Goal: Task Accomplishment & Management: Manage account settings

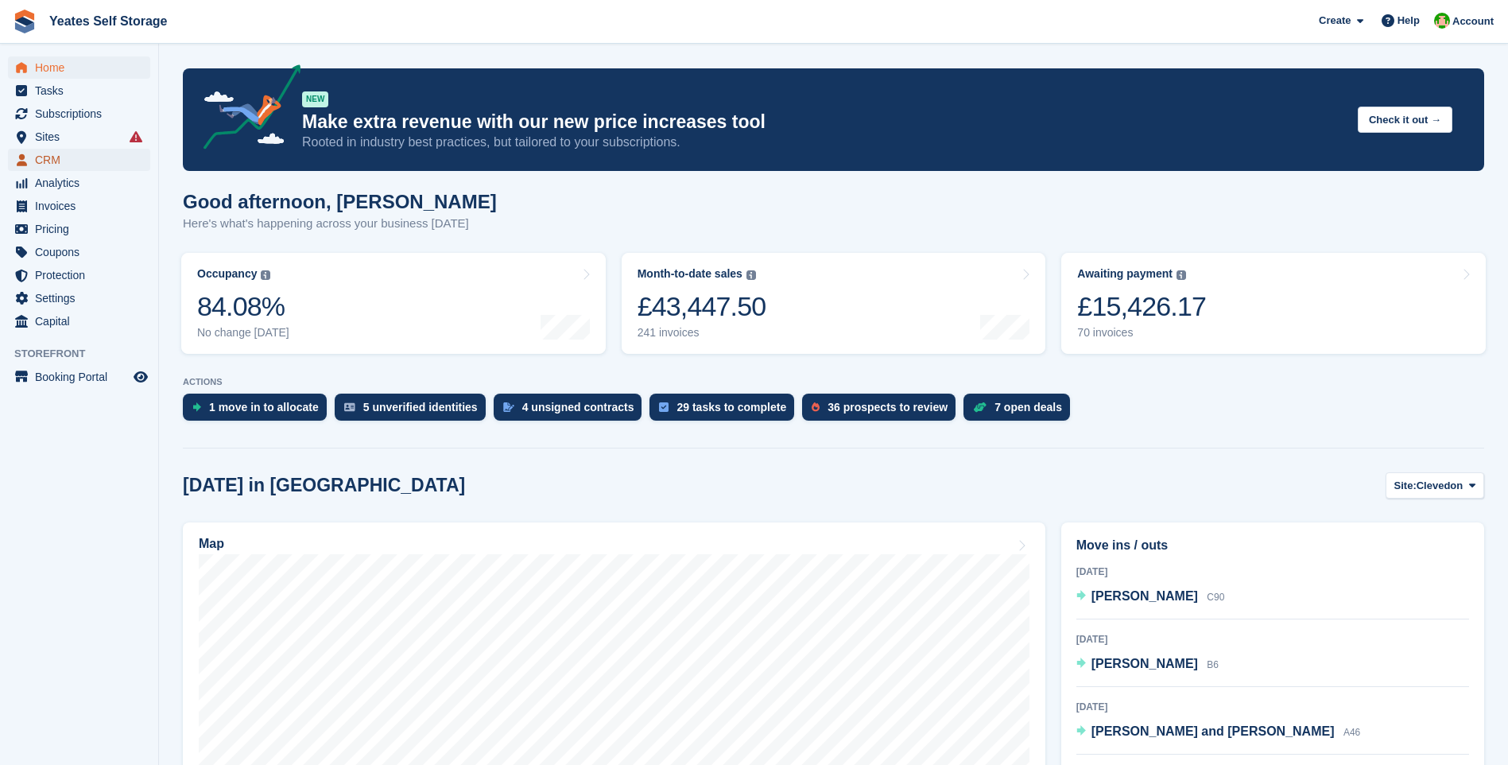
click at [53, 162] on span "CRM" at bounding box center [82, 160] width 95 height 22
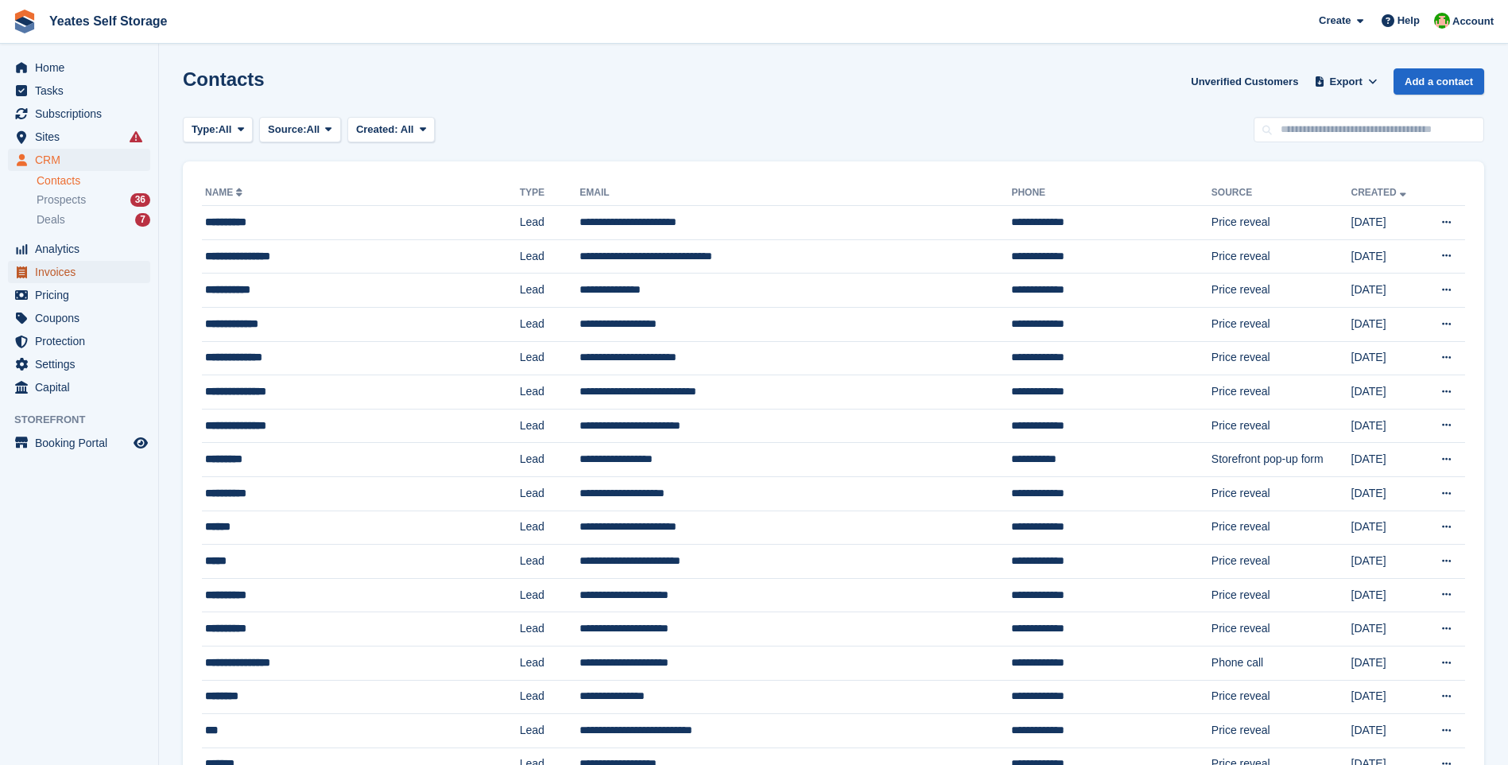
click at [60, 270] on span "Invoices" at bounding box center [82, 272] width 95 height 22
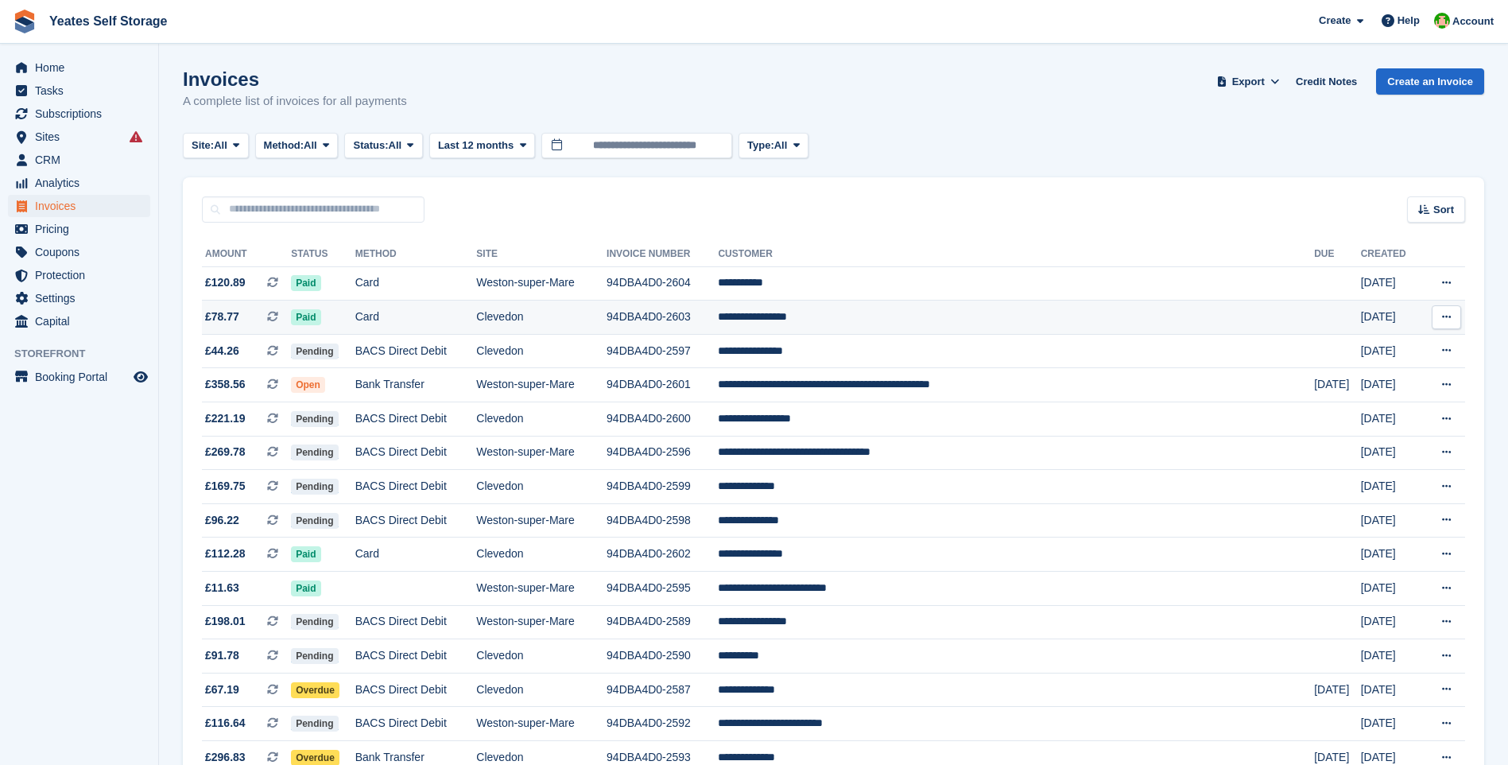
click at [718, 320] on td "94DBA4D0-2603" at bounding box center [662, 317] width 111 height 34
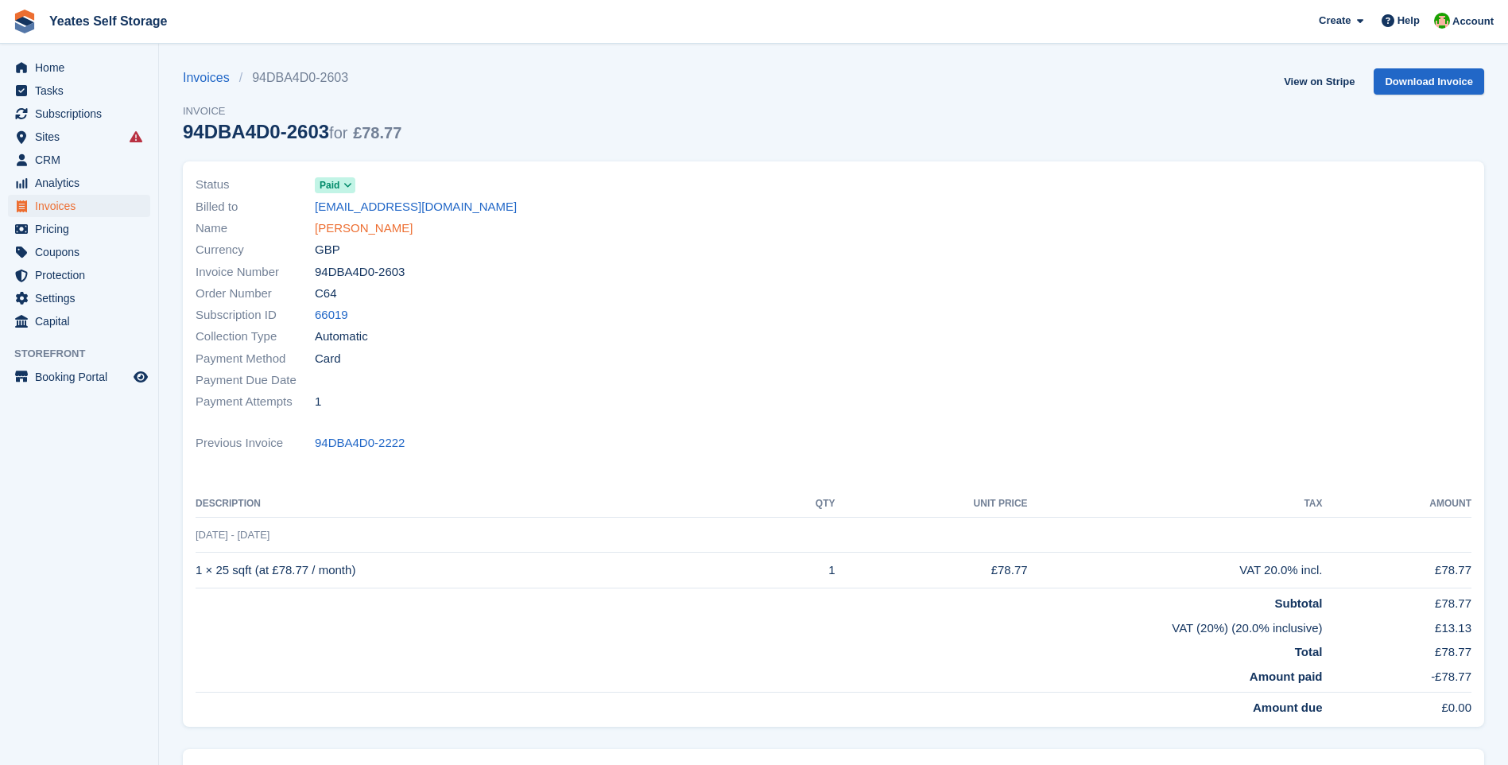
click at [380, 228] on link "[PERSON_NAME]" at bounding box center [364, 228] width 98 height 18
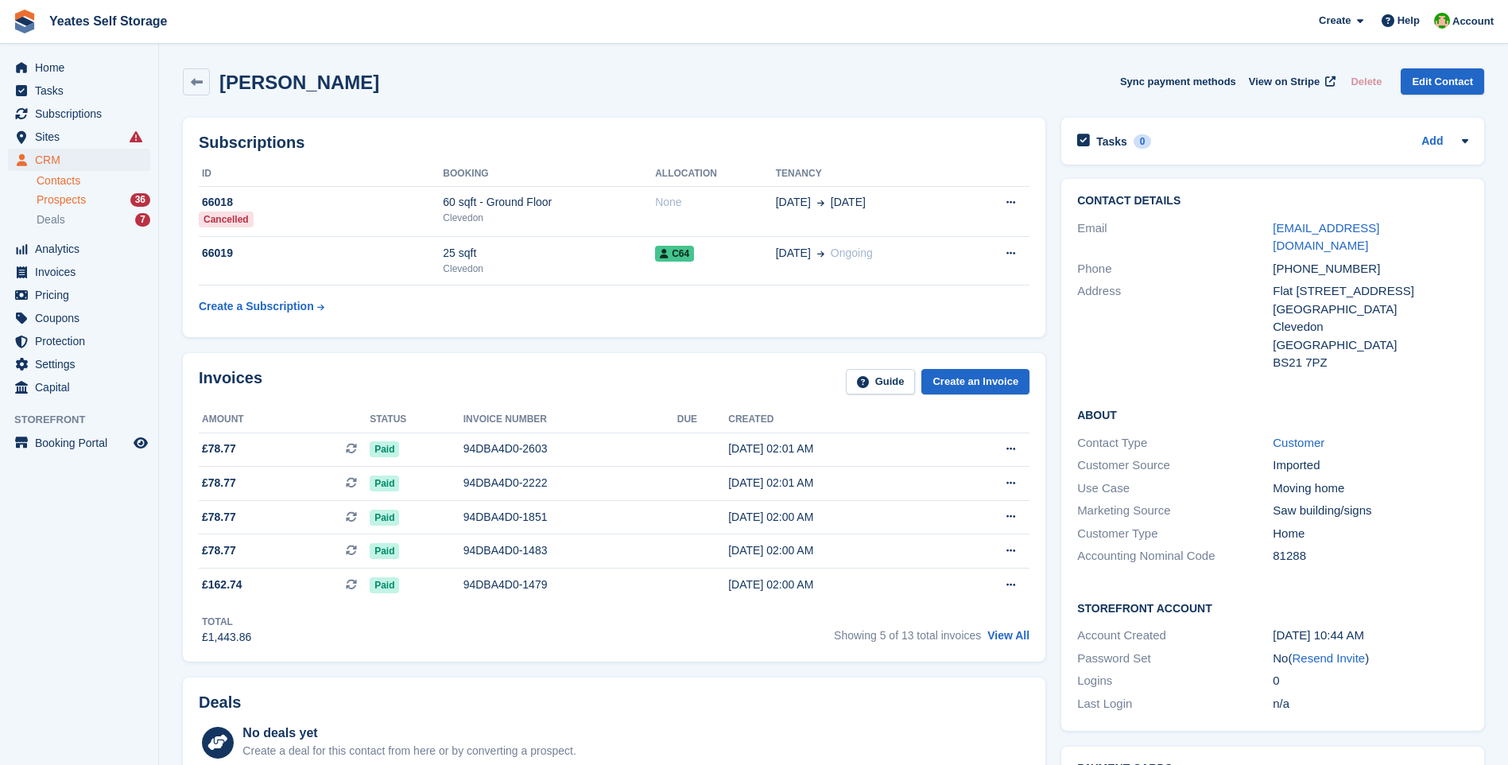
click at [60, 203] on span "Prospects" at bounding box center [61, 199] width 49 height 15
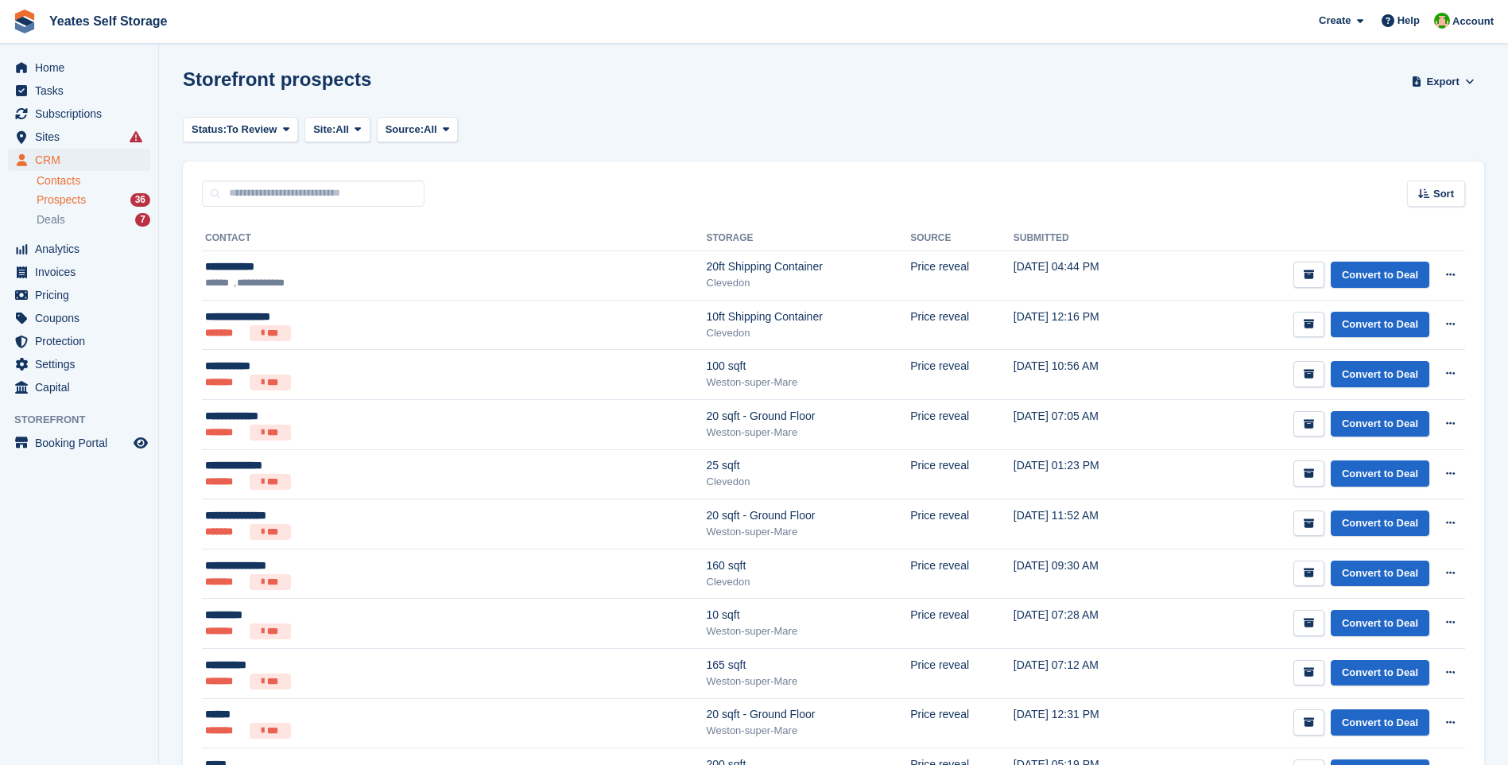
click at [62, 178] on link "Contacts" at bounding box center [94, 180] width 114 height 15
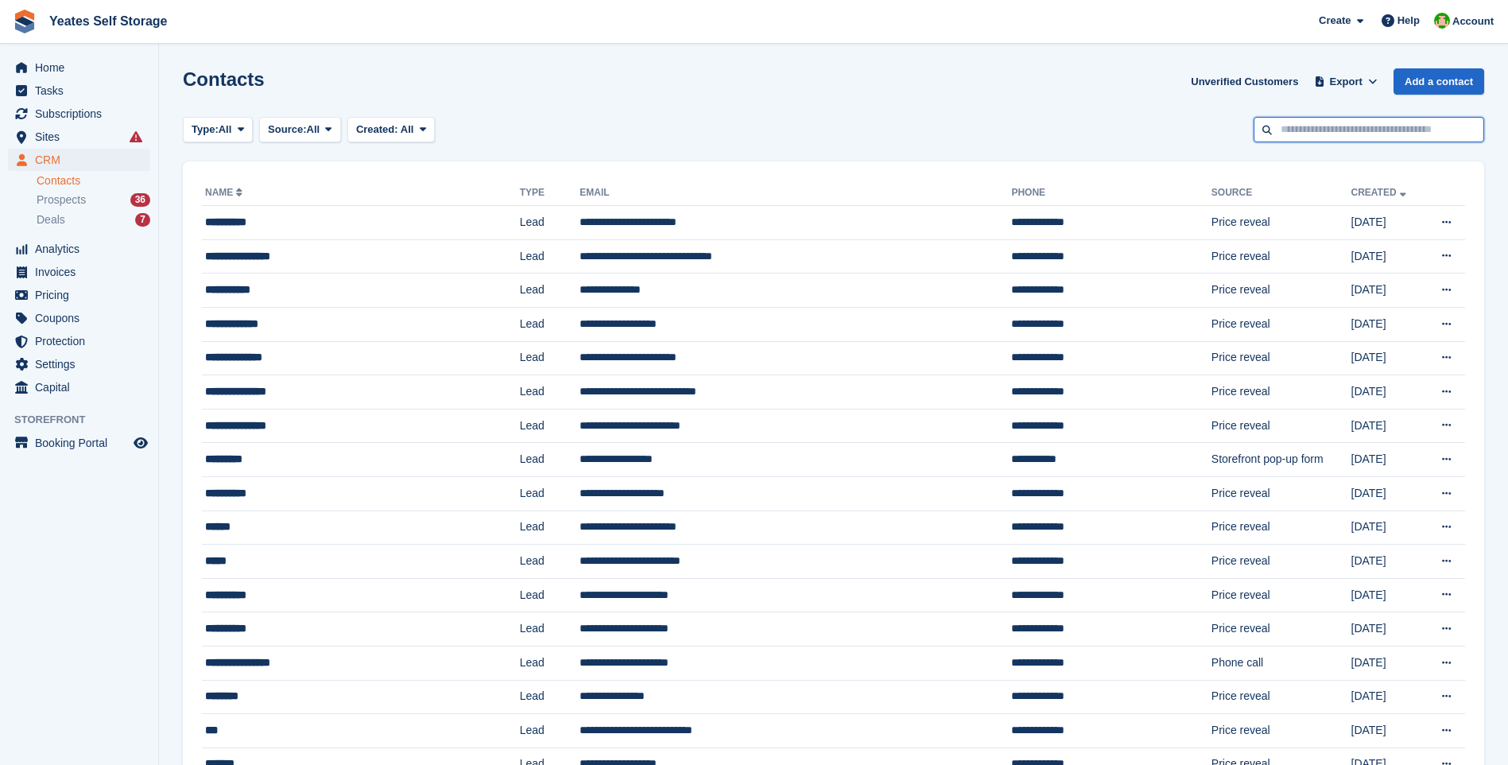
click at [1308, 131] on input "text" at bounding box center [1369, 130] width 231 height 26
type input "*******"
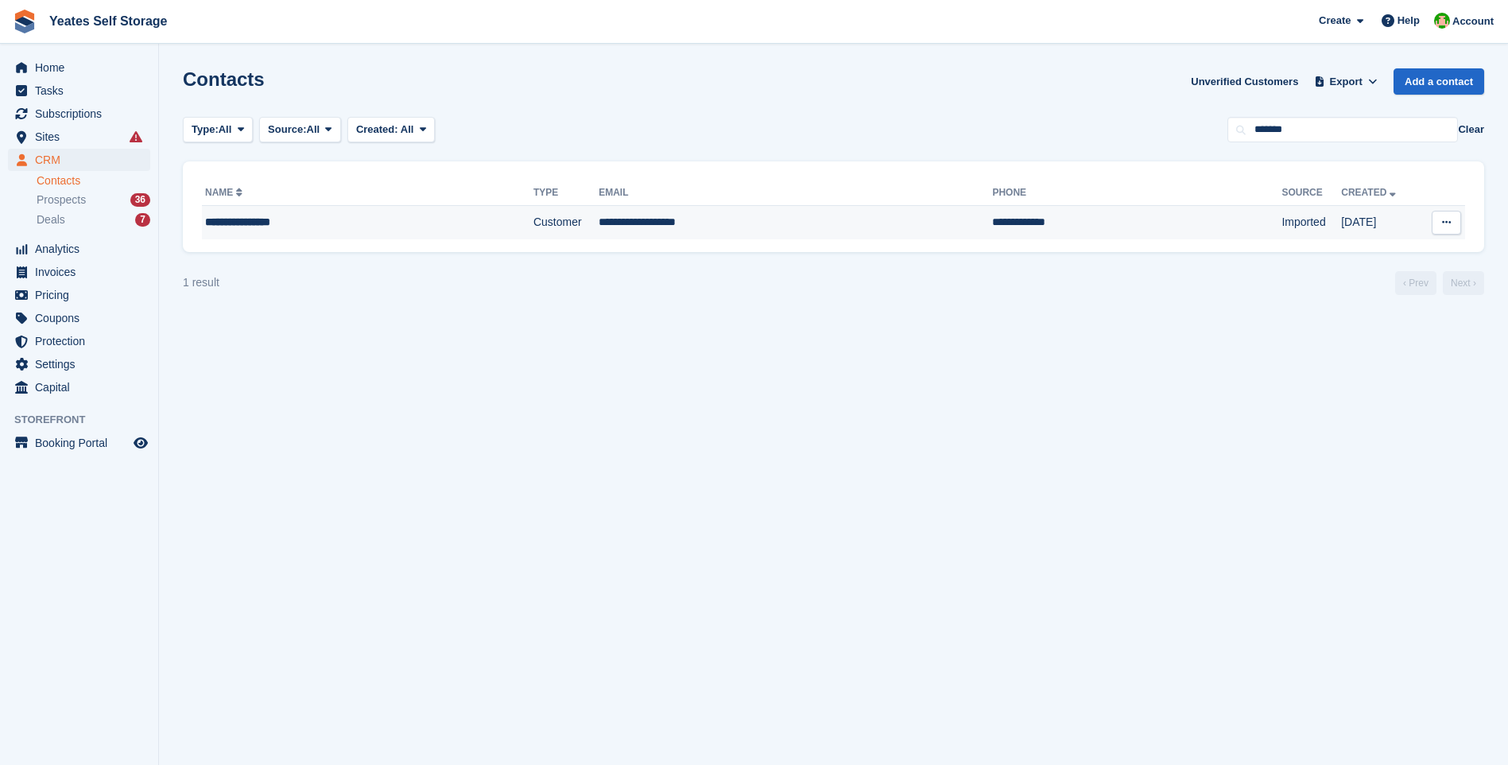
click at [624, 231] on td "**********" at bounding box center [795, 222] width 393 height 33
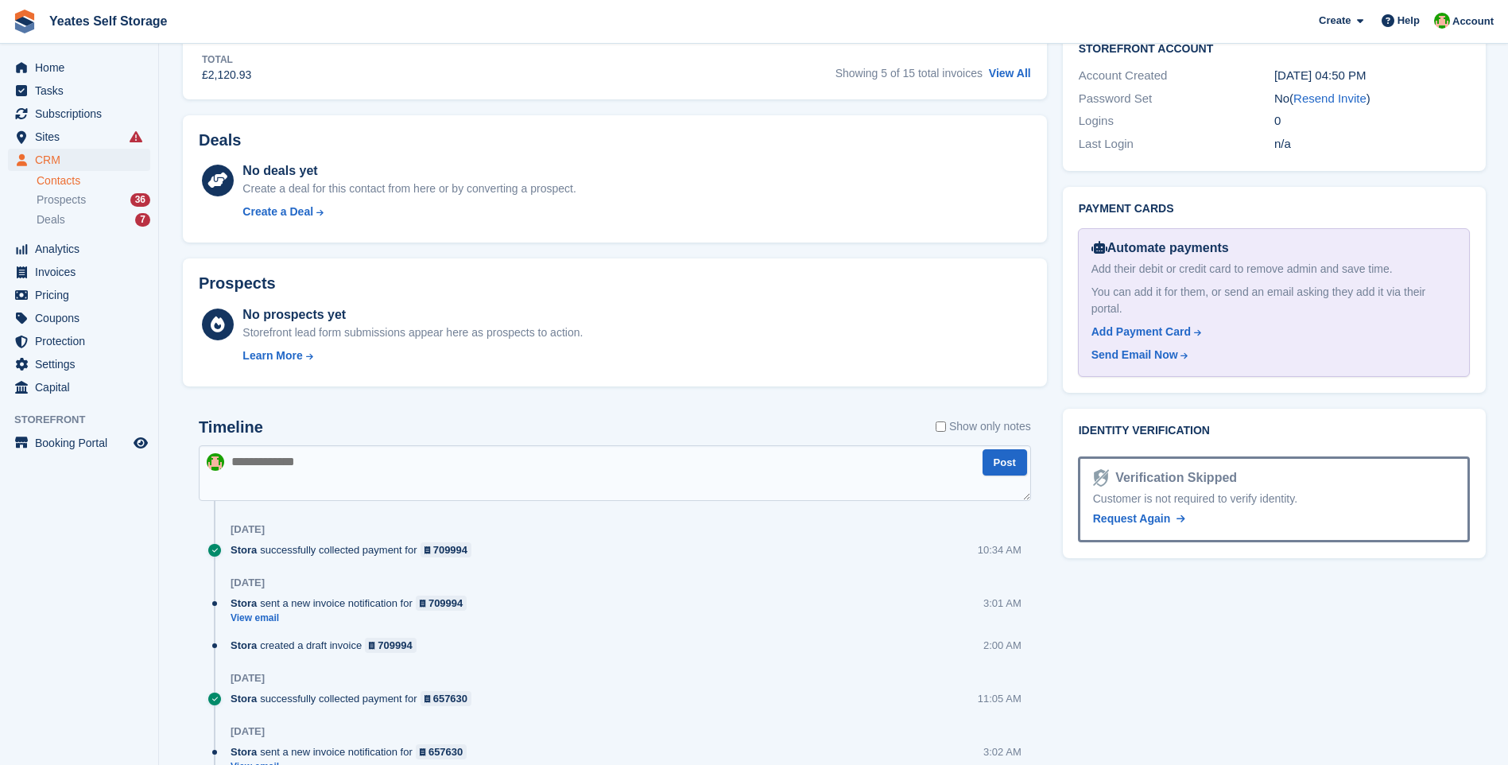
scroll to position [1033, 0]
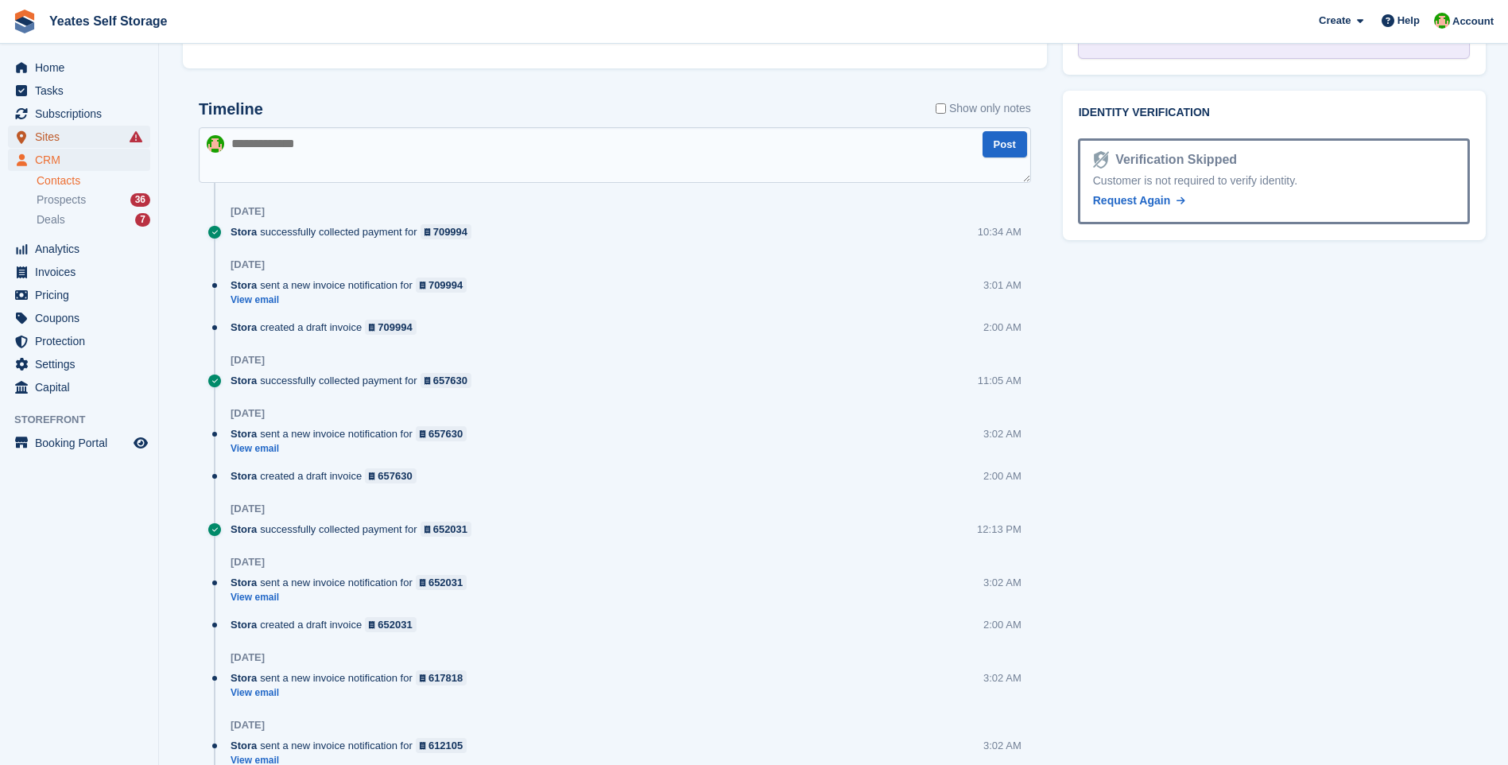
click at [56, 140] on span "Sites" at bounding box center [82, 137] width 95 height 22
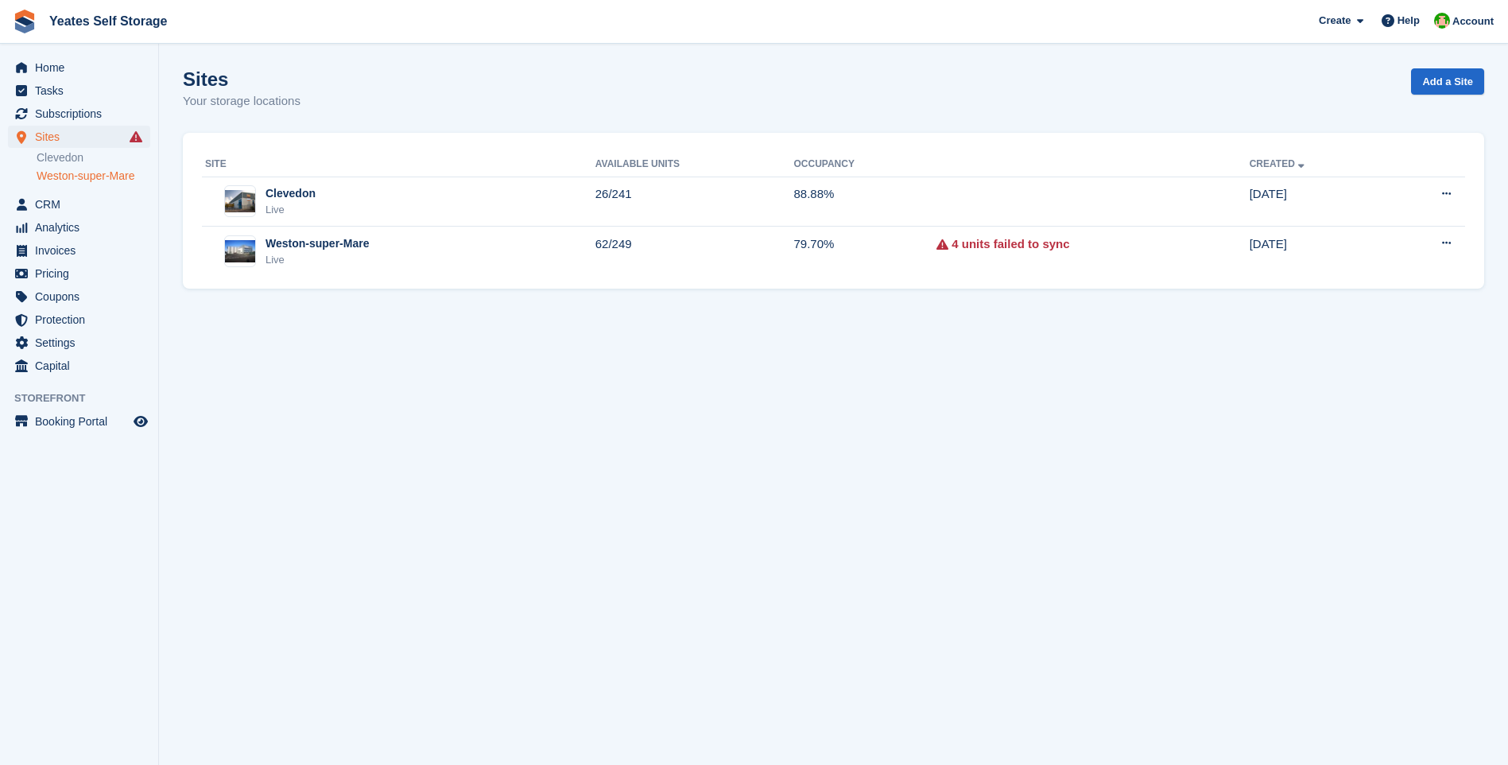
click at [100, 176] on link "Weston-super-Mare" at bounding box center [94, 176] width 114 height 15
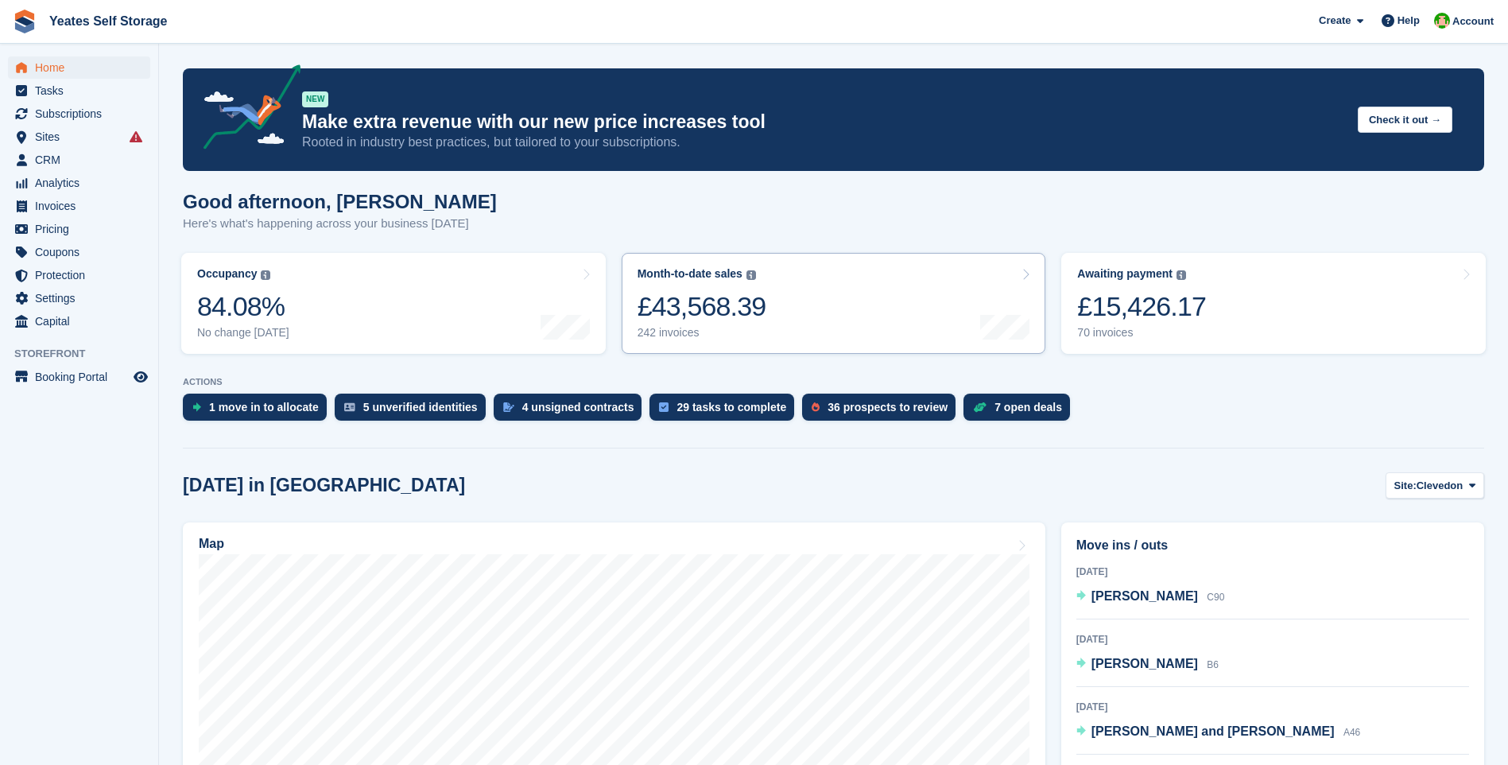
click at [750, 308] on div "£43,568.39" at bounding box center [702, 306] width 129 height 33
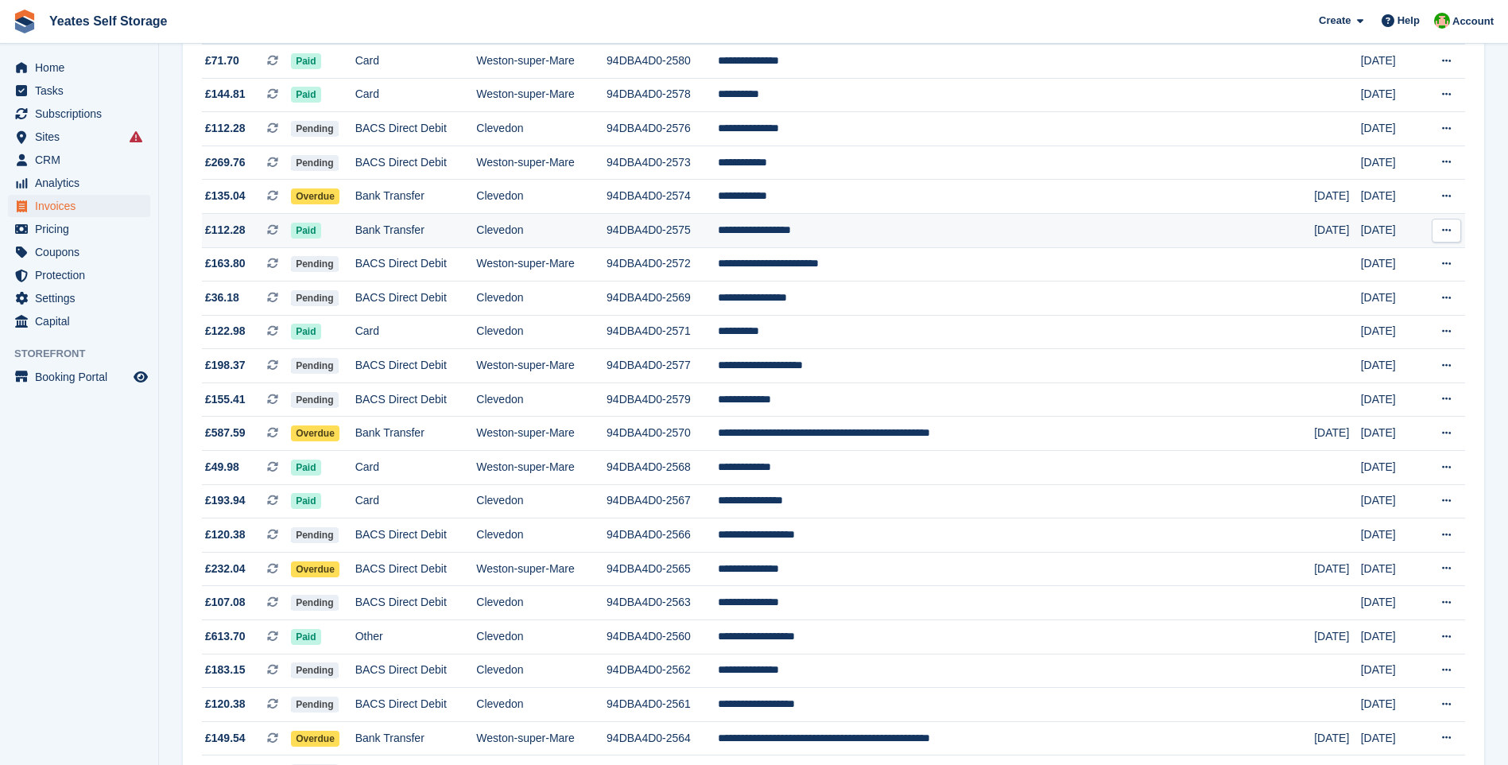
scroll to position [1273, 0]
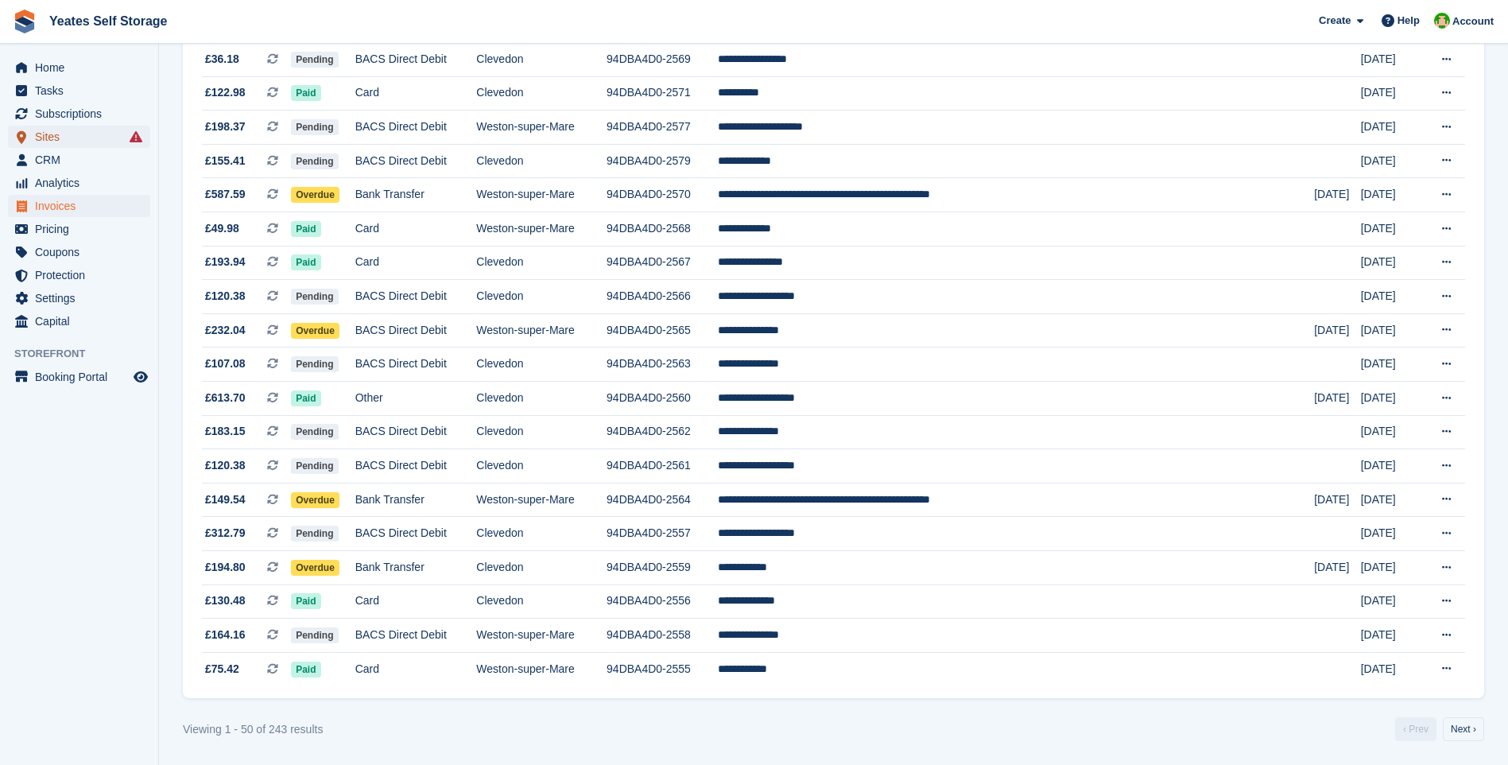
click at [53, 138] on span "Sites" at bounding box center [82, 137] width 95 height 22
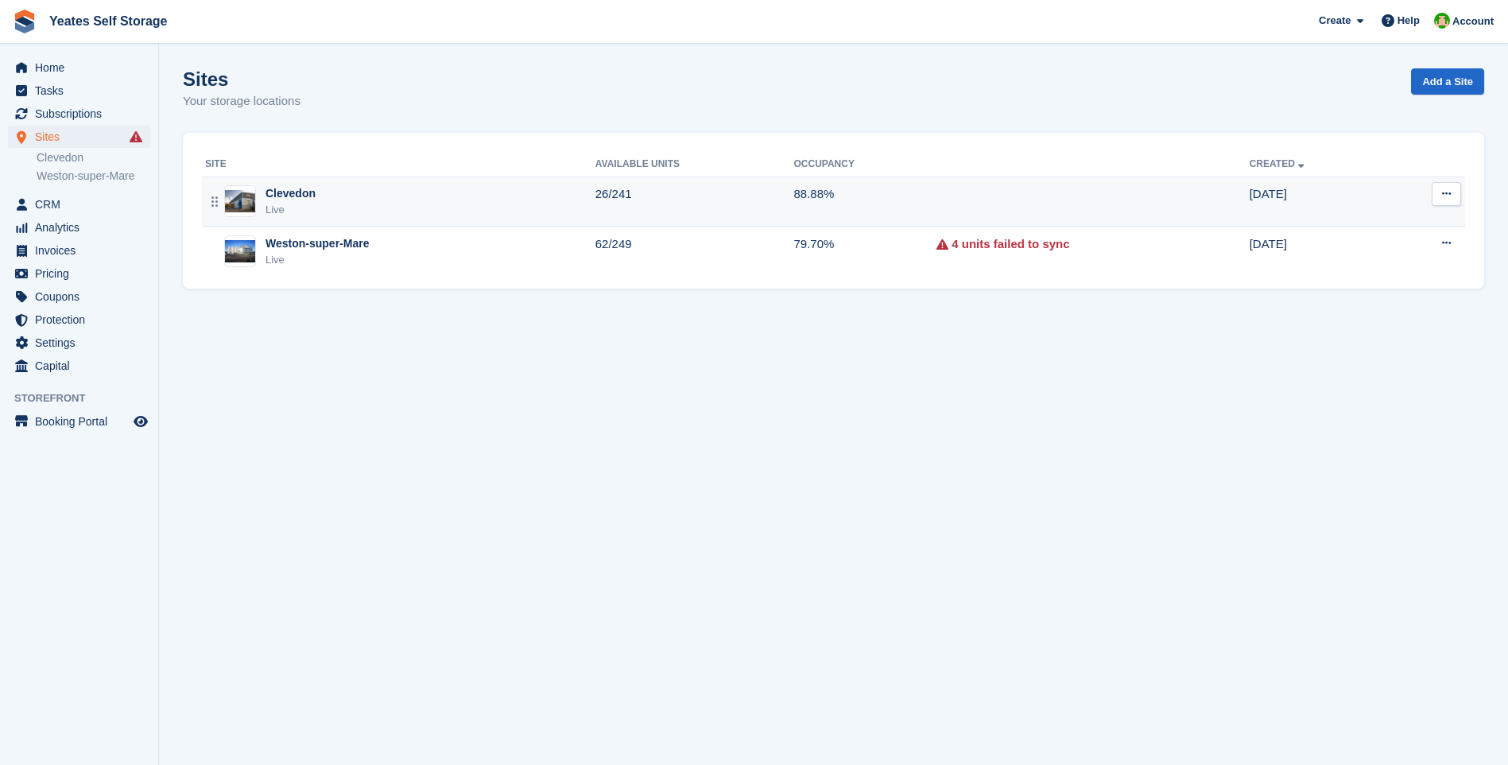
click at [300, 203] on div "Live" at bounding box center [290, 210] width 50 height 16
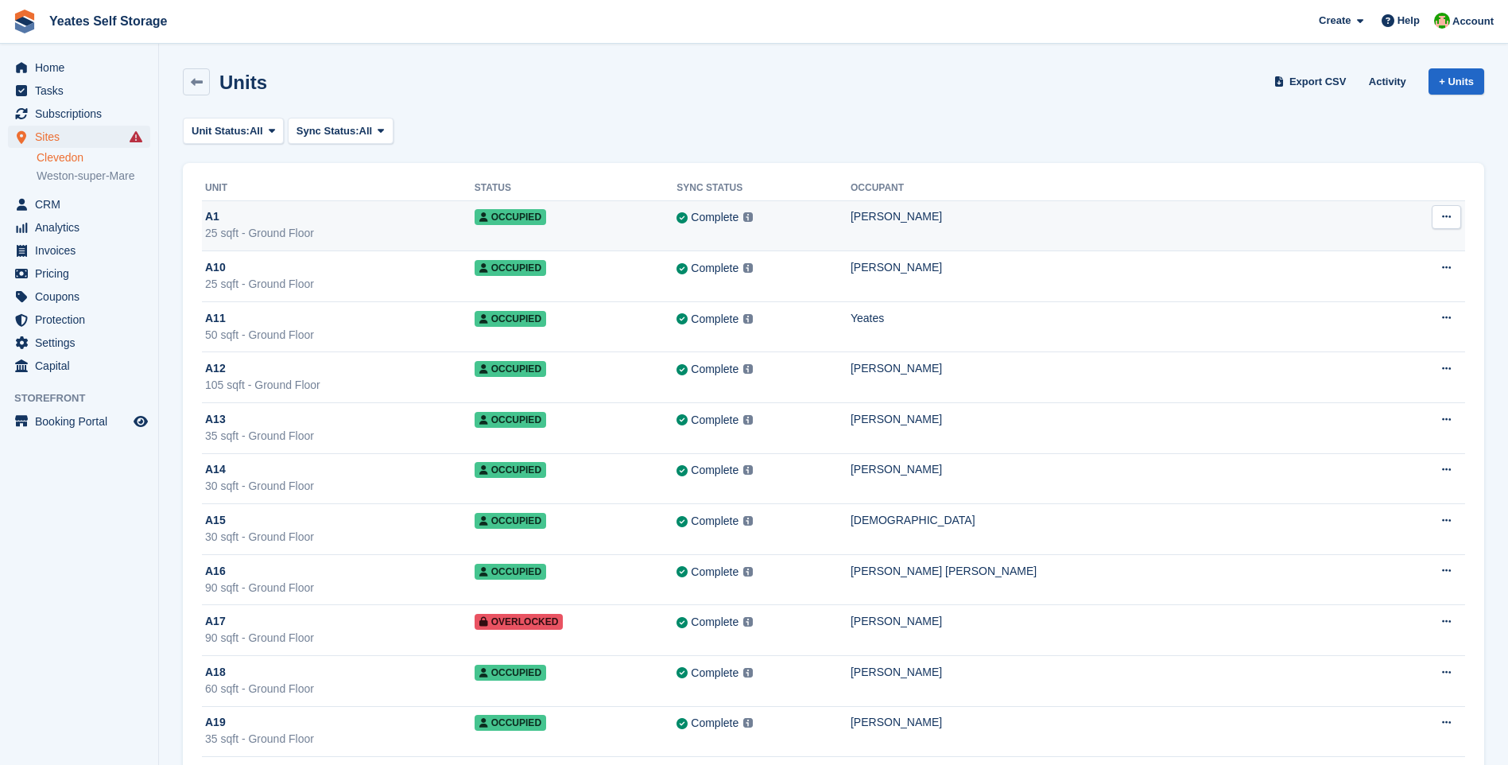
click at [1447, 215] on icon at bounding box center [1446, 216] width 9 height 10
click at [1443, 221] on icon at bounding box center [1446, 216] width 9 height 10
click at [1413, 203] on td "Edit unit Unit activity Delete unit This unit can't be deleted as it has an all…" at bounding box center [1427, 225] width 76 height 51
click at [193, 88] on link at bounding box center [196, 81] width 27 height 27
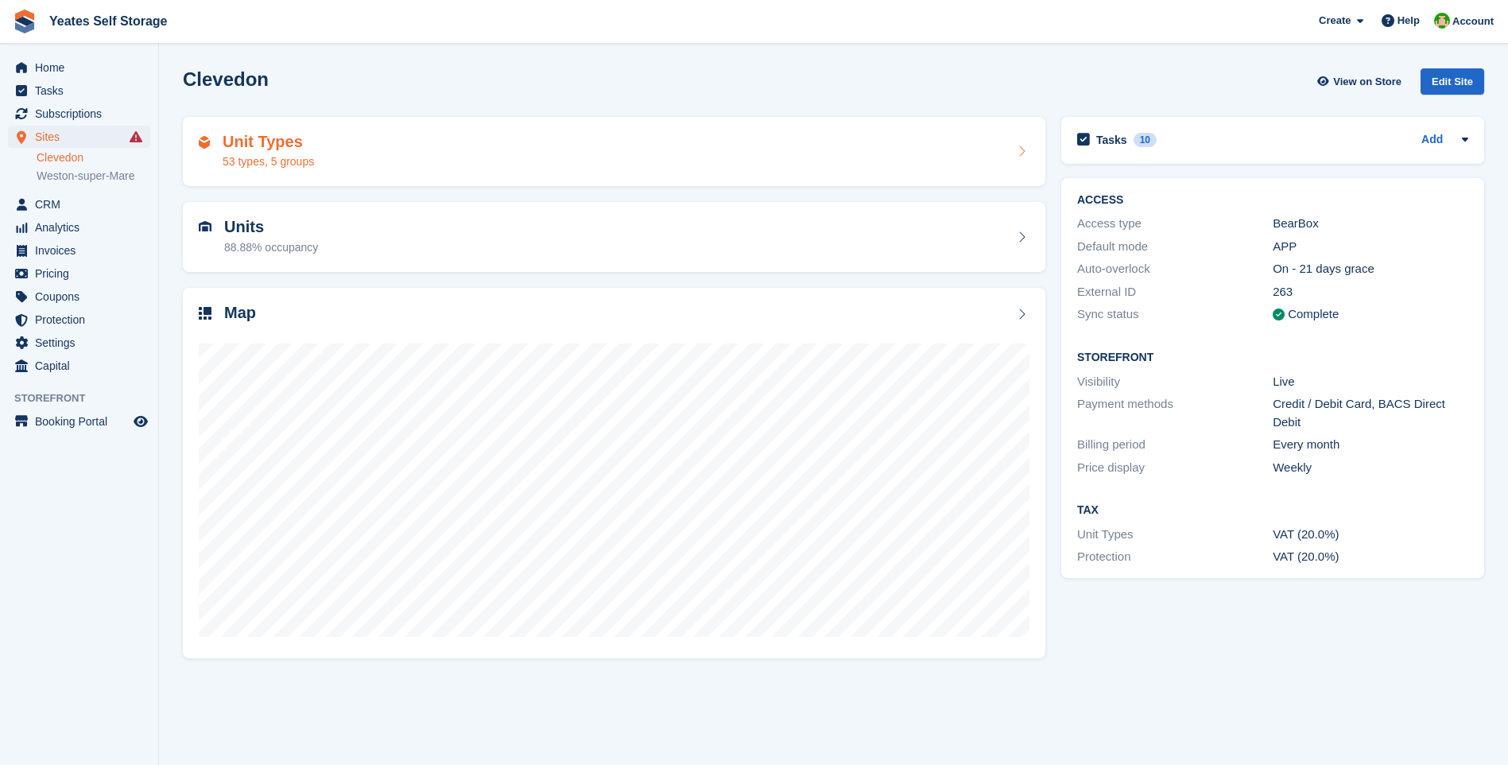
click at [1015, 146] on icon at bounding box center [1021, 151] width 16 height 13
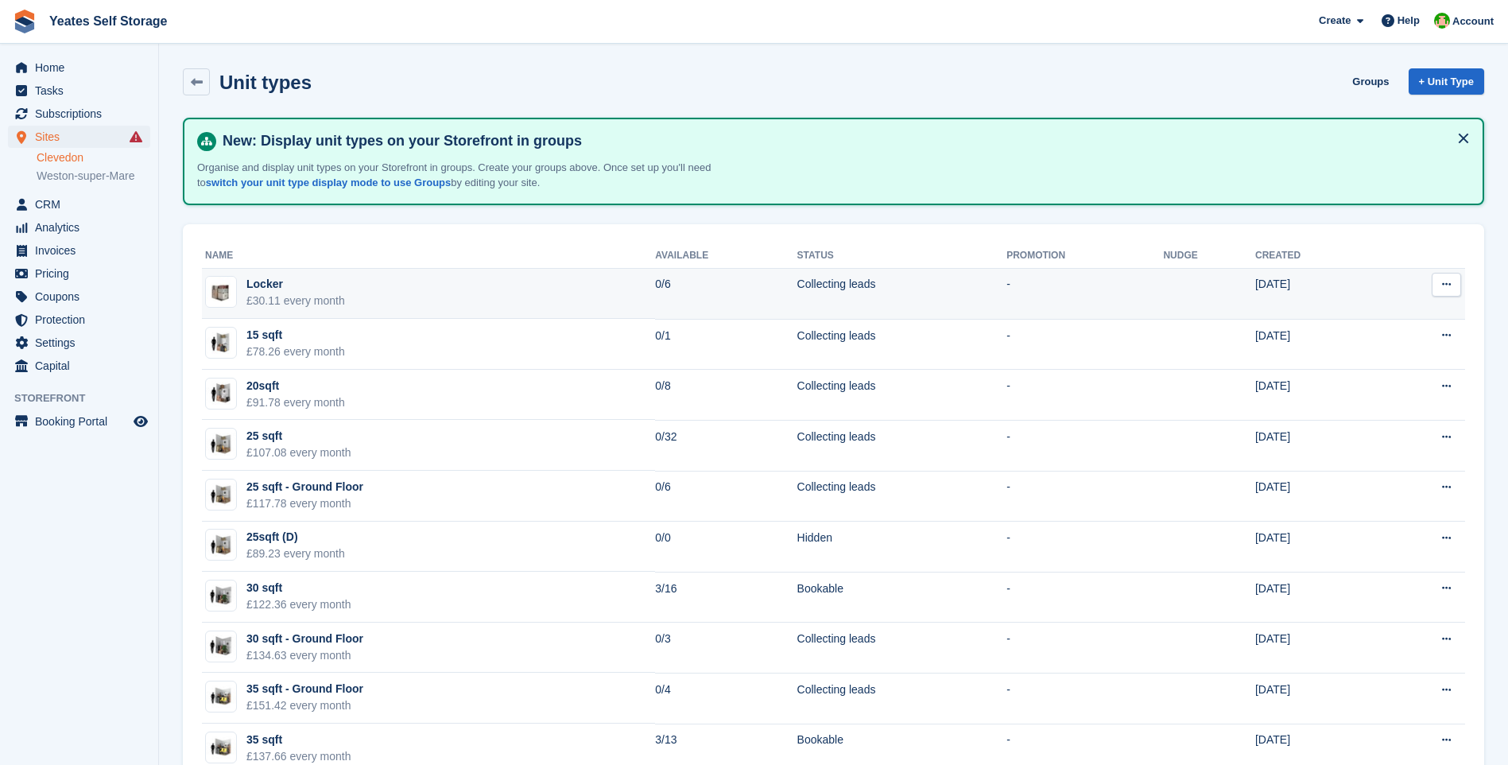
click at [1443, 288] on icon at bounding box center [1446, 284] width 9 height 10
click at [1405, 277] on td "Edit unit type View on Store" at bounding box center [1420, 293] width 89 height 51
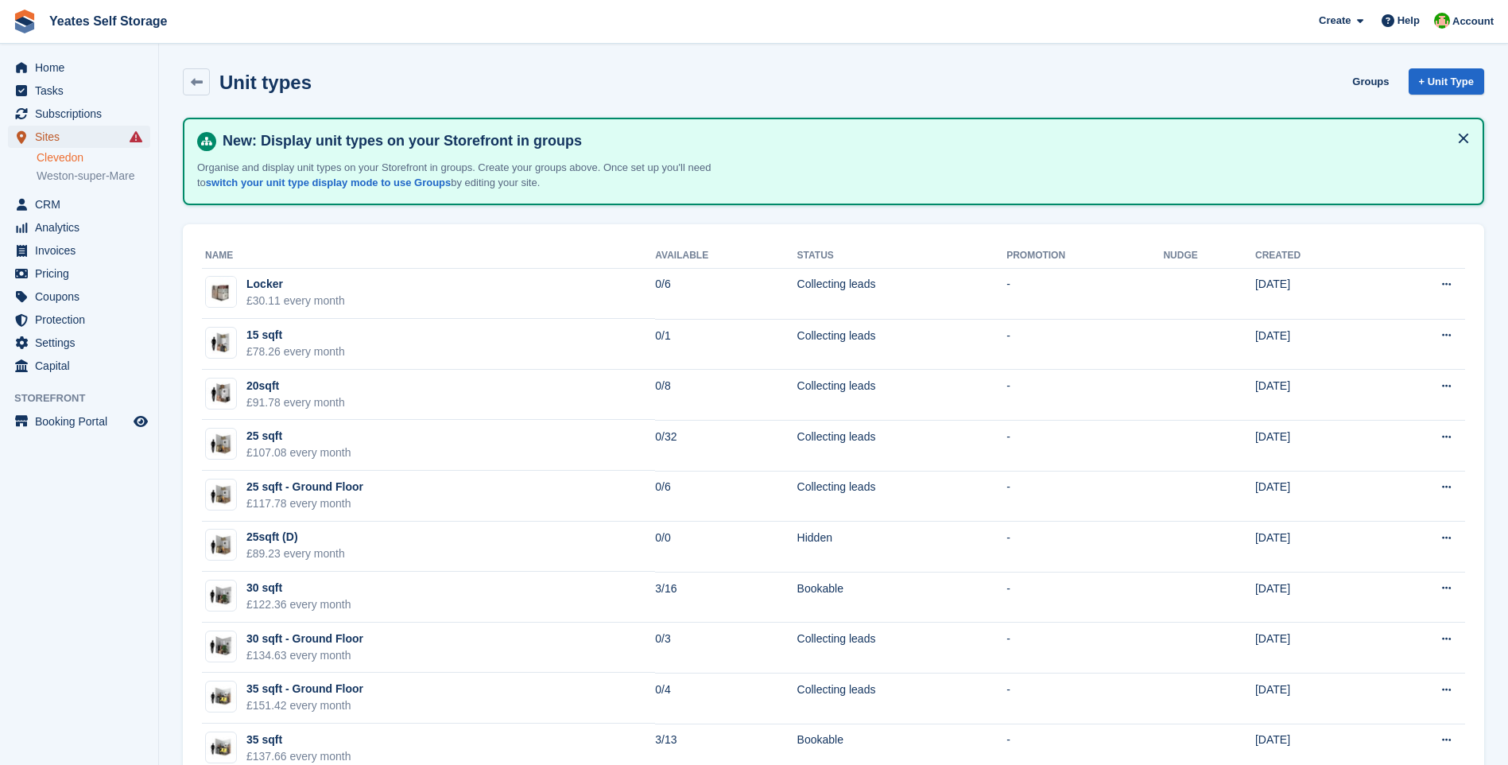
click at [52, 134] on span "Sites" at bounding box center [82, 137] width 95 height 22
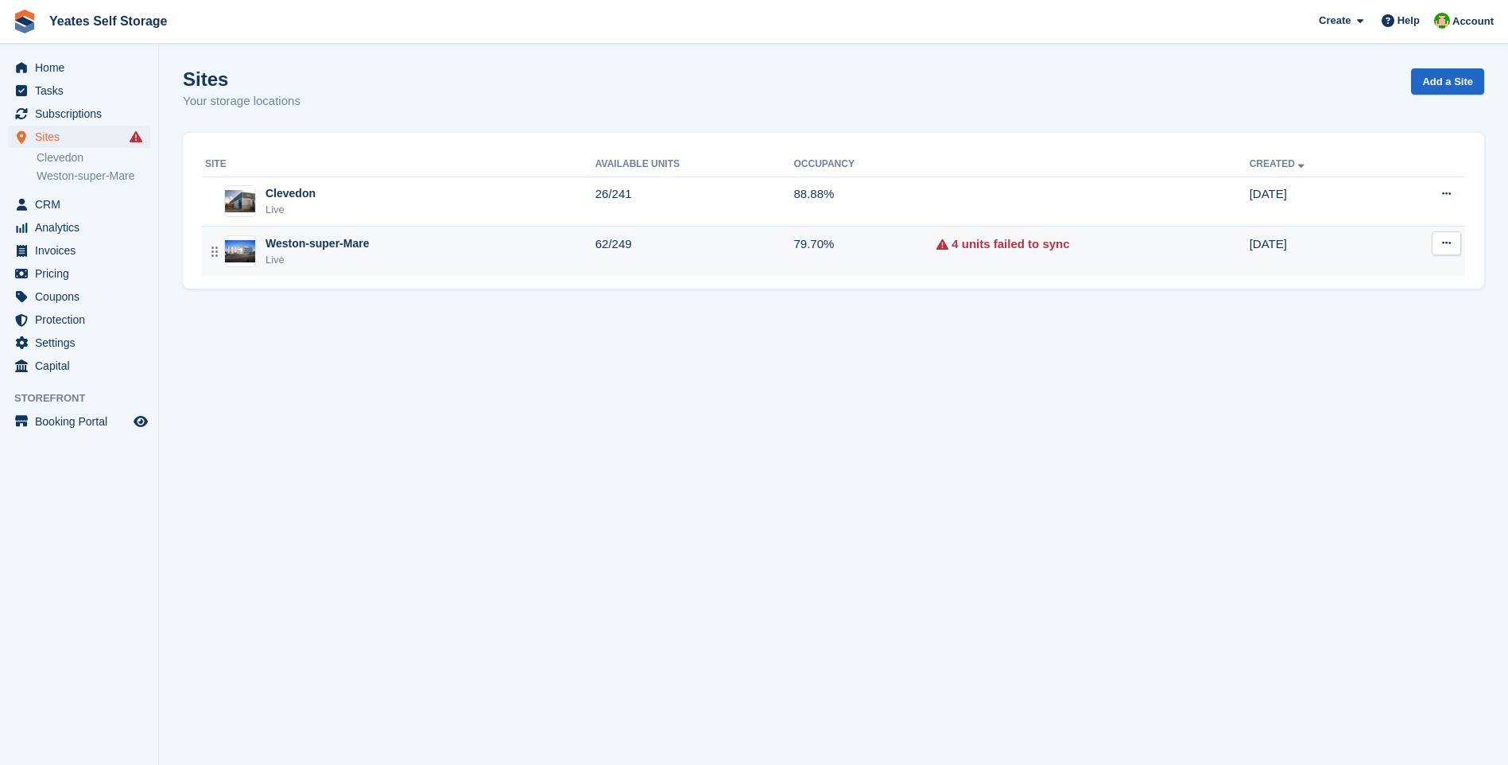
click at [316, 256] on div "Live" at bounding box center [316, 260] width 103 height 16
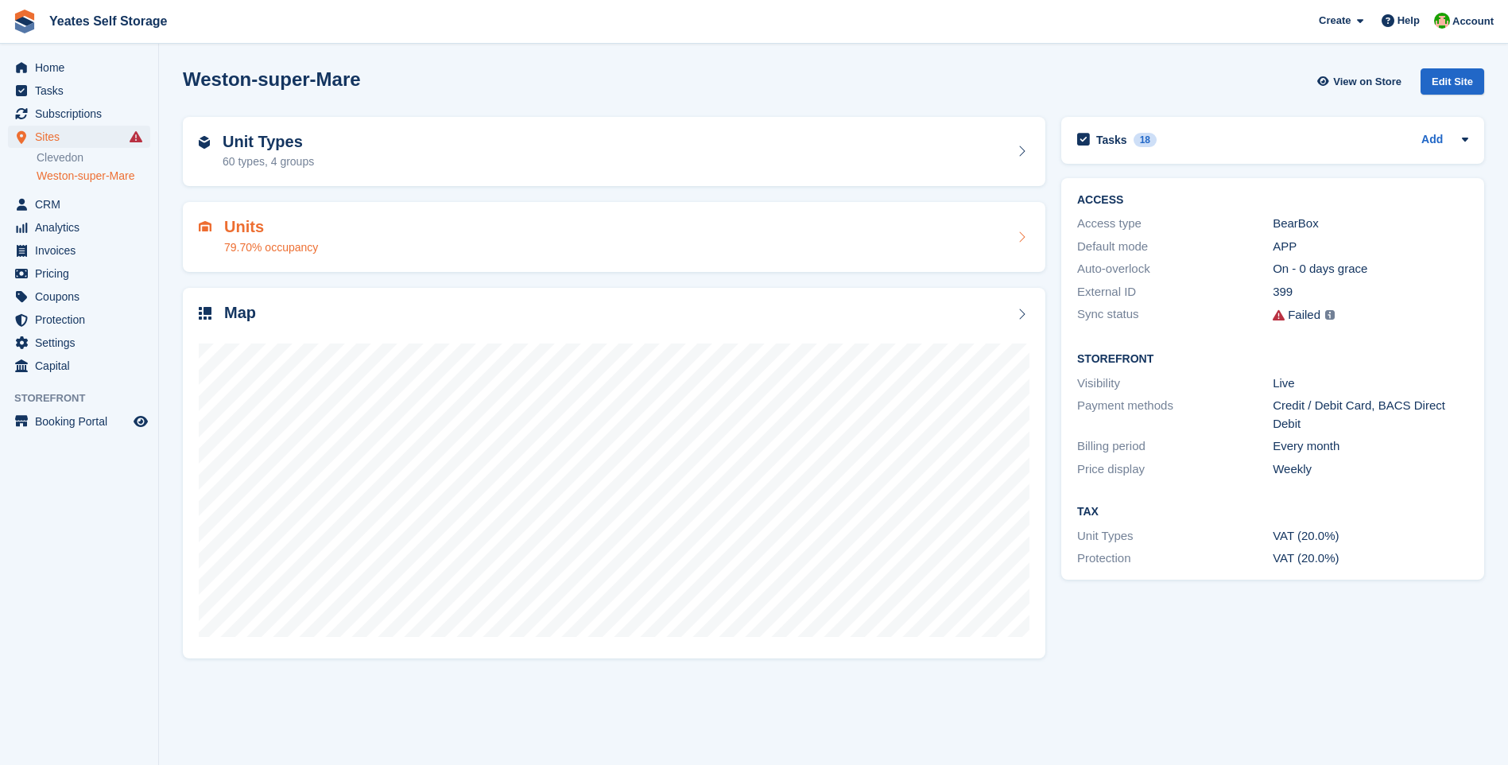
click at [250, 242] on div "79.70% occupancy" at bounding box center [271, 247] width 94 height 17
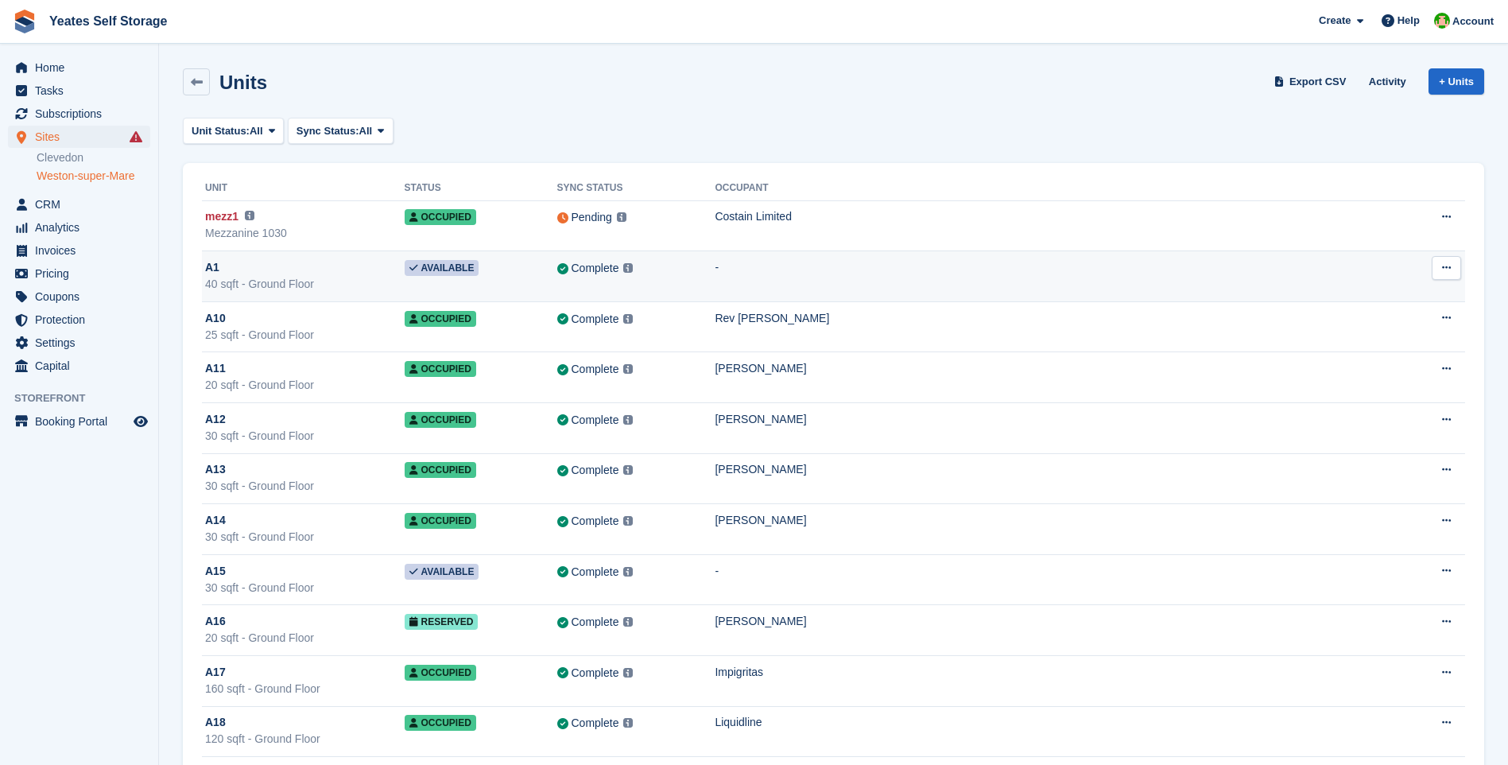
click at [1437, 267] on button at bounding box center [1446, 268] width 29 height 24
click at [1265, 274] on td "-" at bounding box center [1061, 276] width 693 height 51
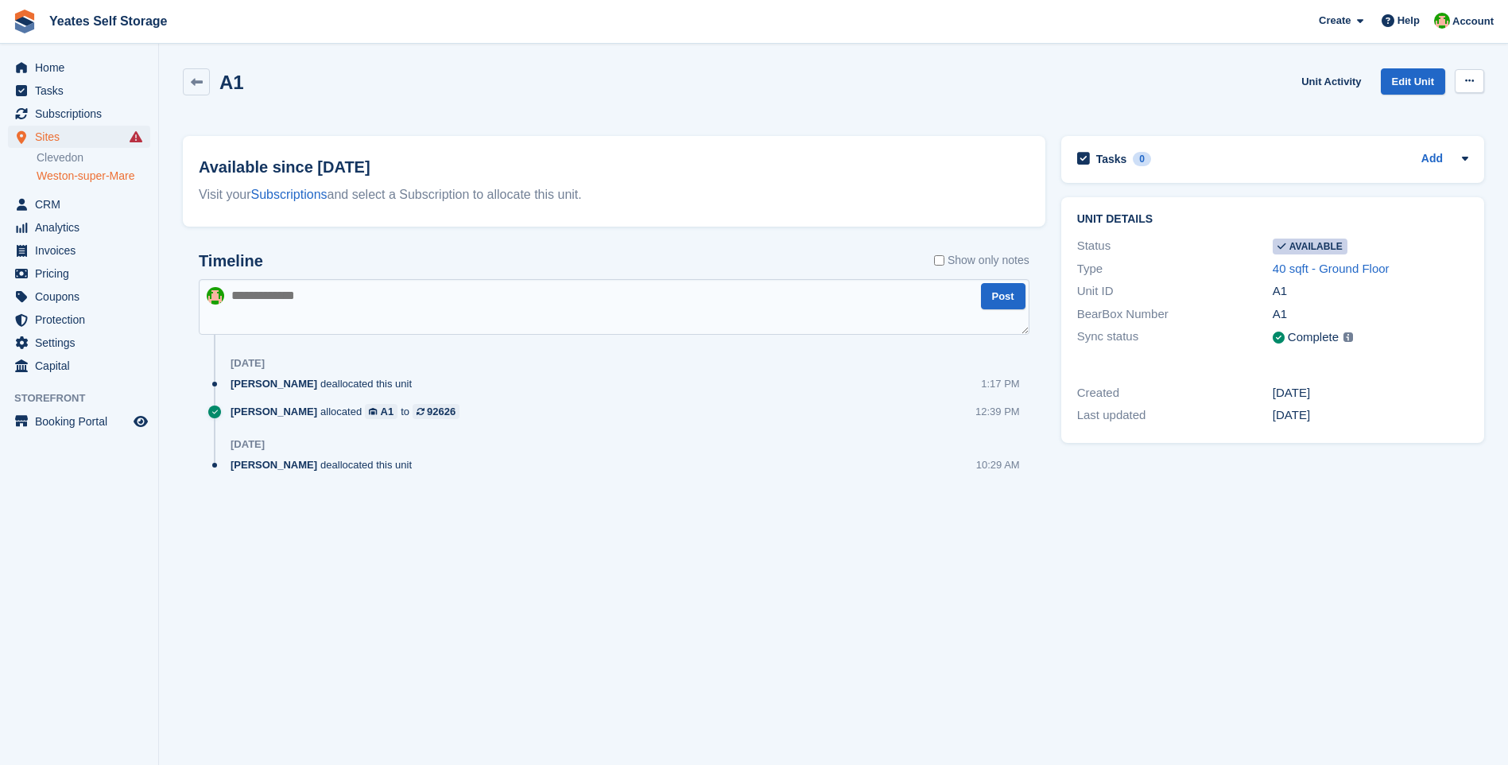
click at [1468, 78] on icon at bounding box center [1469, 81] width 9 height 10
click at [827, 499] on div "Timeline Show only notes Post 31 Jul Angela Field deallocated this unit 1:17 PM…" at bounding box center [614, 378] width 862 height 285
click at [199, 83] on icon at bounding box center [197, 82] width 12 height 12
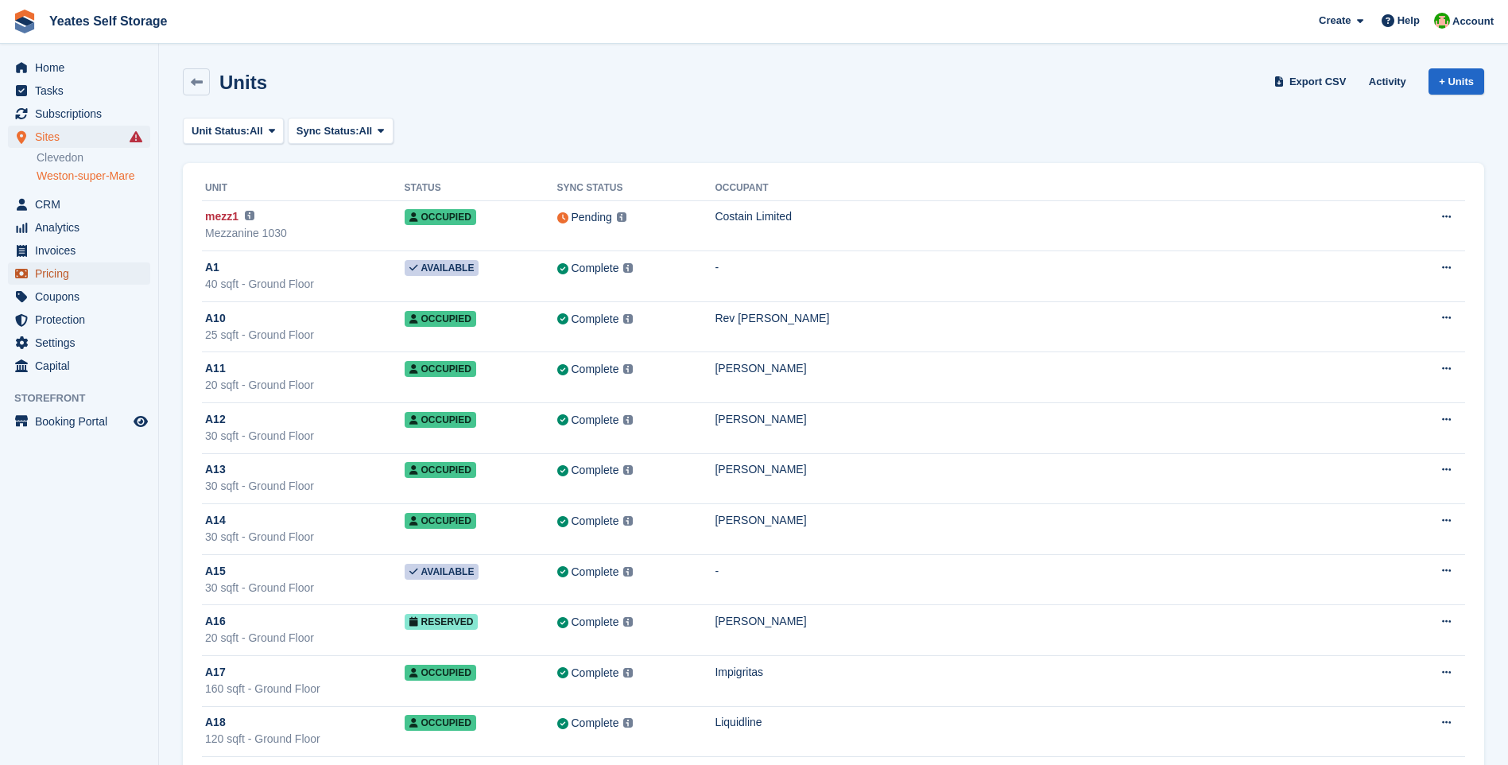
click at [64, 274] on span "Pricing" at bounding box center [82, 273] width 95 height 22
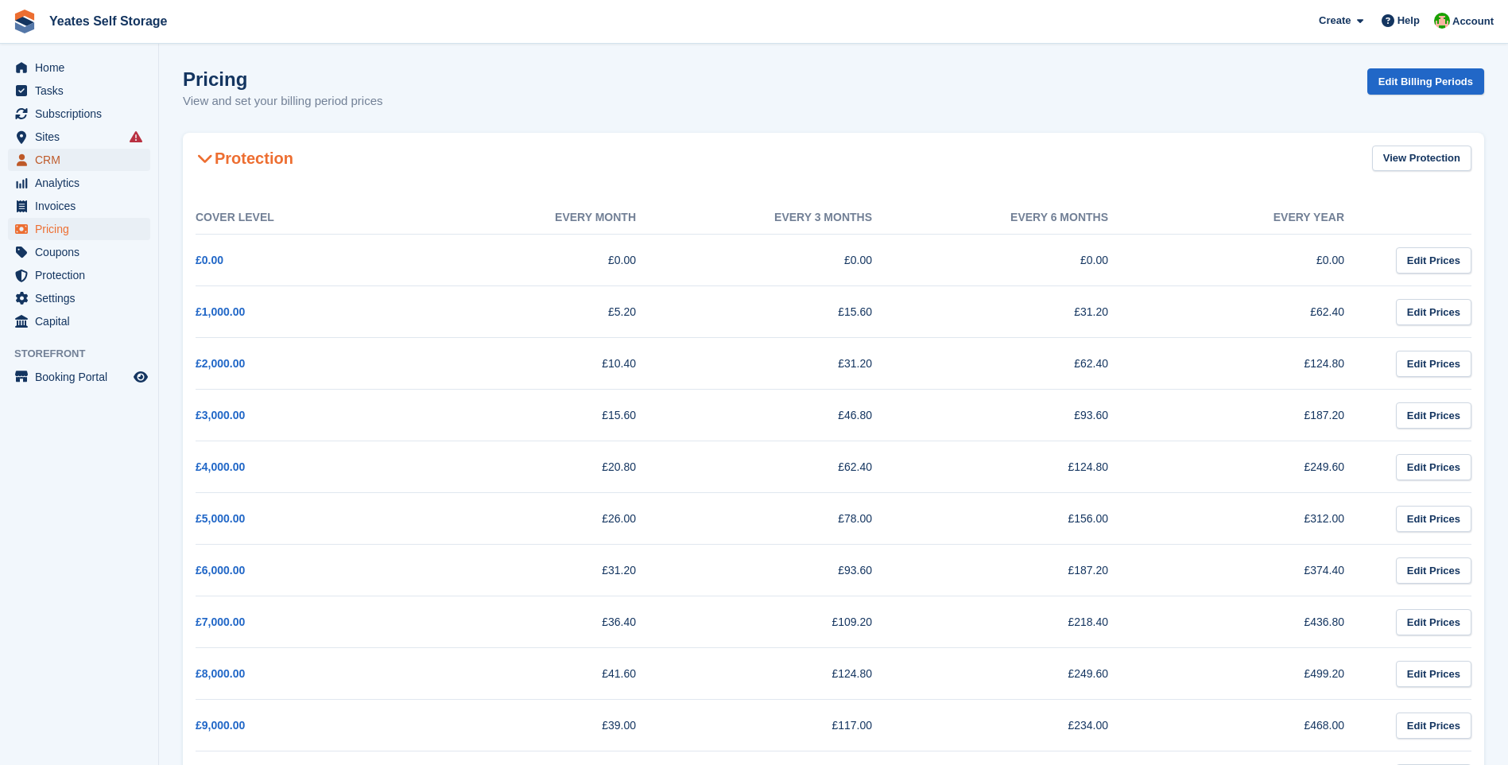
click at [57, 161] on span "CRM" at bounding box center [82, 160] width 95 height 22
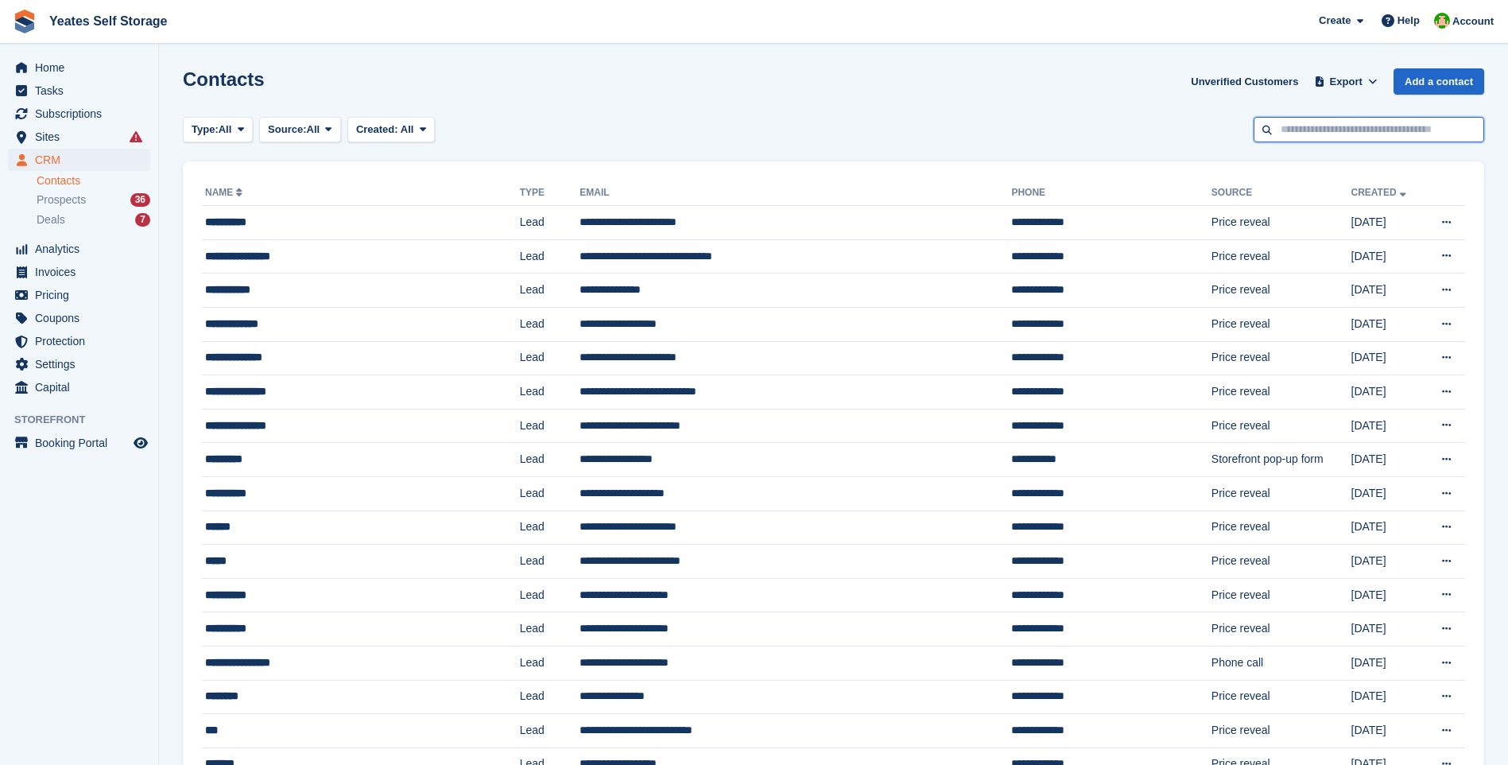
click at [1325, 135] on input "text" at bounding box center [1369, 130] width 231 height 26
type input "*******"
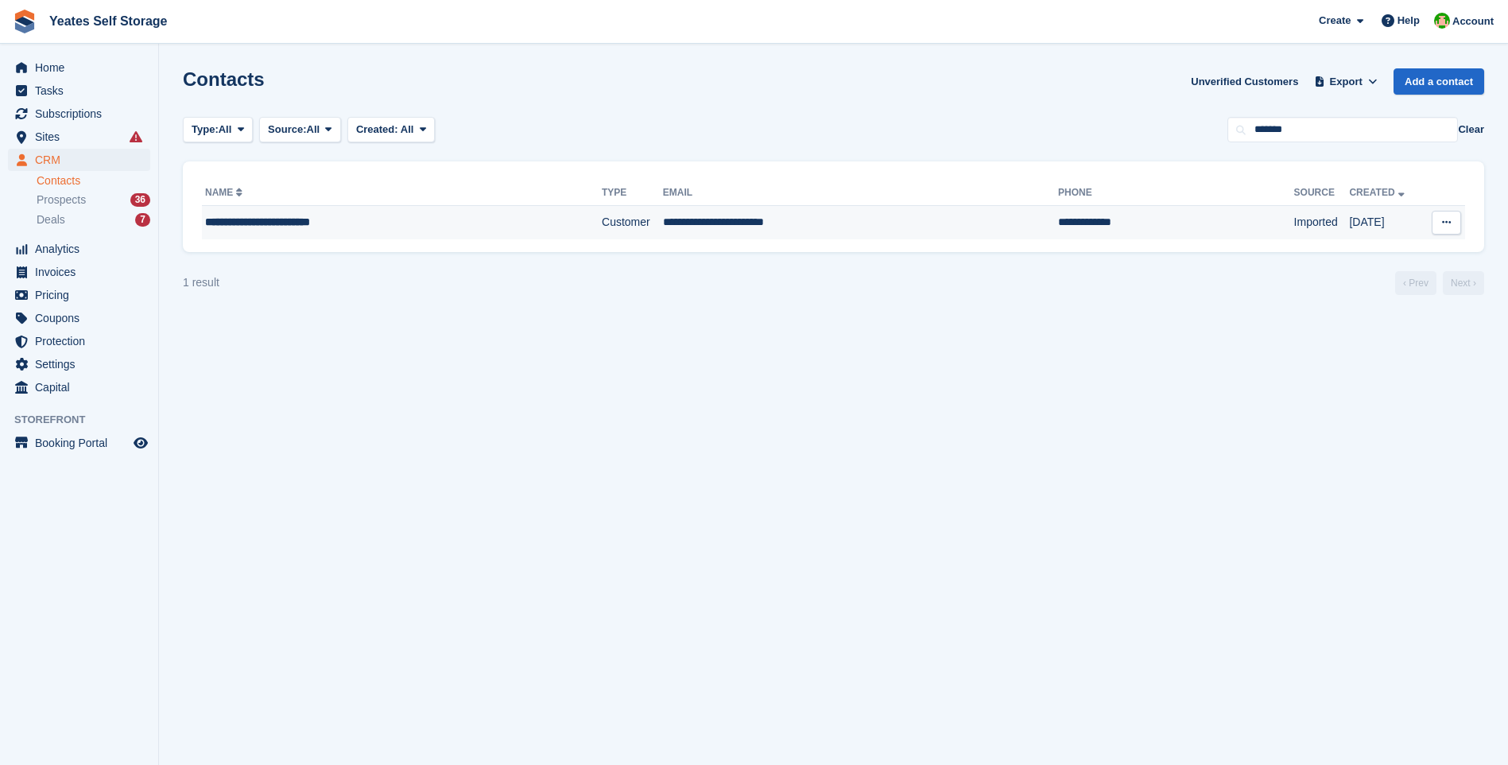
click at [679, 218] on td "**********" at bounding box center [860, 222] width 395 height 33
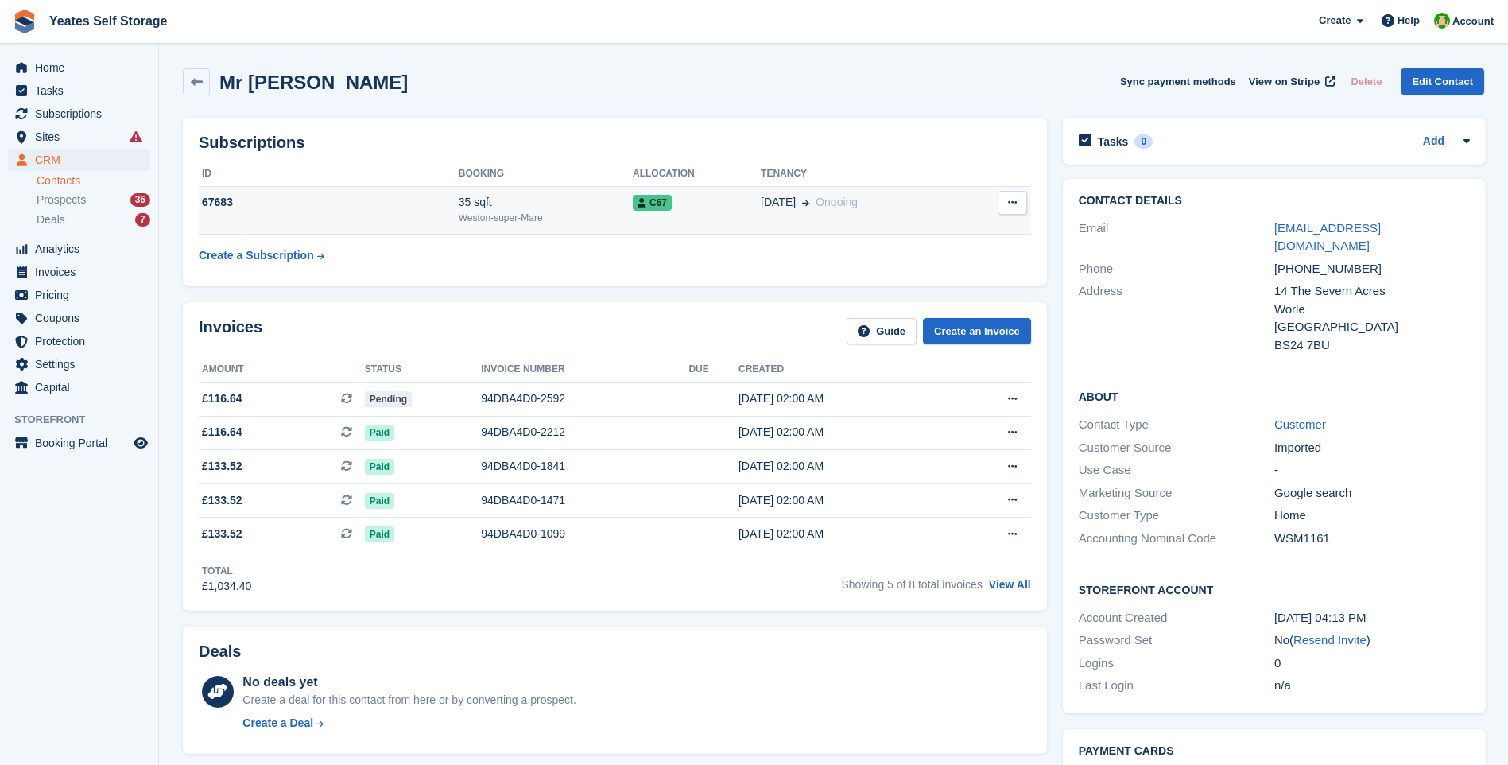
click at [488, 213] on div "Weston-super-Mare" at bounding box center [546, 218] width 174 height 14
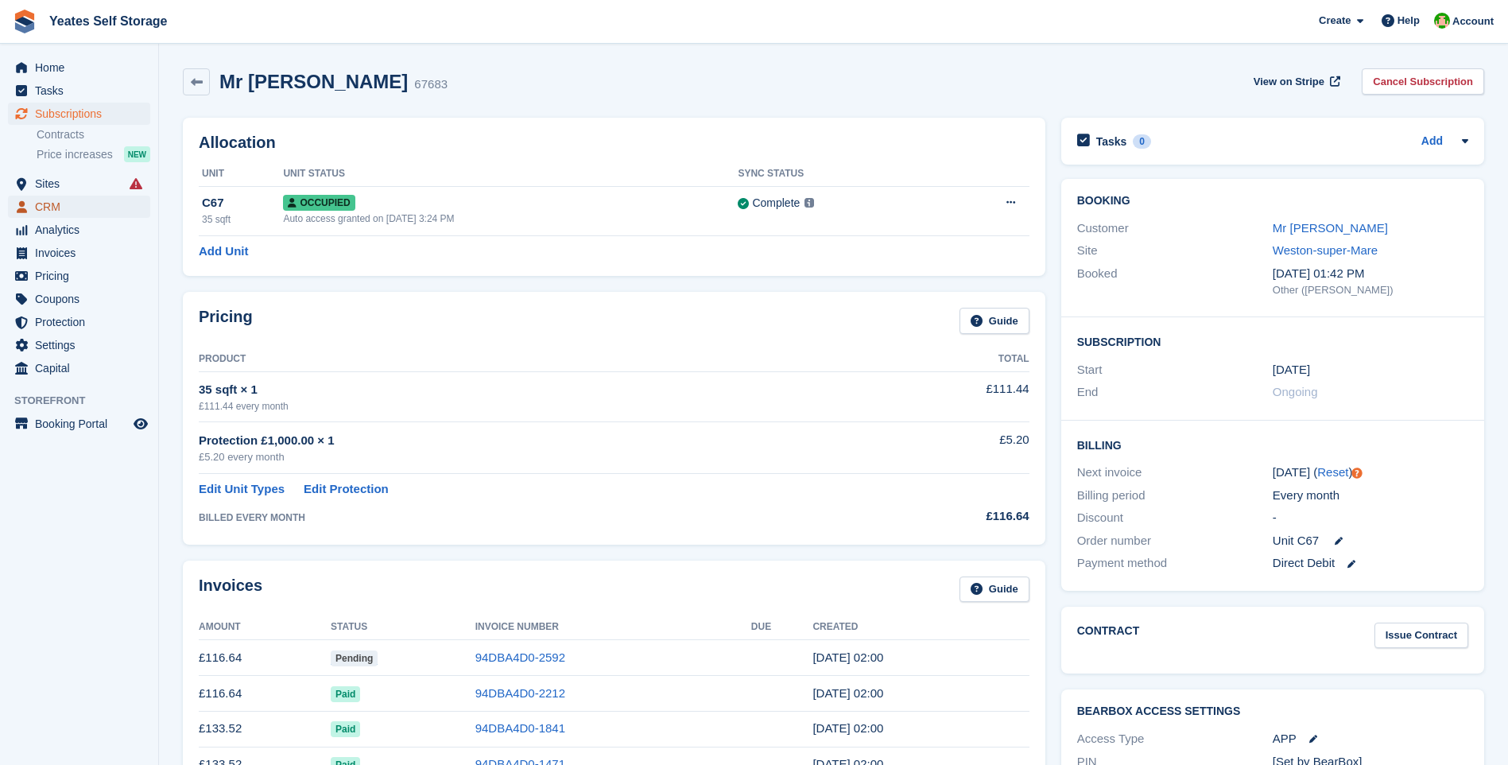
click at [66, 207] on span "CRM" at bounding box center [82, 207] width 95 height 22
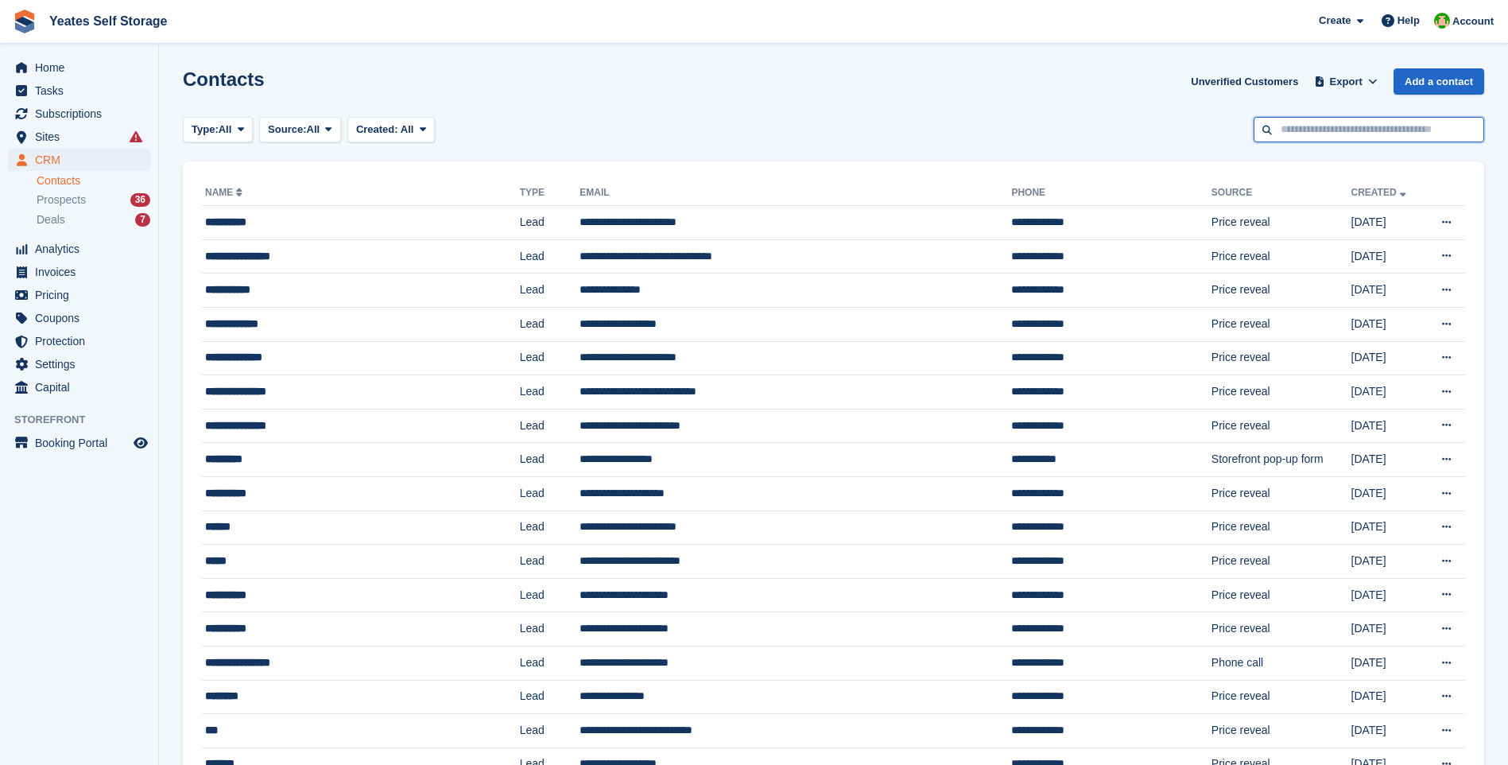
click at [1340, 135] on input "text" at bounding box center [1369, 130] width 231 height 26
type input "*****"
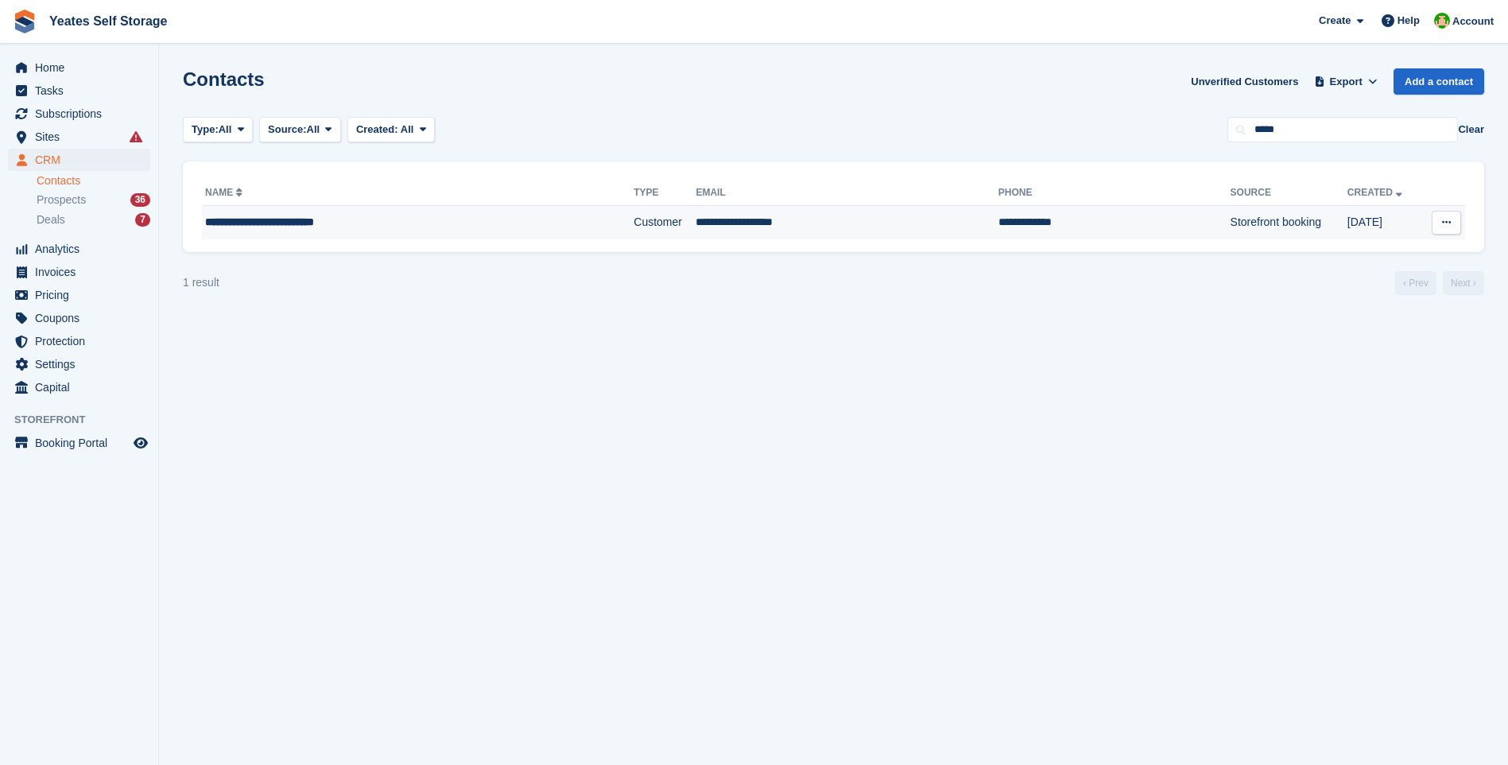
click at [696, 219] on td "**********" at bounding box center [847, 222] width 302 height 33
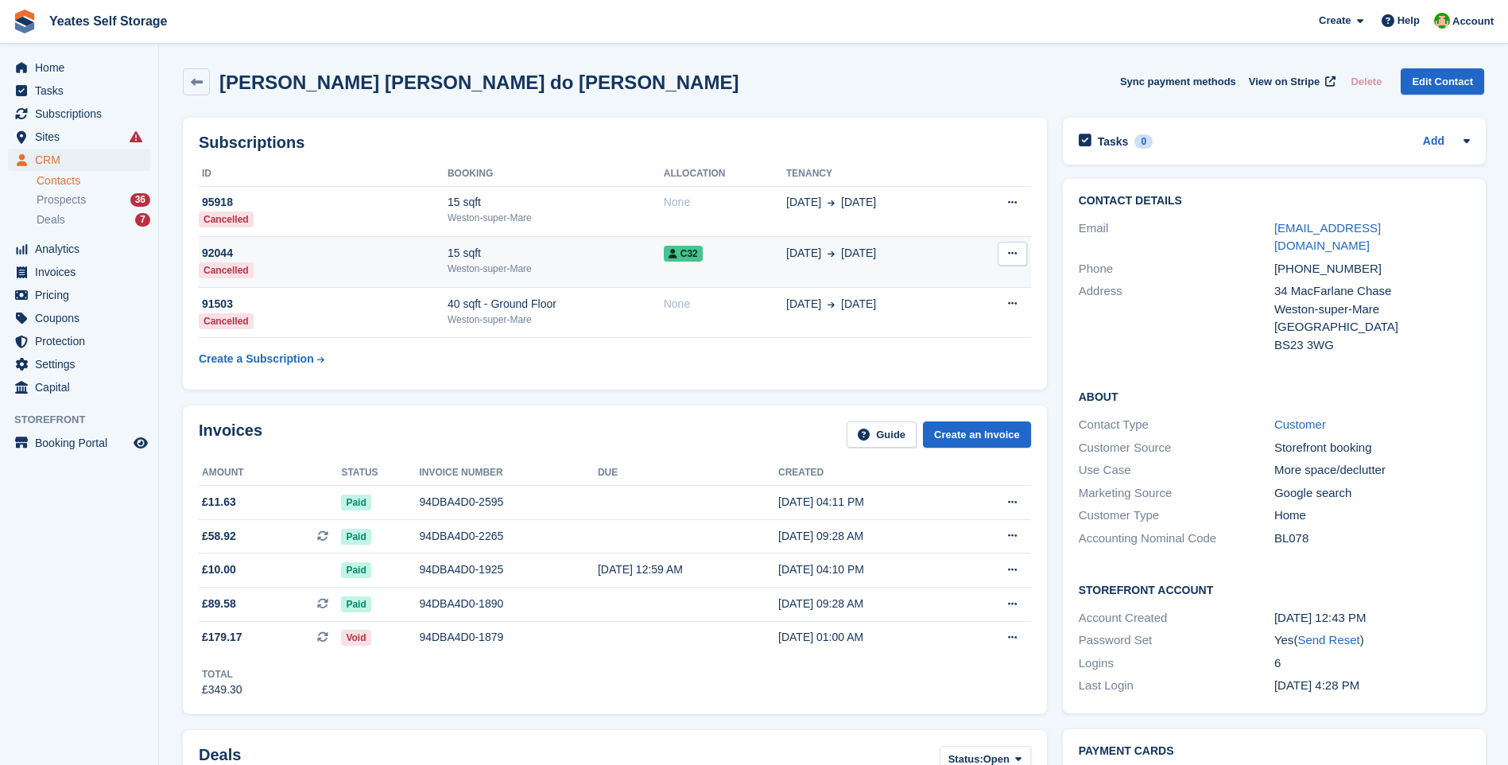
click at [491, 274] on div "Weston-super-Mare" at bounding box center [556, 269] width 216 height 14
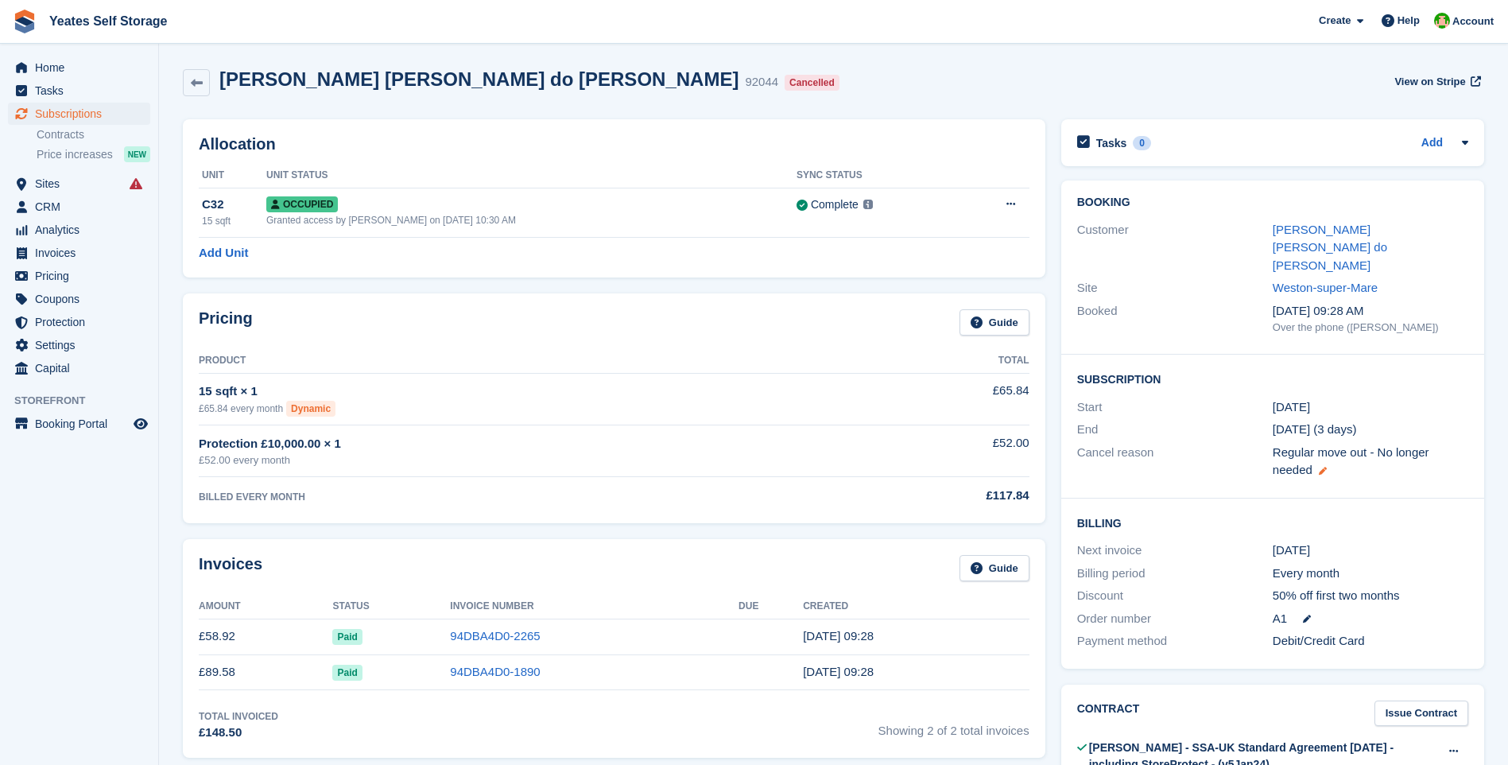
click at [1320, 467] on icon at bounding box center [1323, 471] width 8 height 8
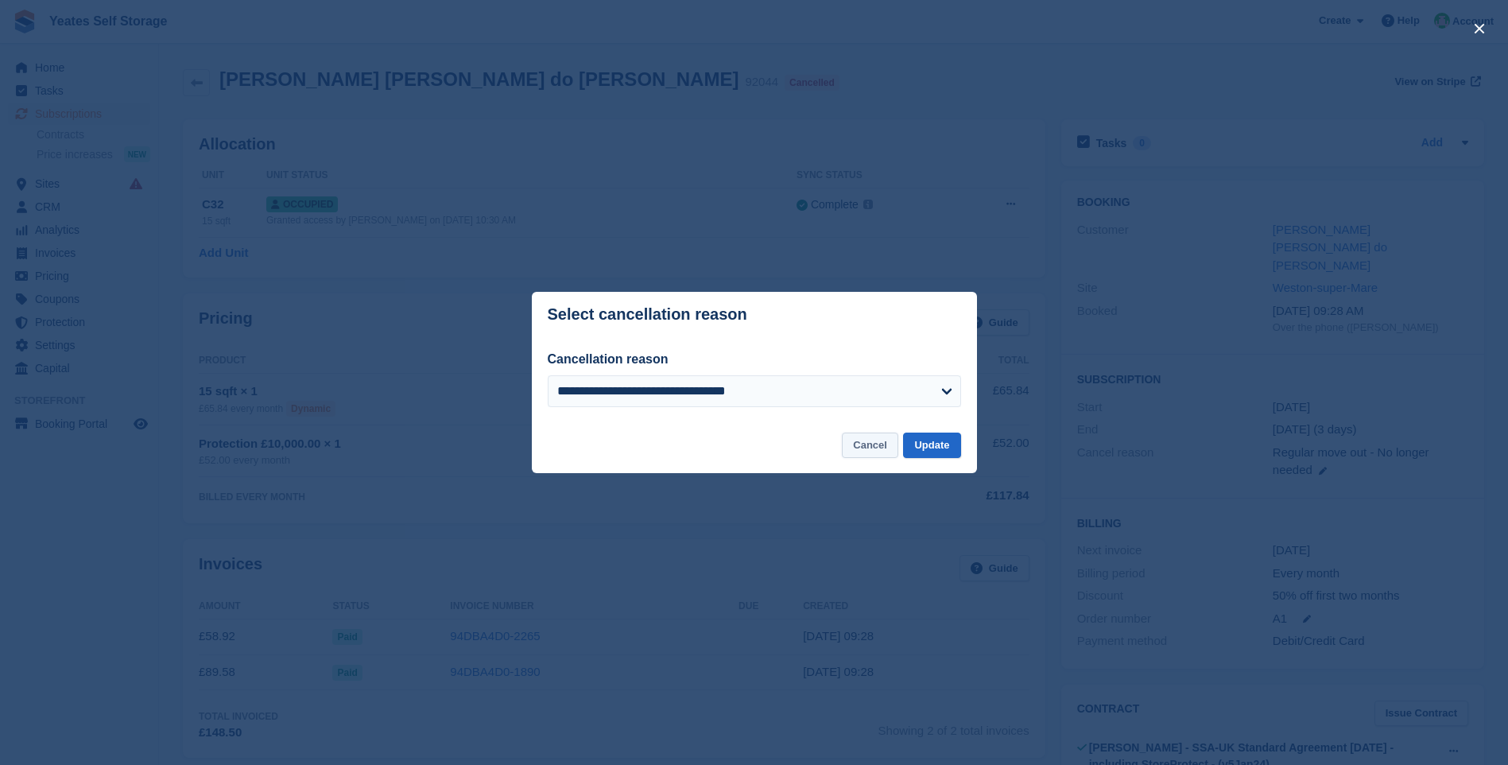
click at [882, 454] on button "Cancel" at bounding box center [870, 445] width 56 height 26
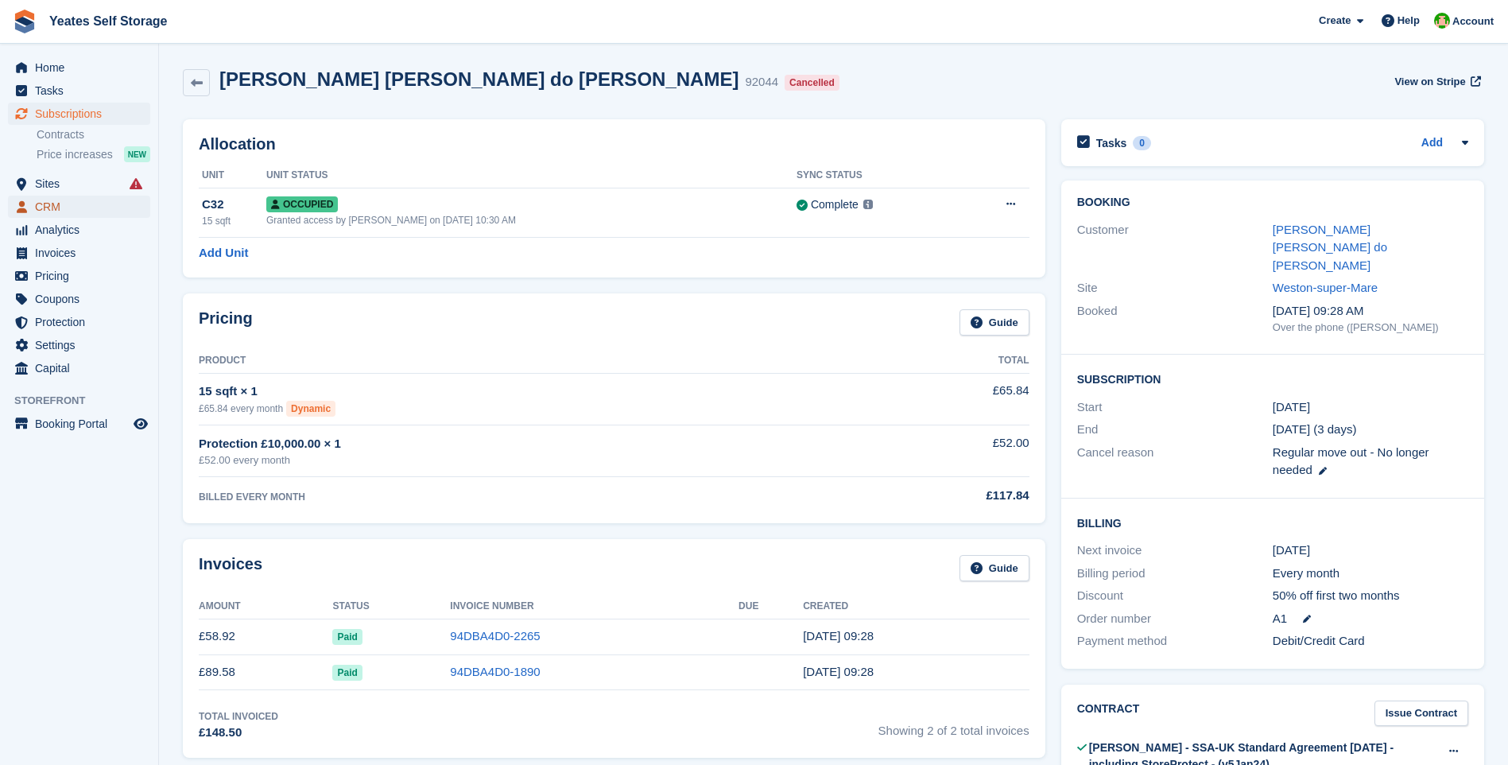
click at [48, 208] on span "CRM" at bounding box center [82, 207] width 95 height 22
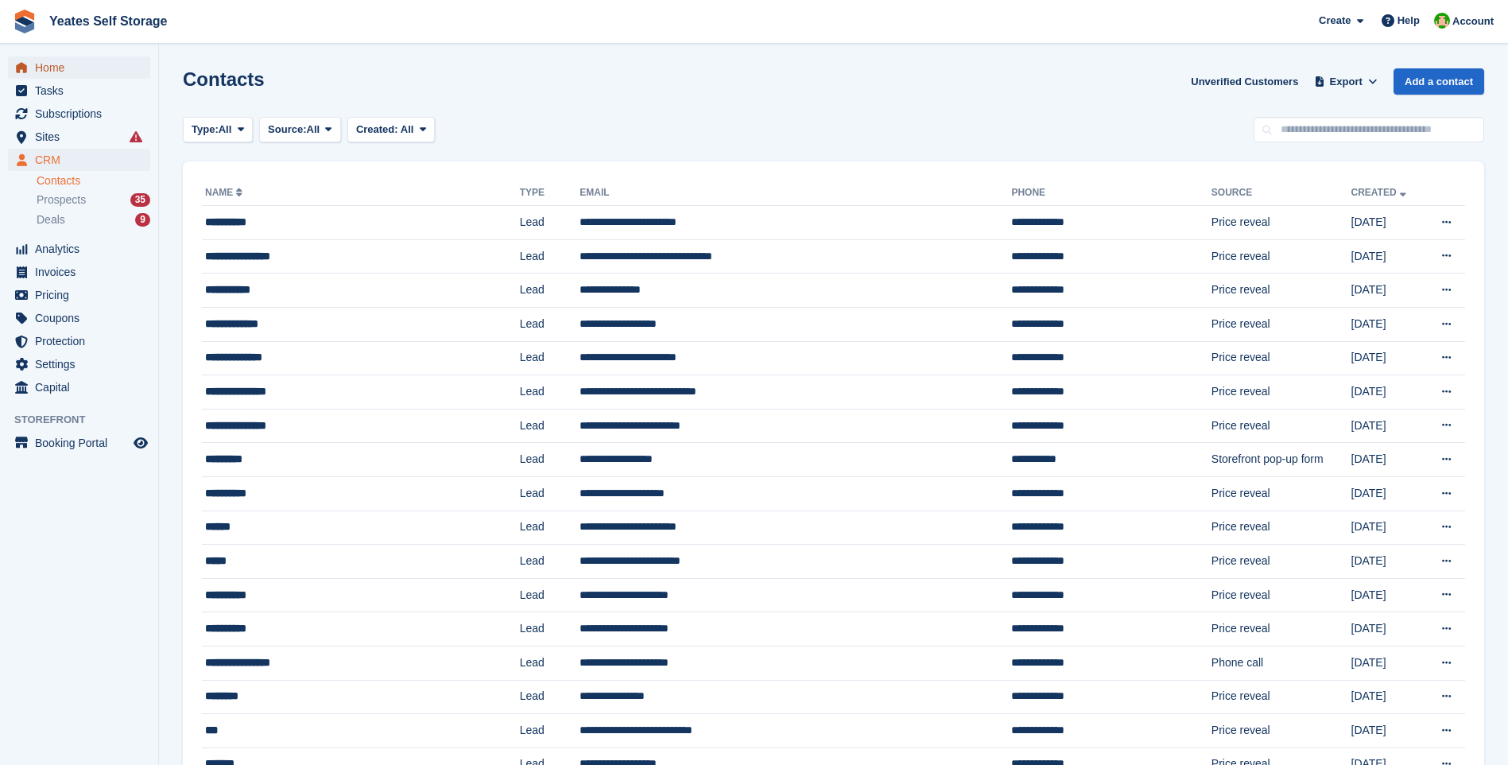
click at [48, 76] on span "Home" at bounding box center [82, 67] width 95 height 22
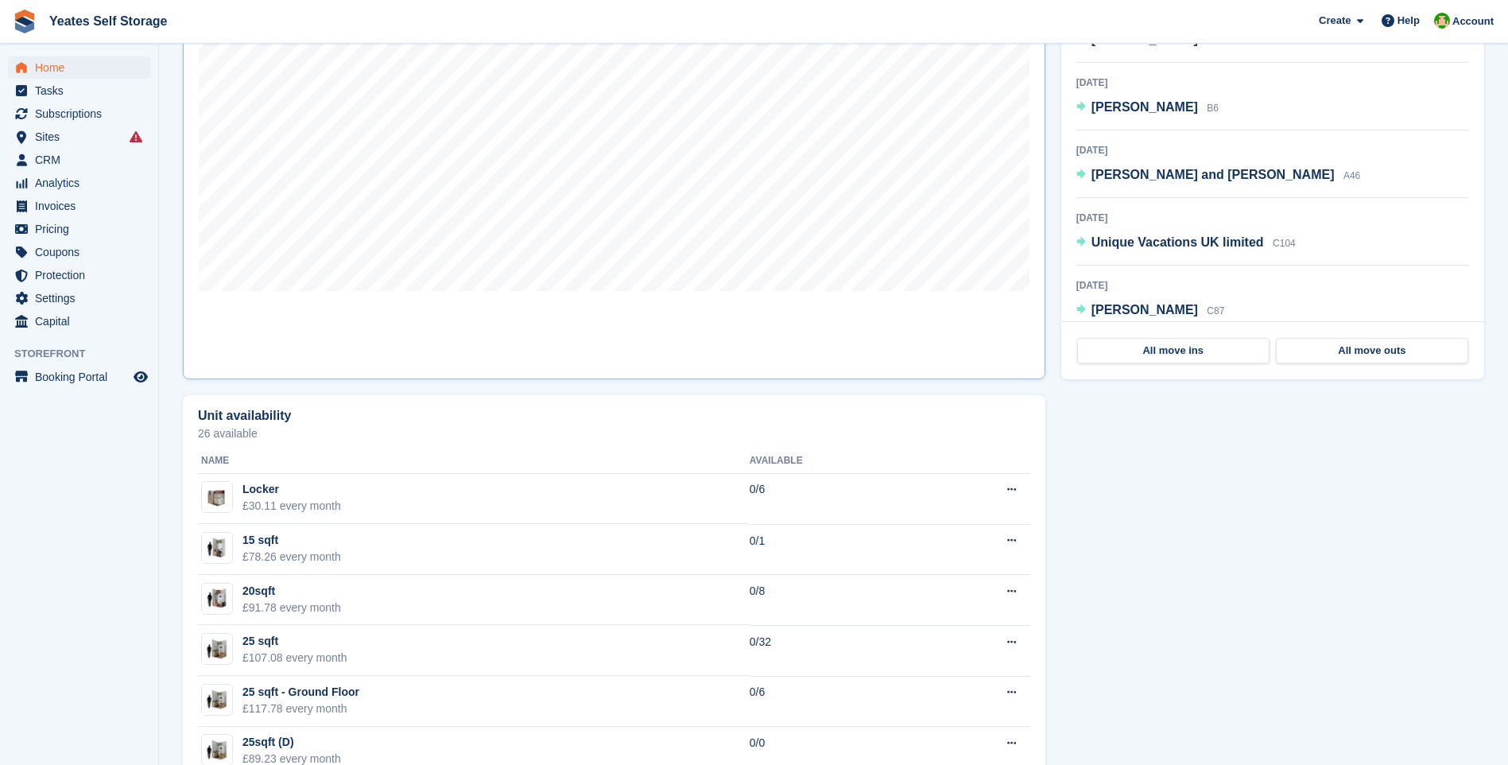
scroll to position [318, 0]
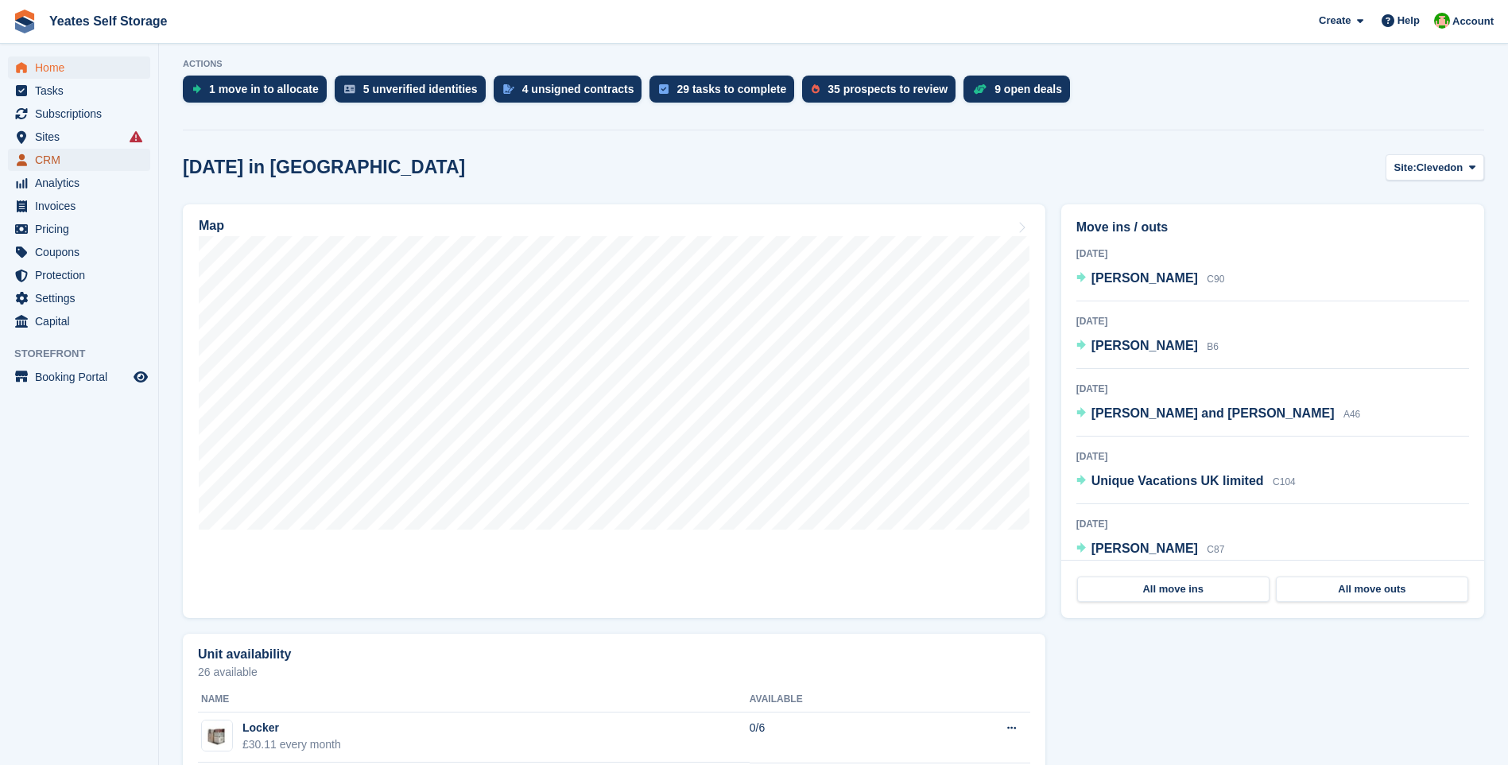
click at [37, 154] on span "CRM" at bounding box center [82, 160] width 95 height 22
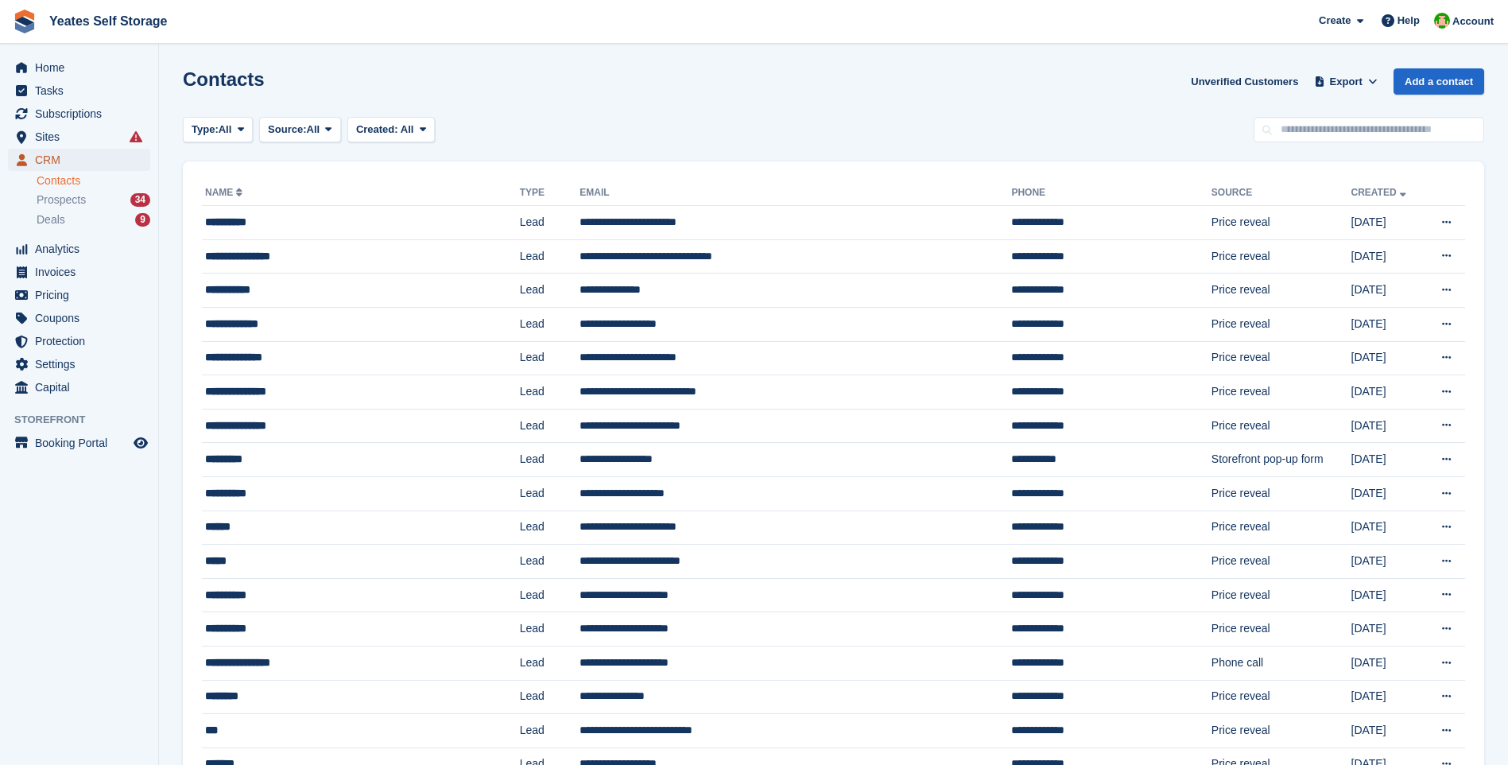
click at [47, 157] on span "CRM" at bounding box center [82, 160] width 95 height 22
click at [1333, 126] on input "text" at bounding box center [1369, 130] width 231 height 26
click at [50, 74] on span "Home" at bounding box center [82, 67] width 95 height 22
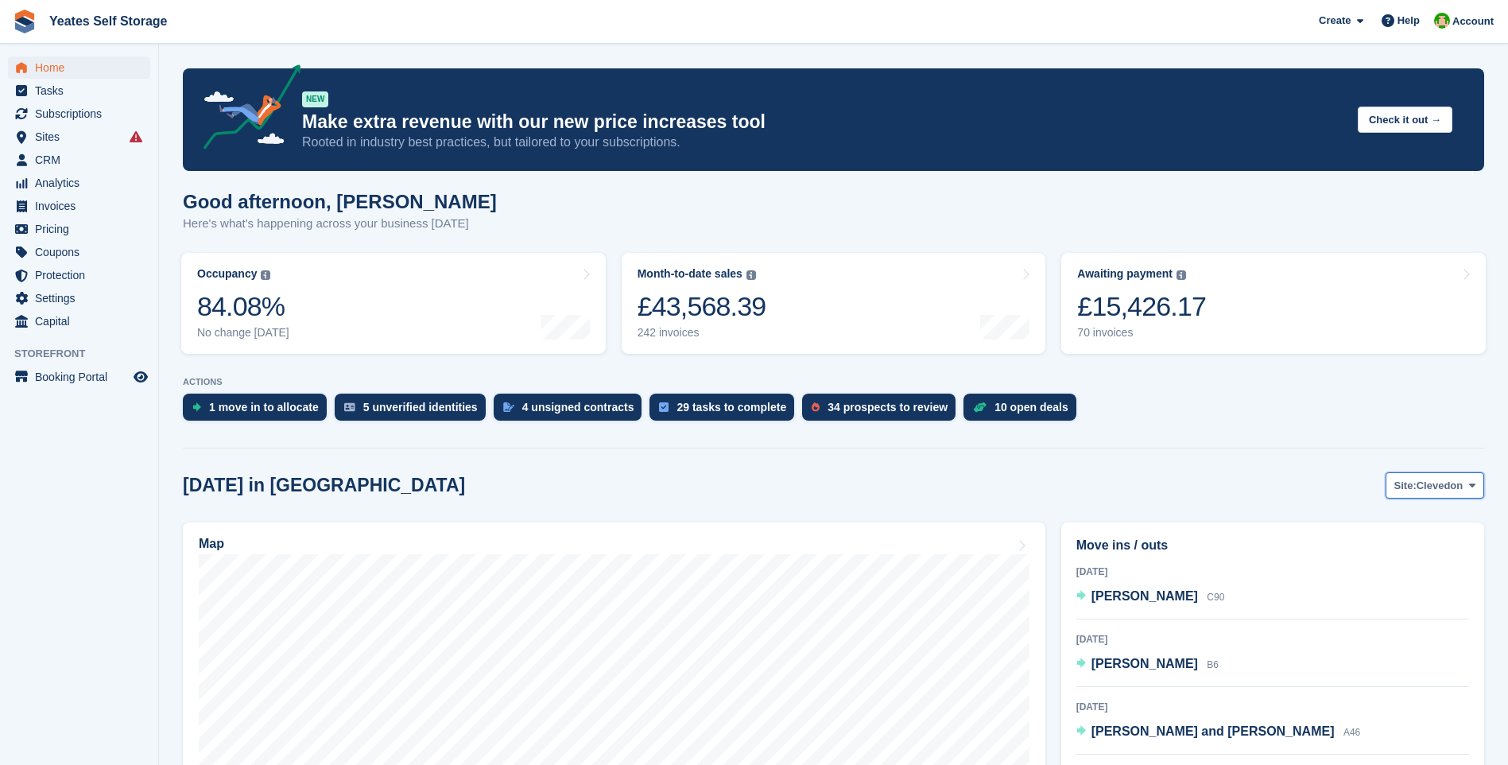
click at [1458, 483] on span "Clevedon" at bounding box center [1440, 486] width 47 height 16
click at [1397, 553] on link "Weston-super-Mare" at bounding box center [1408, 551] width 138 height 29
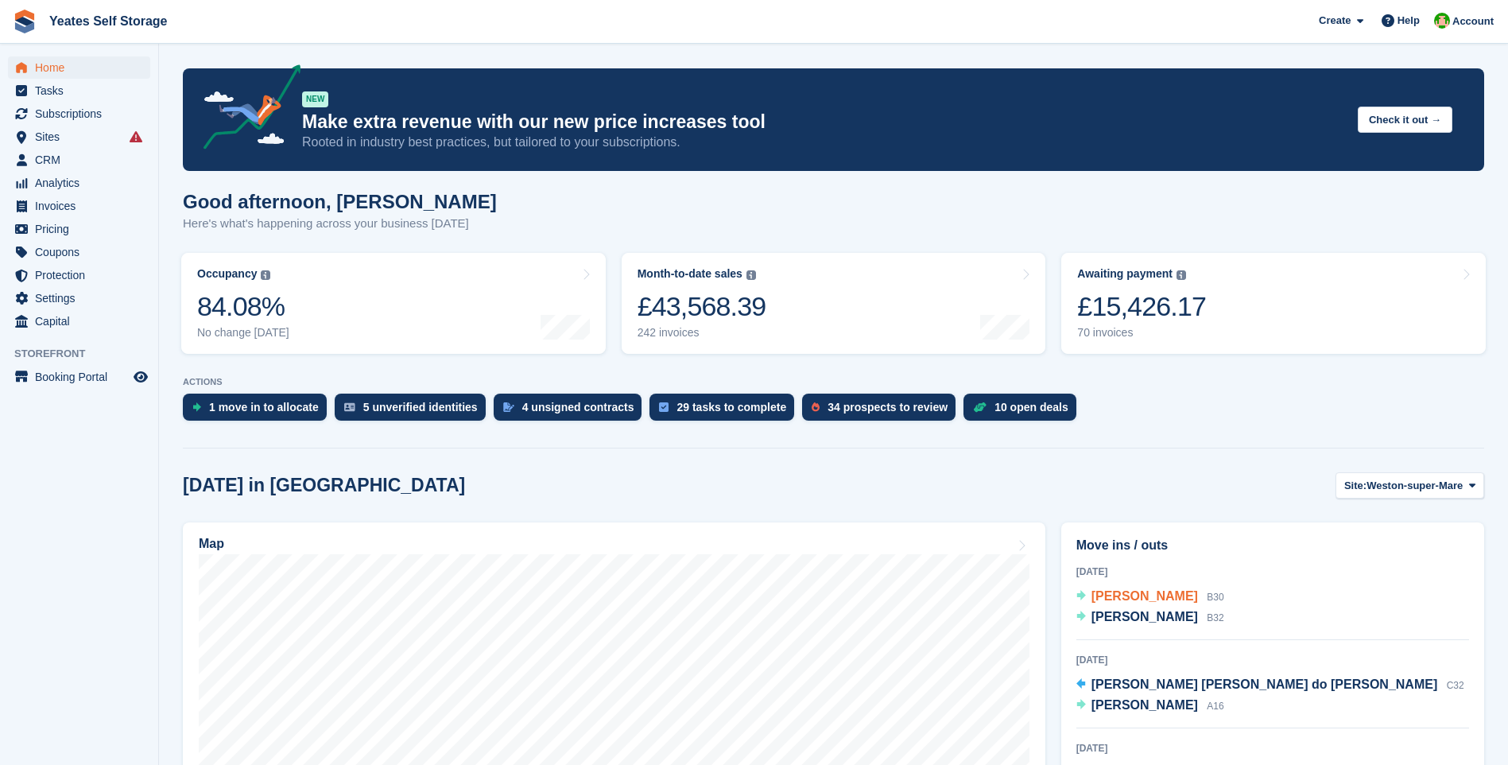
click at [1158, 598] on span "Nicki Henderson" at bounding box center [1144, 596] width 107 height 14
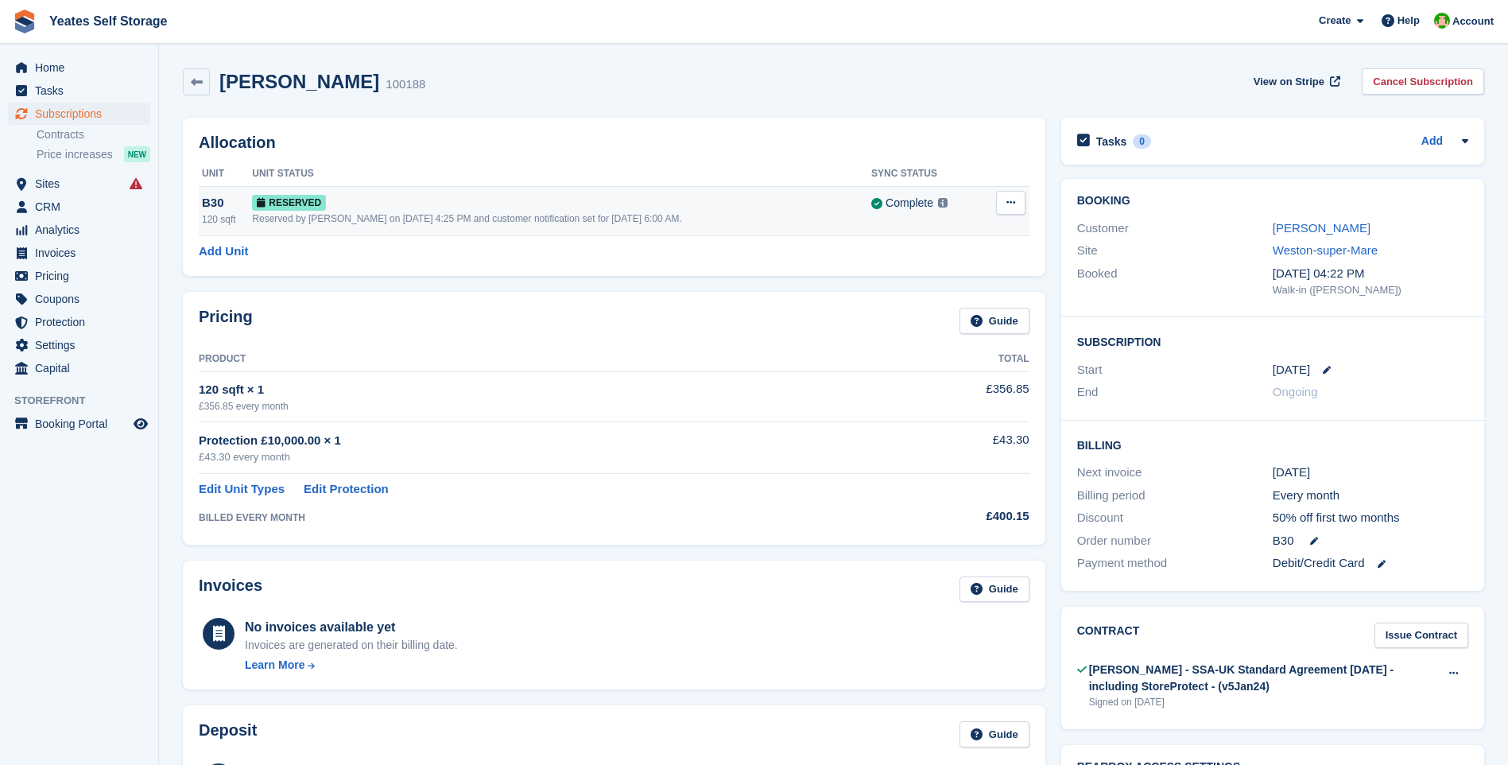
click at [340, 227] on td "Reserved Reserved by [PERSON_NAME] on [DATE] 4:25 PM and customer notification …" at bounding box center [561, 210] width 619 height 49
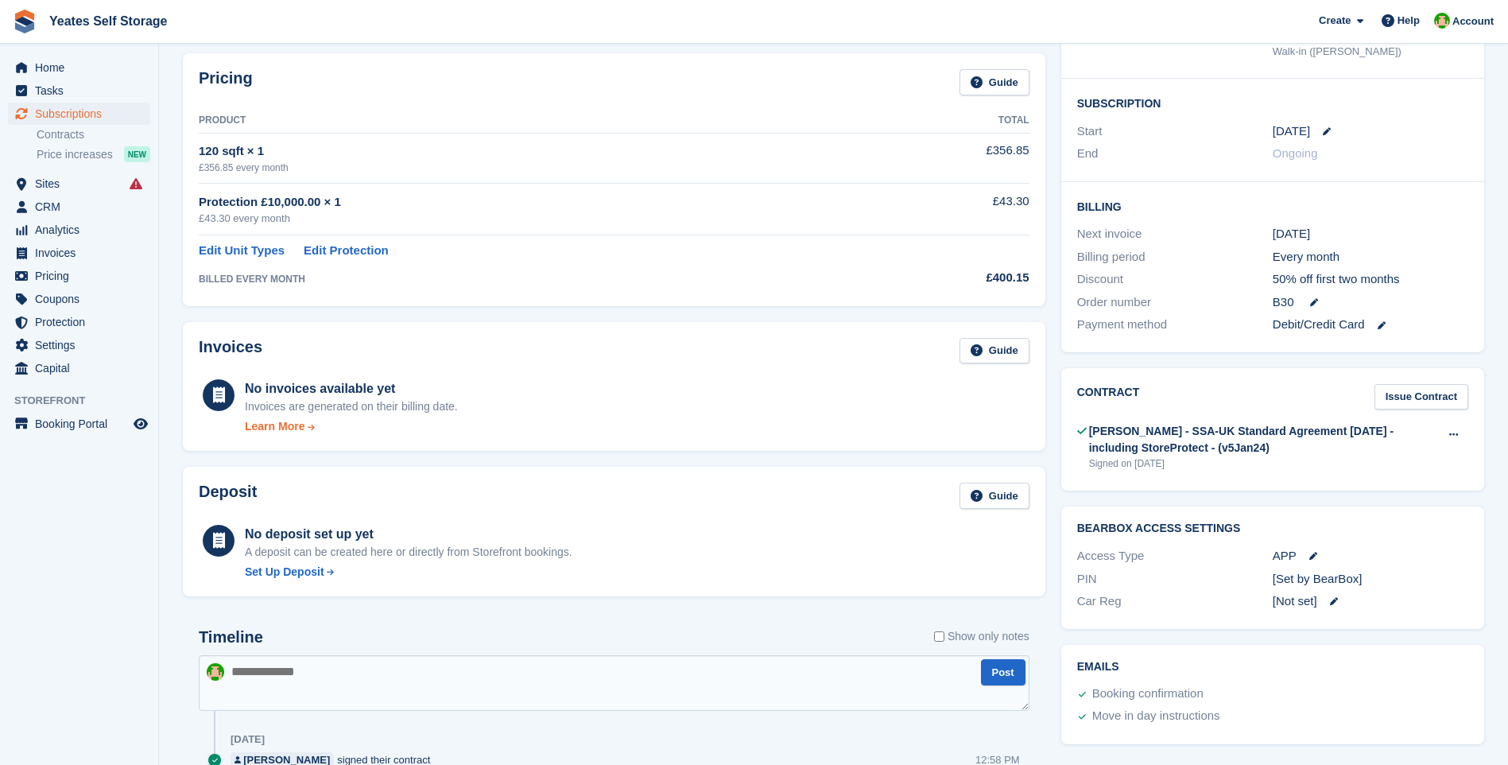
click at [265, 422] on div "Learn More" at bounding box center [275, 426] width 60 height 17
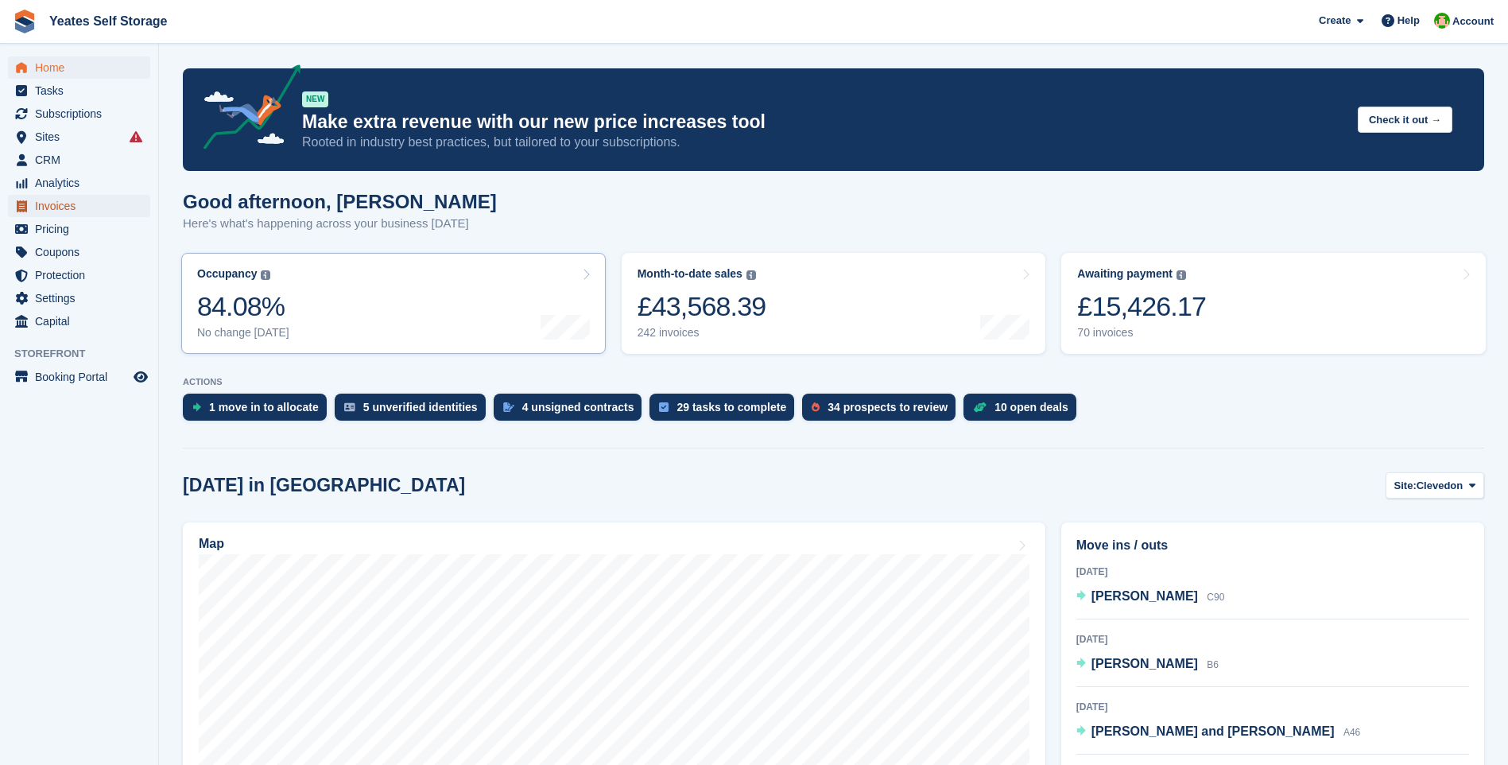
click at [40, 200] on span "Invoices" at bounding box center [82, 206] width 95 height 22
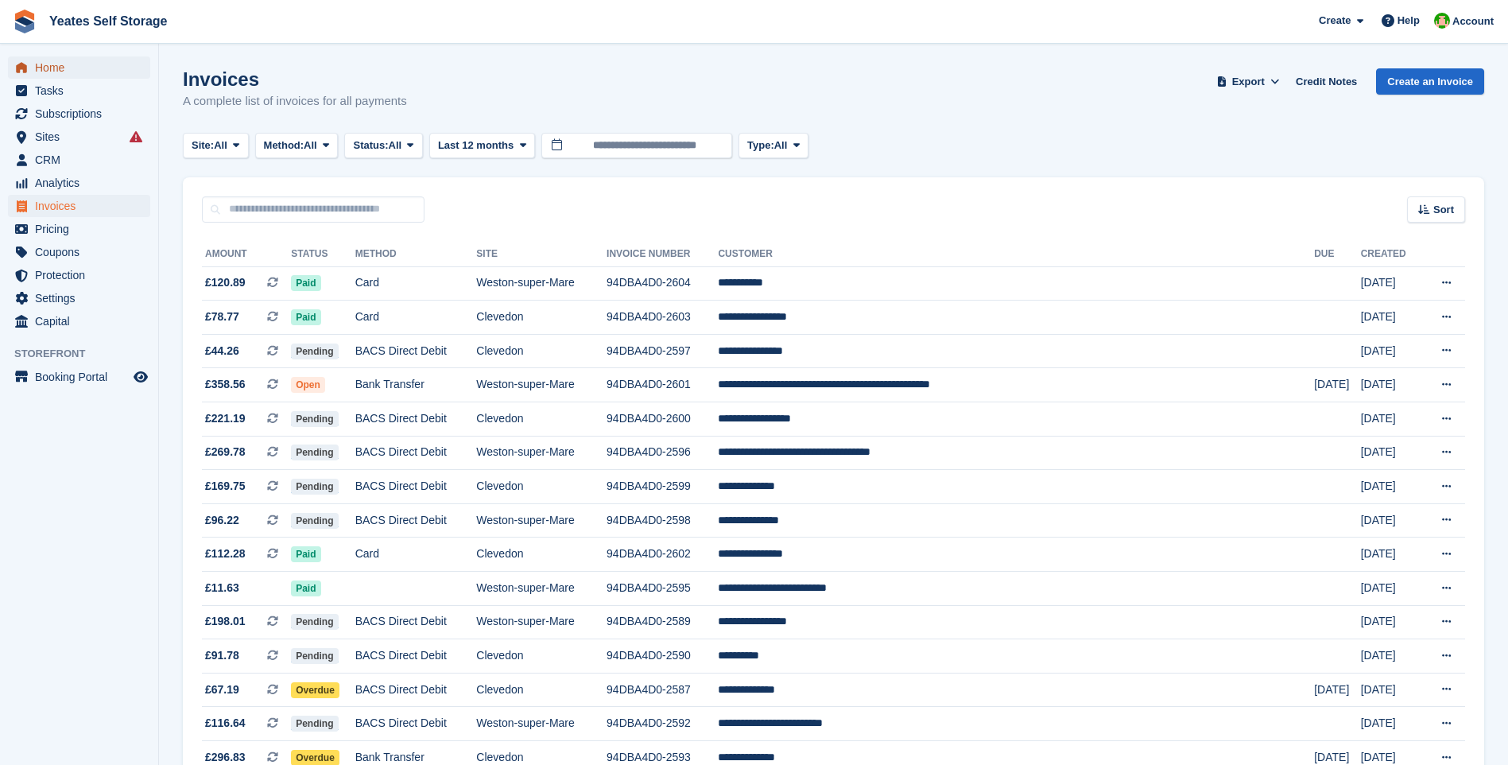
click at [56, 67] on span "Home" at bounding box center [82, 67] width 95 height 22
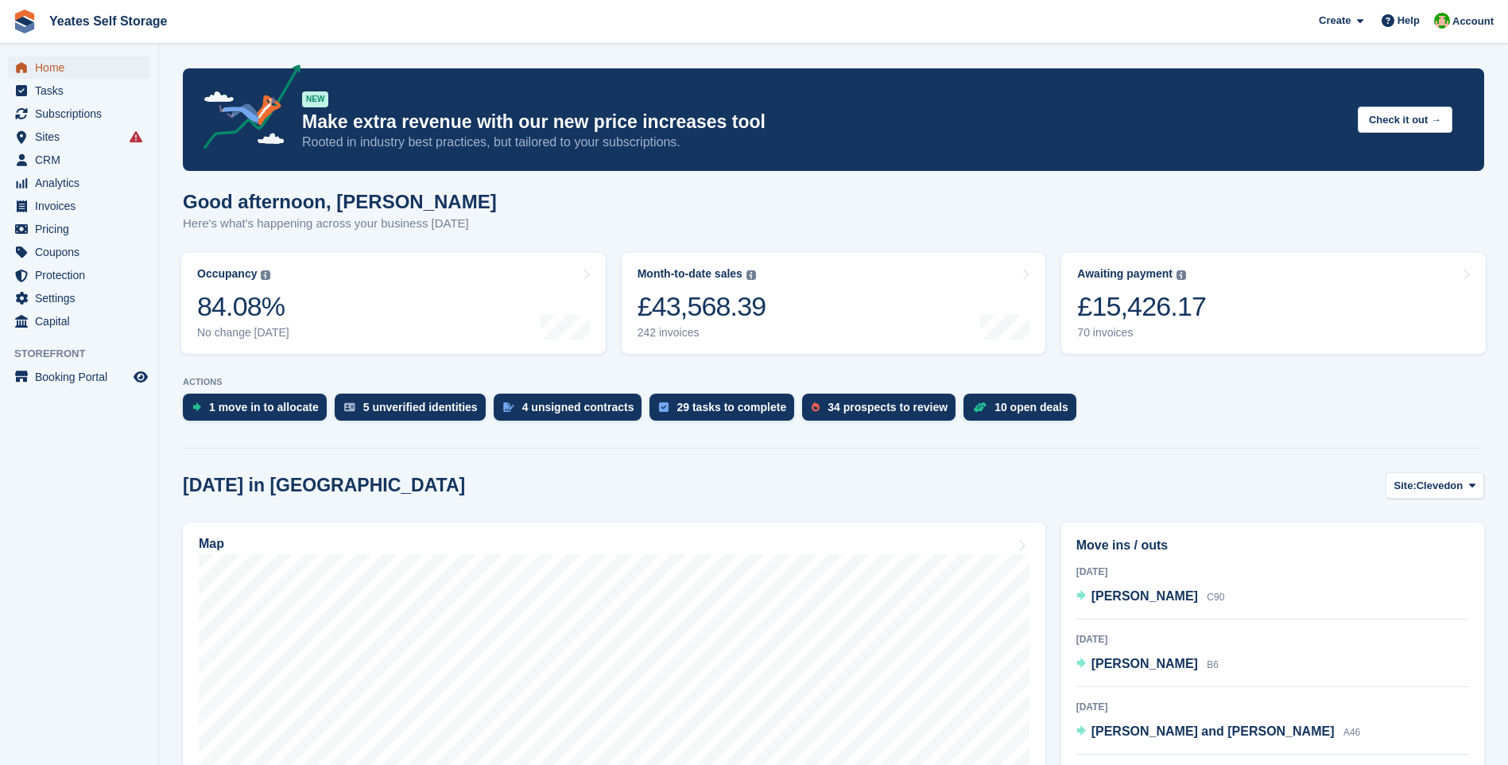
click at [56, 62] on span "Home" at bounding box center [82, 67] width 95 height 22
click at [1449, 479] on span "Clevedon" at bounding box center [1440, 486] width 47 height 16
click at [1393, 547] on link "Weston-super-Mare" at bounding box center [1408, 551] width 138 height 29
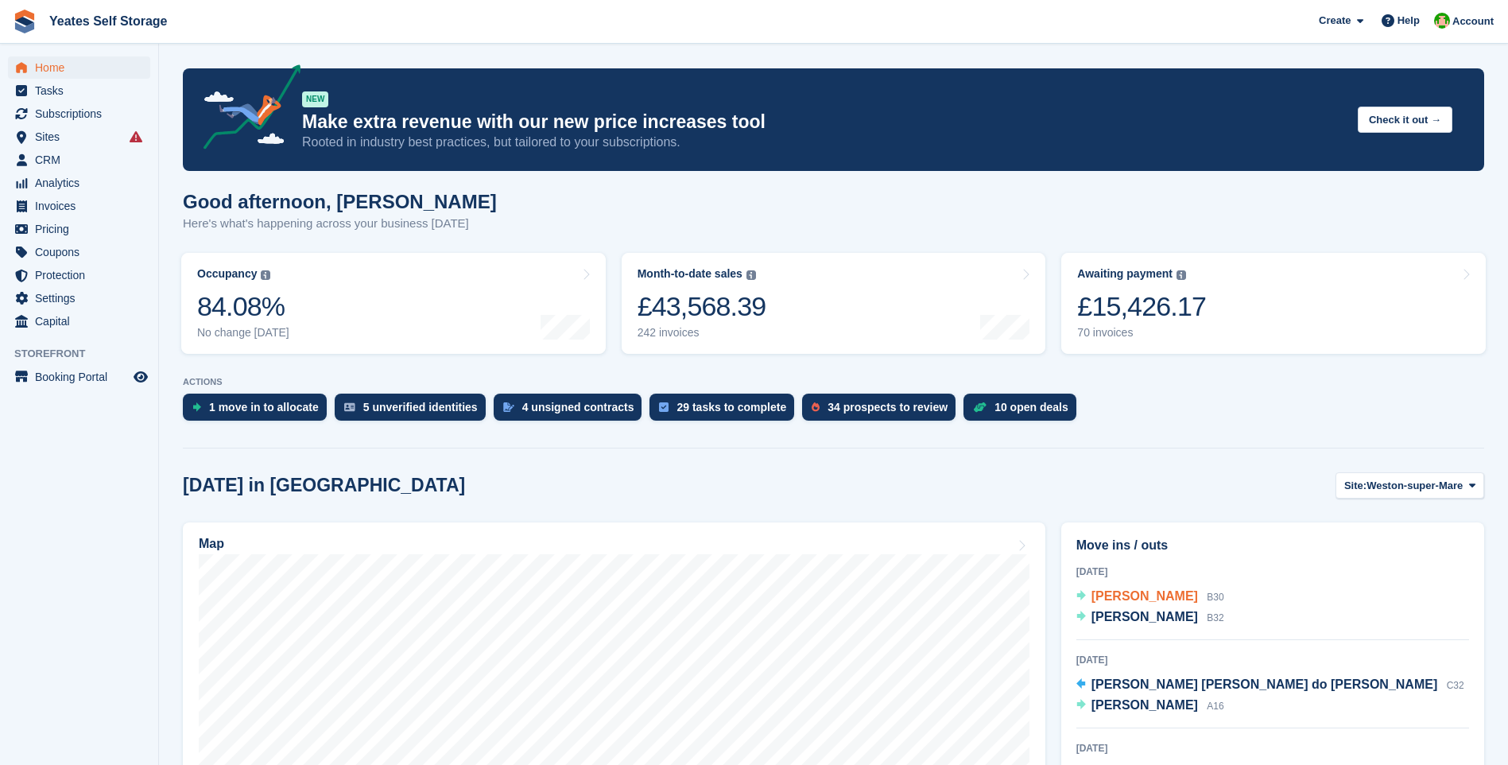
click at [1149, 598] on span "[PERSON_NAME]" at bounding box center [1144, 596] width 107 height 14
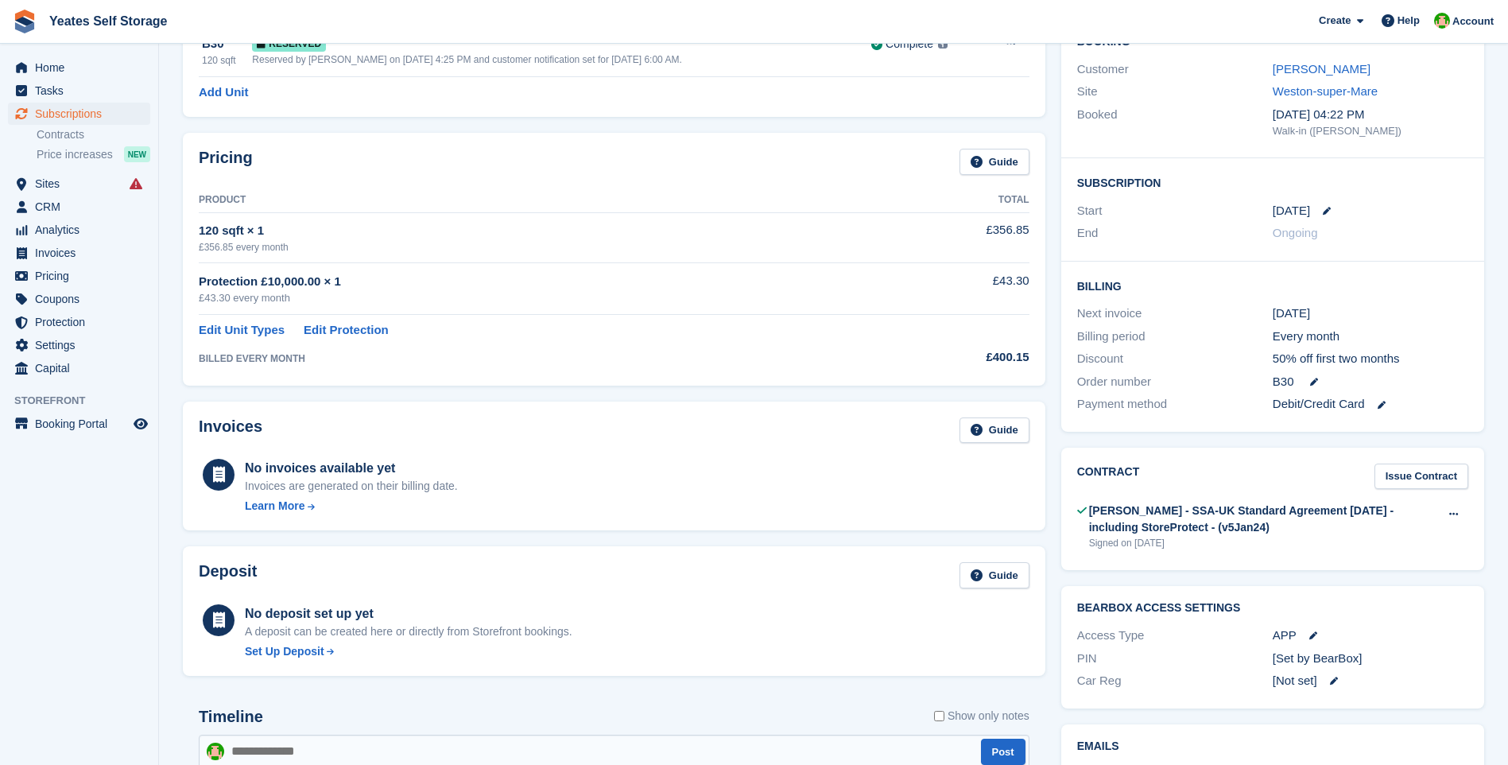
scroll to position [397, 0]
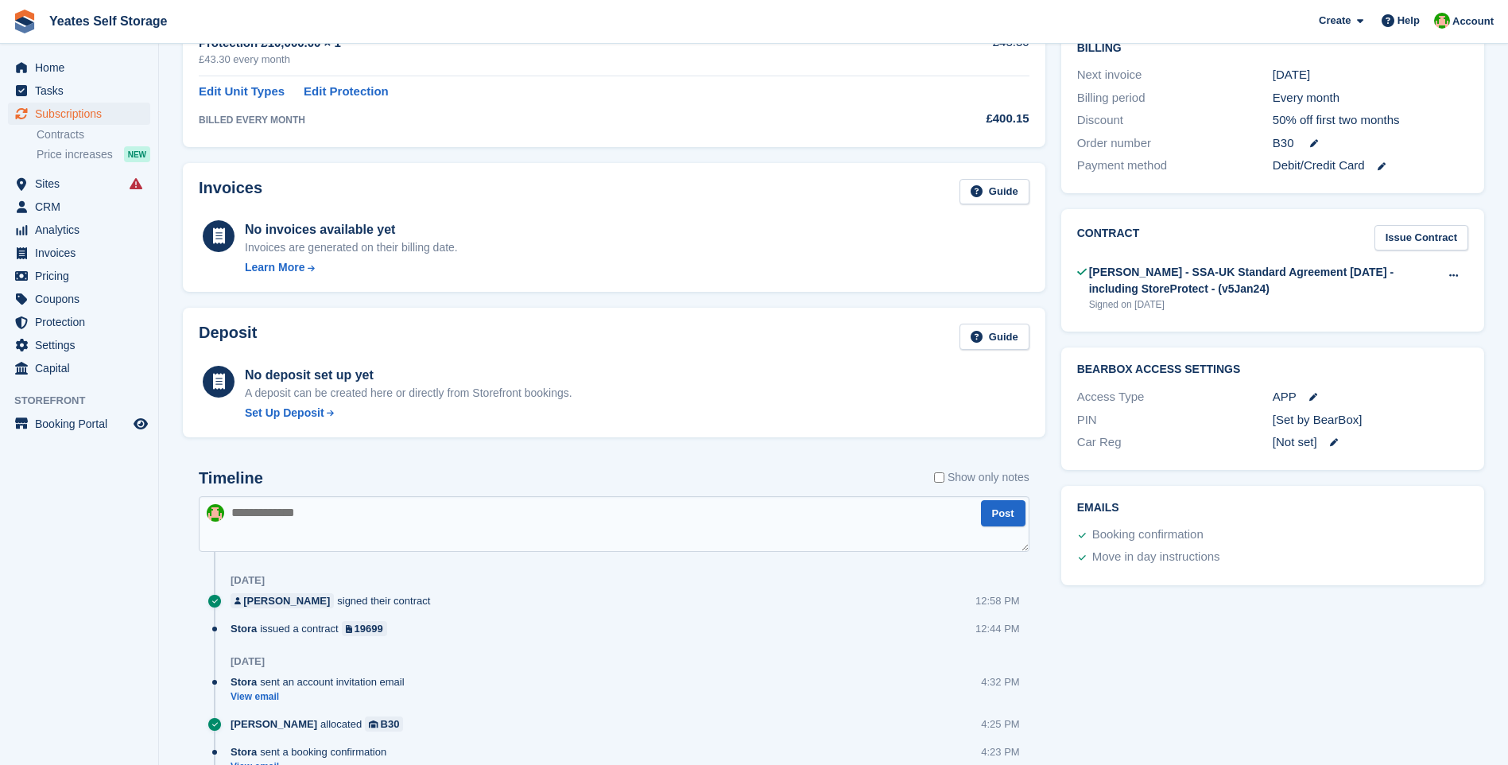
click at [511, 534] on textarea at bounding box center [614, 524] width 831 height 56
type textarea "**********"
drag, startPoint x: 506, startPoint y: 525, endPoint x: 78, endPoint y: 505, distance: 428.1
click at [78, 505] on div "Home Tasks Subscriptions Subscriptions Subscriptions Contracts Price increases …" at bounding box center [754, 257] width 1508 height 1309
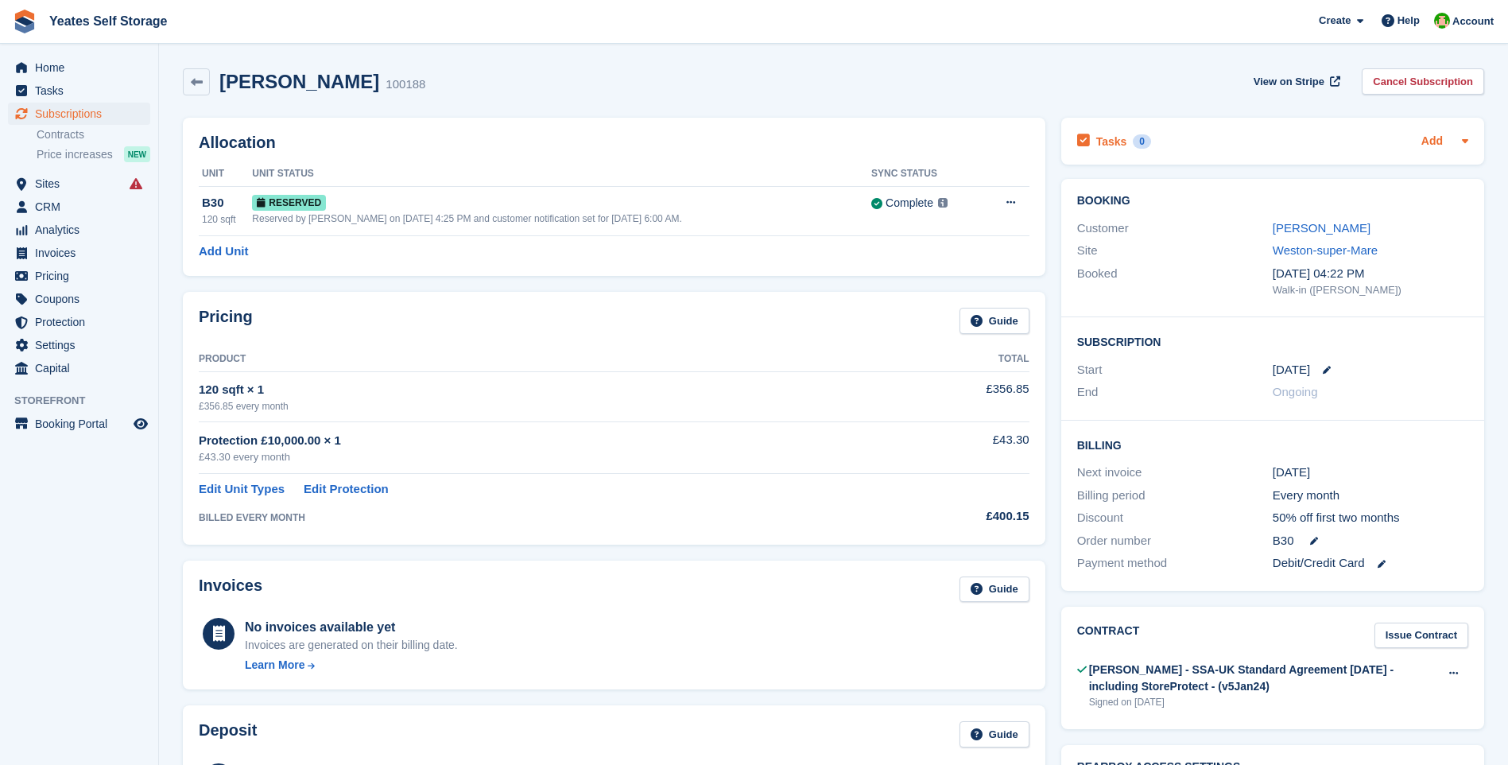
click at [1432, 135] on link "Add" at bounding box center [1431, 142] width 21 height 18
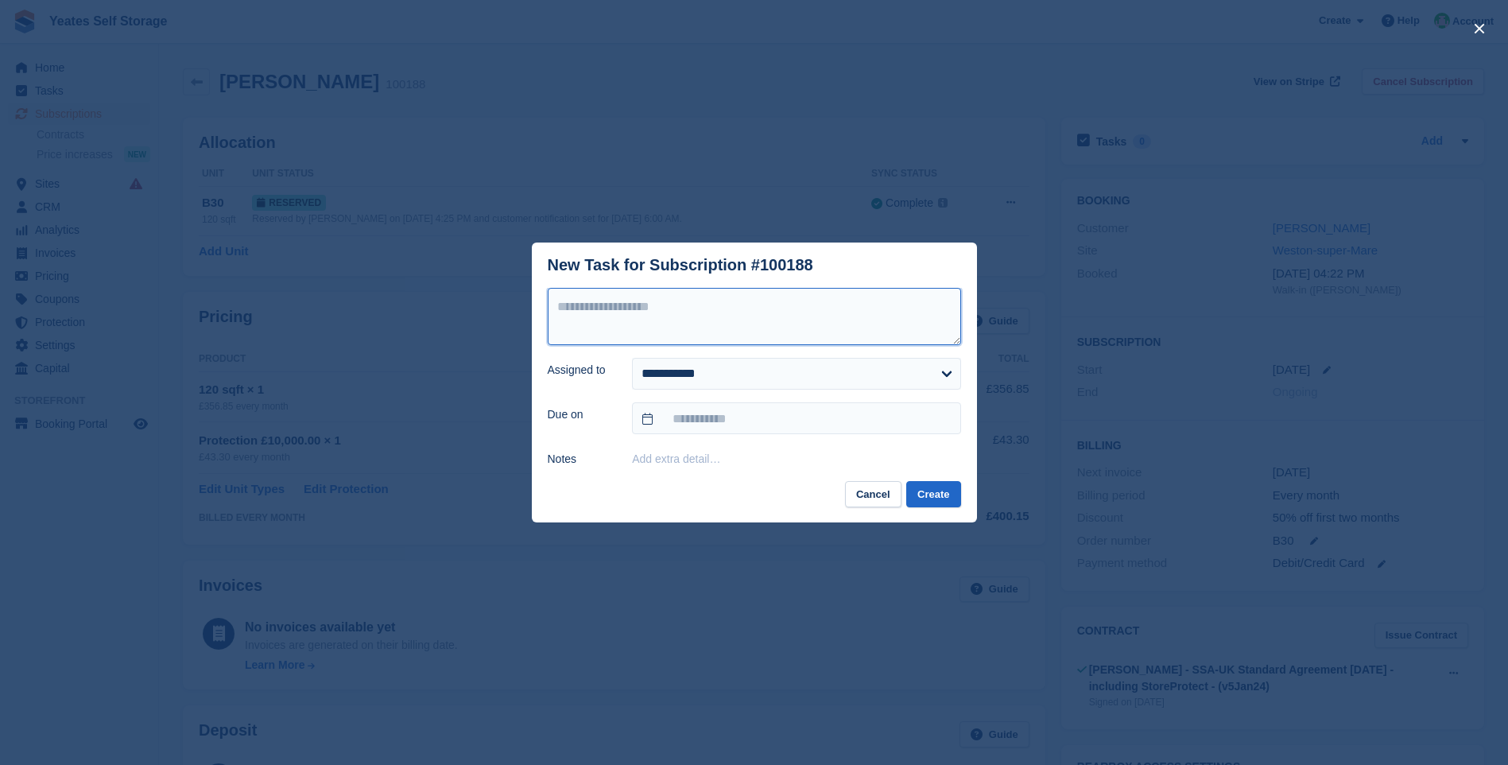
click at [684, 308] on textarea at bounding box center [754, 316] width 413 height 57
type textarea "**********"
click at [665, 378] on select "**********" at bounding box center [796, 374] width 328 height 32
select select "****"
click at [632, 359] on select "**********" at bounding box center [796, 374] width 328 height 32
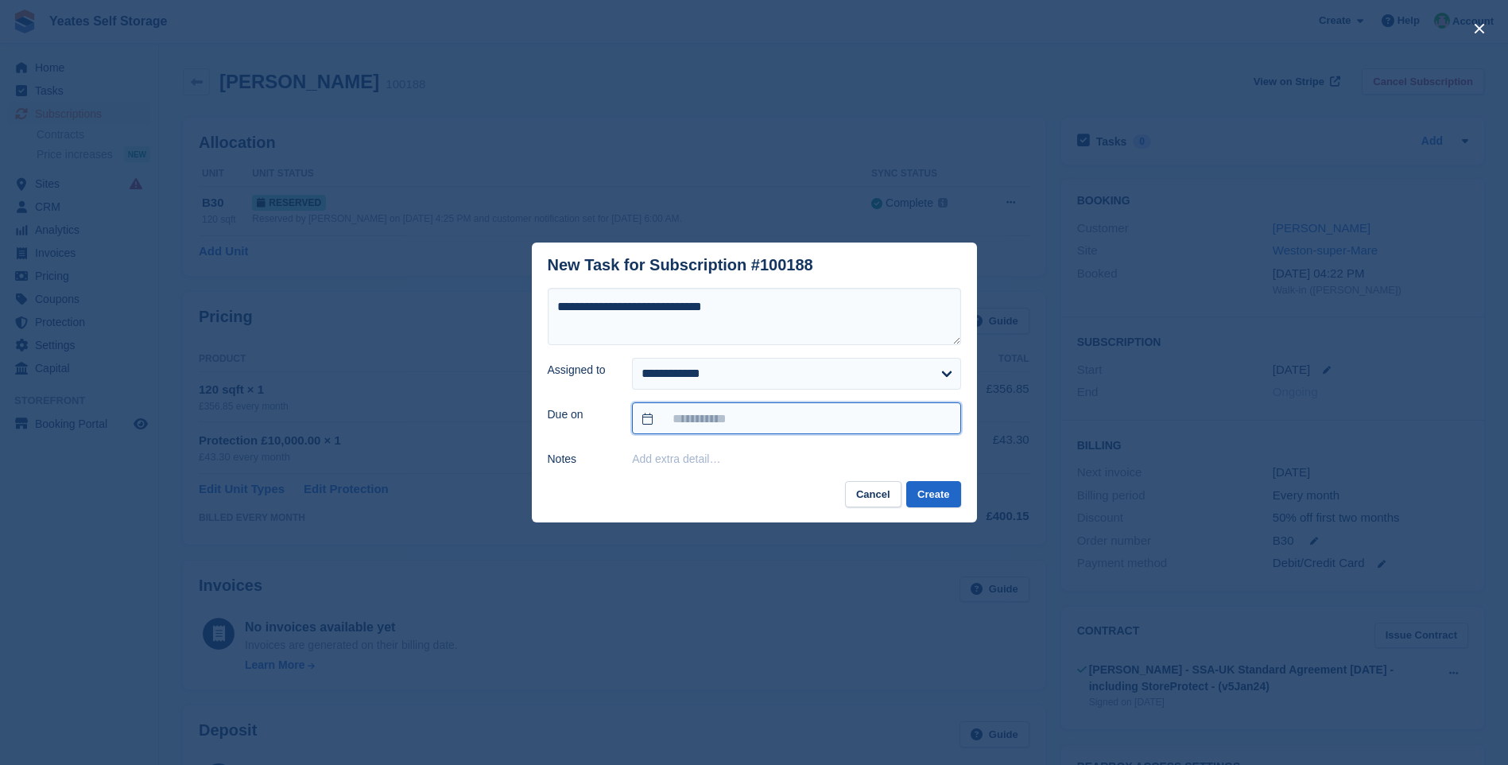
click at [696, 428] on input "text" at bounding box center [796, 418] width 328 height 32
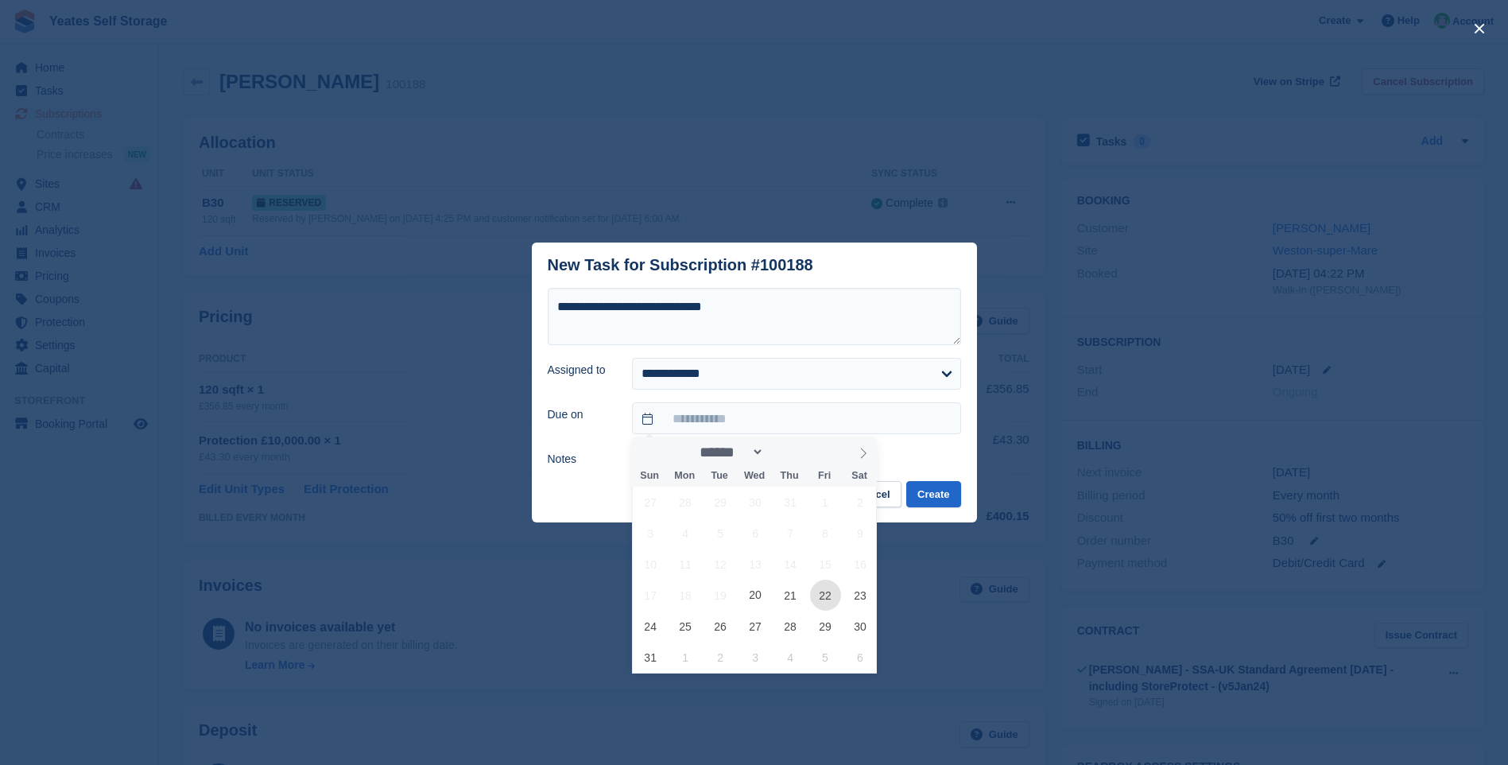
click at [824, 597] on span "22" at bounding box center [825, 594] width 31 height 31
type input "**********"
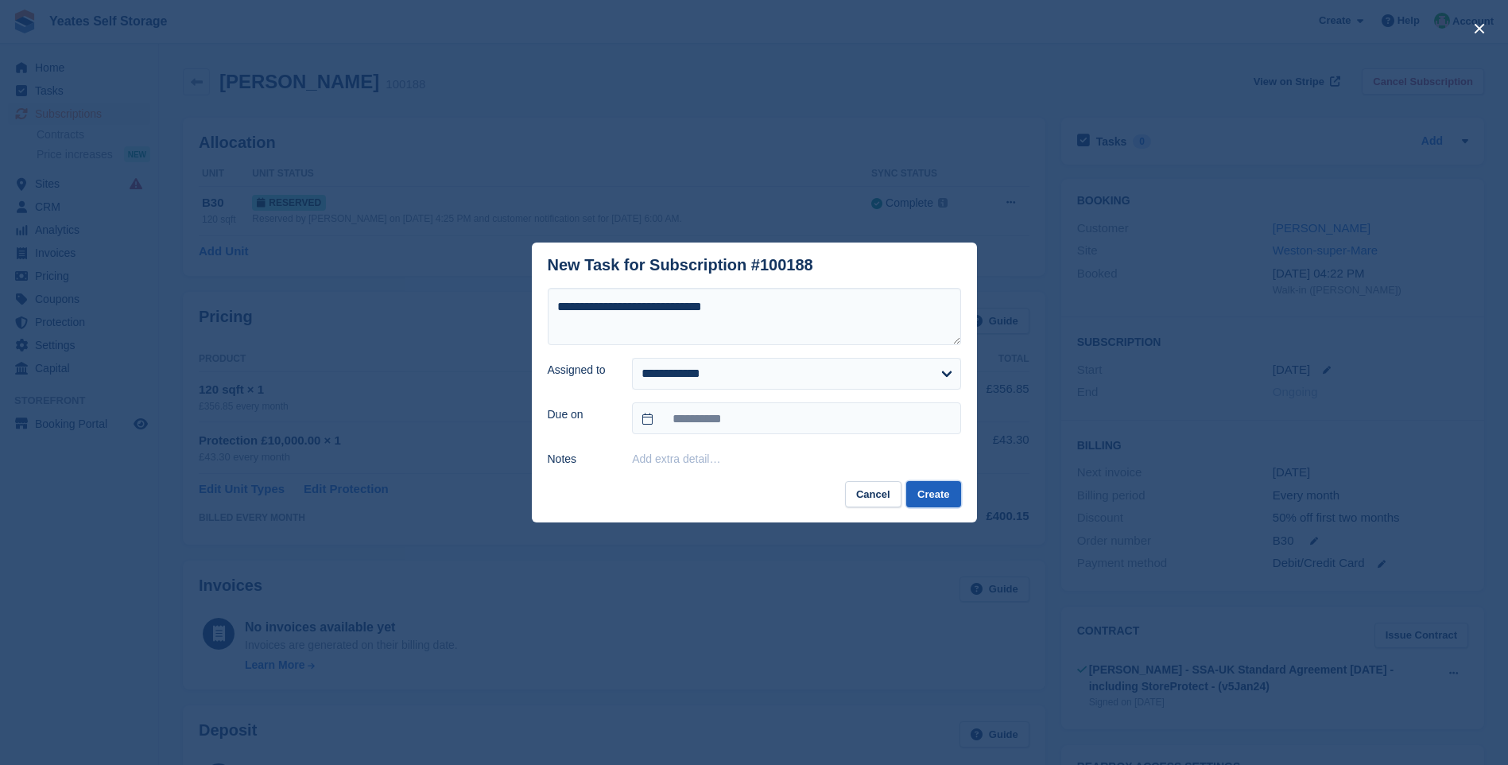
click at [927, 499] on button "Create" at bounding box center [933, 494] width 54 height 26
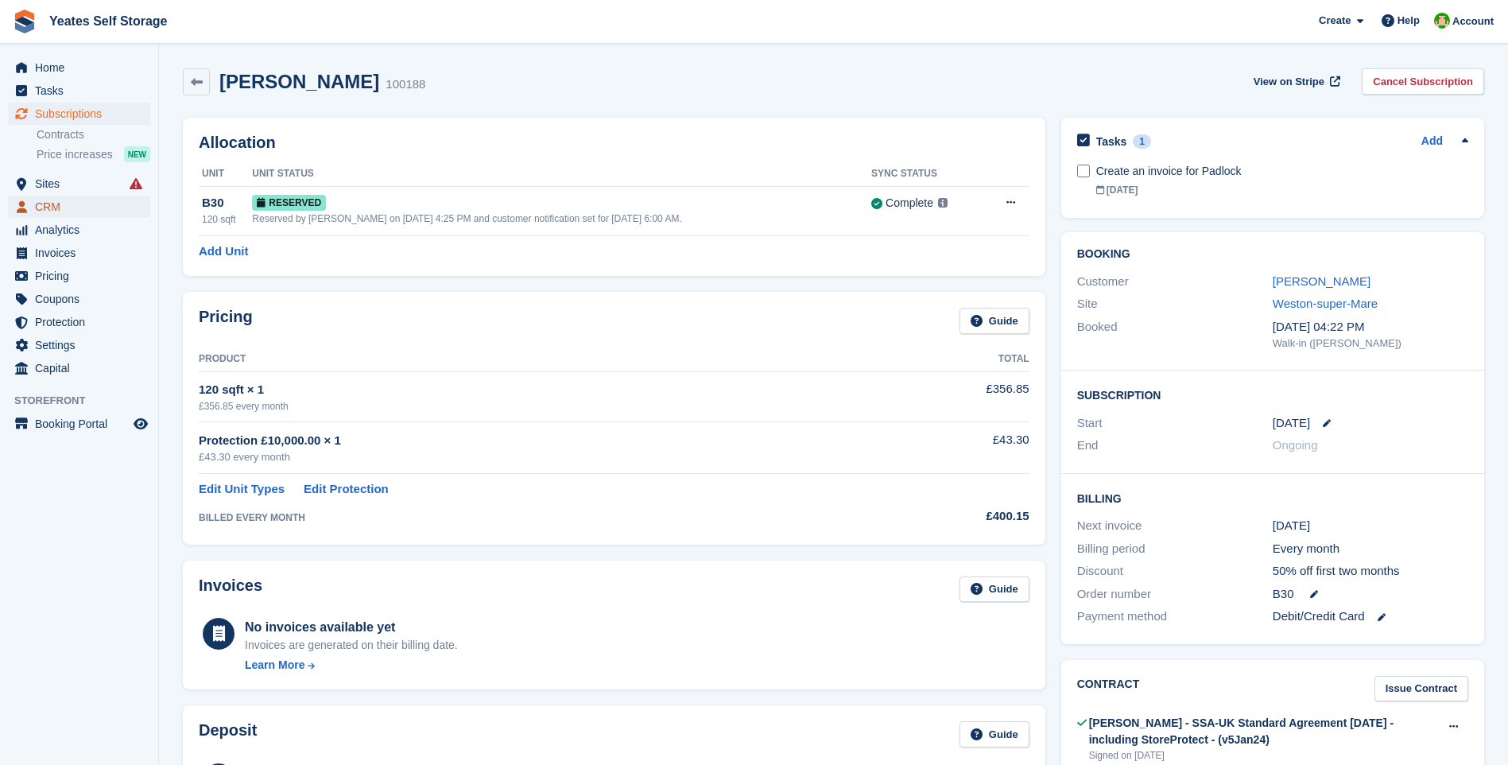
click at [41, 207] on span "CRM" at bounding box center [82, 207] width 95 height 22
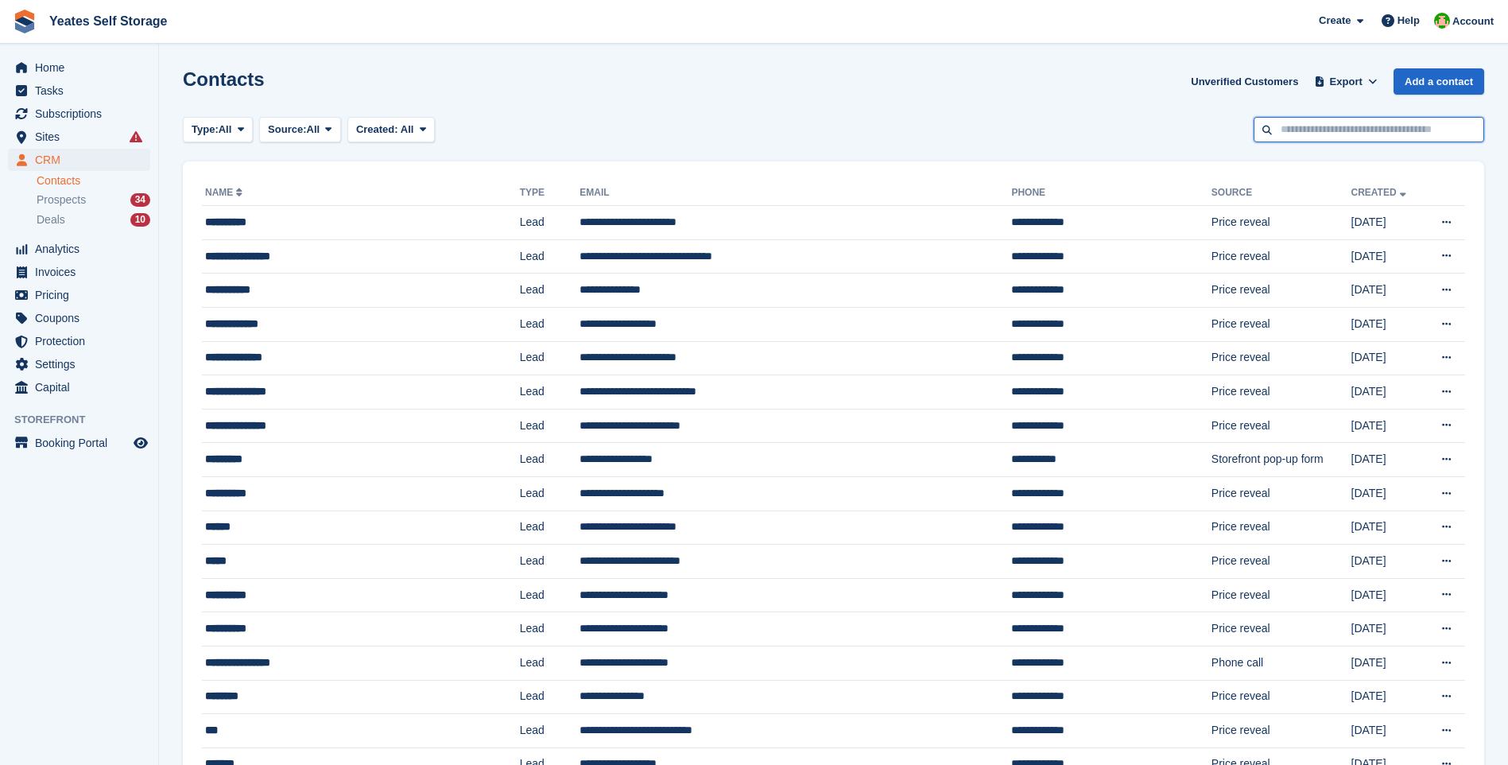
click at [1291, 131] on input "text" at bounding box center [1369, 130] width 231 height 26
type input "*********"
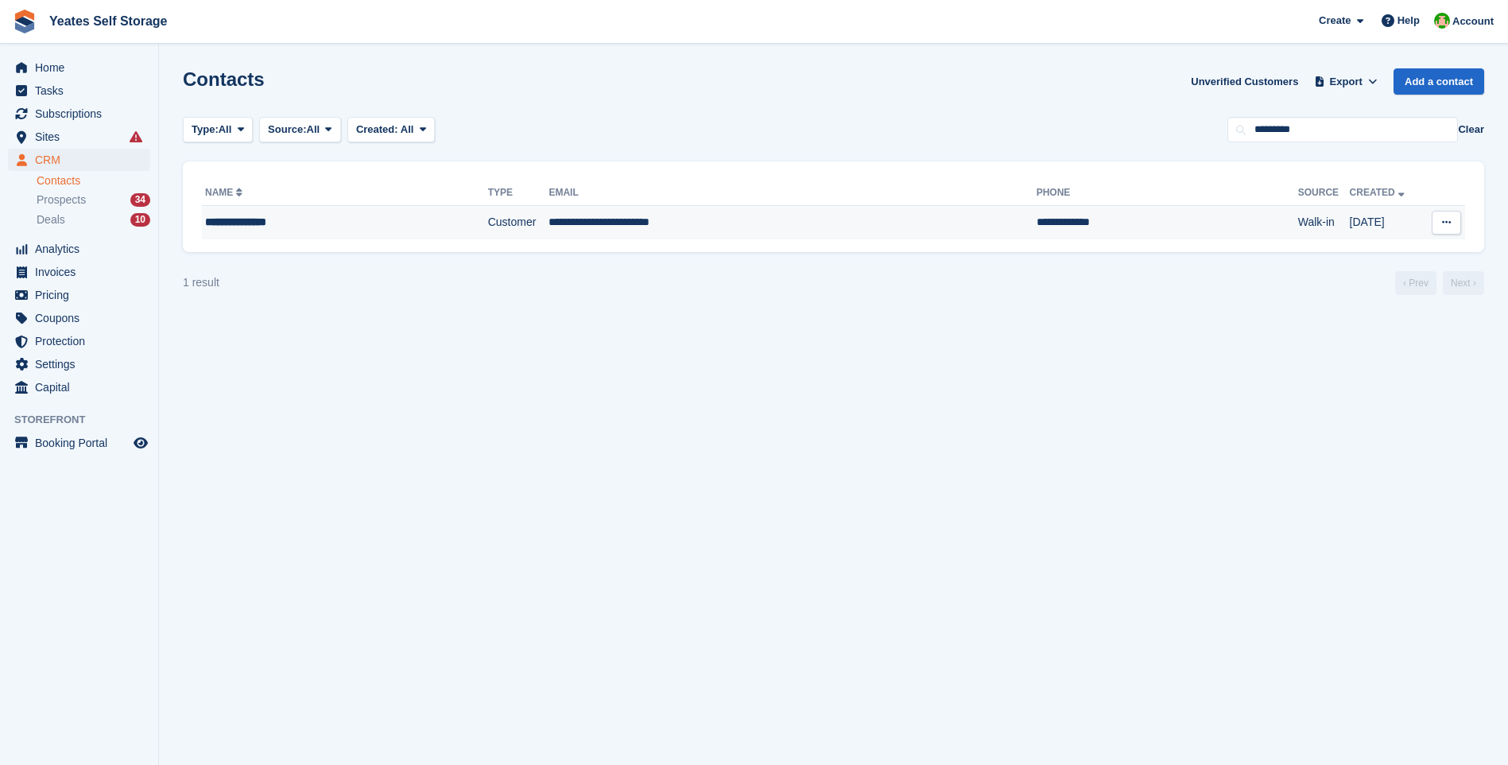
click at [569, 231] on td "**********" at bounding box center [791, 222] width 487 height 33
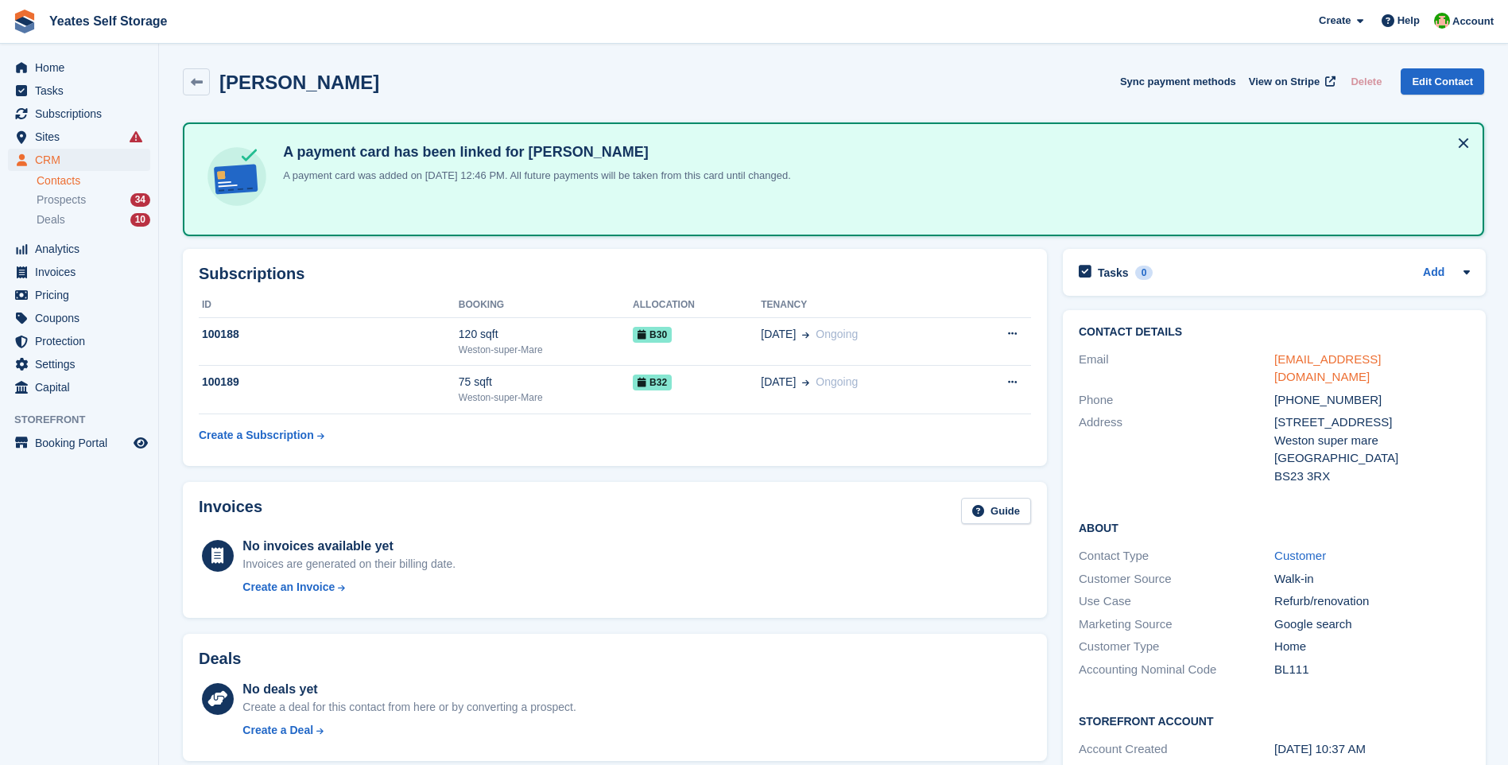
click at [1371, 361] on link "[EMAIL_ADDRESS][DOMAIN_NAME]" at bounding box center [1327, 368] width 107 height 32
click at [62, 181] on link "Contacts" at bounding box center [94, 180] width 114 height 15
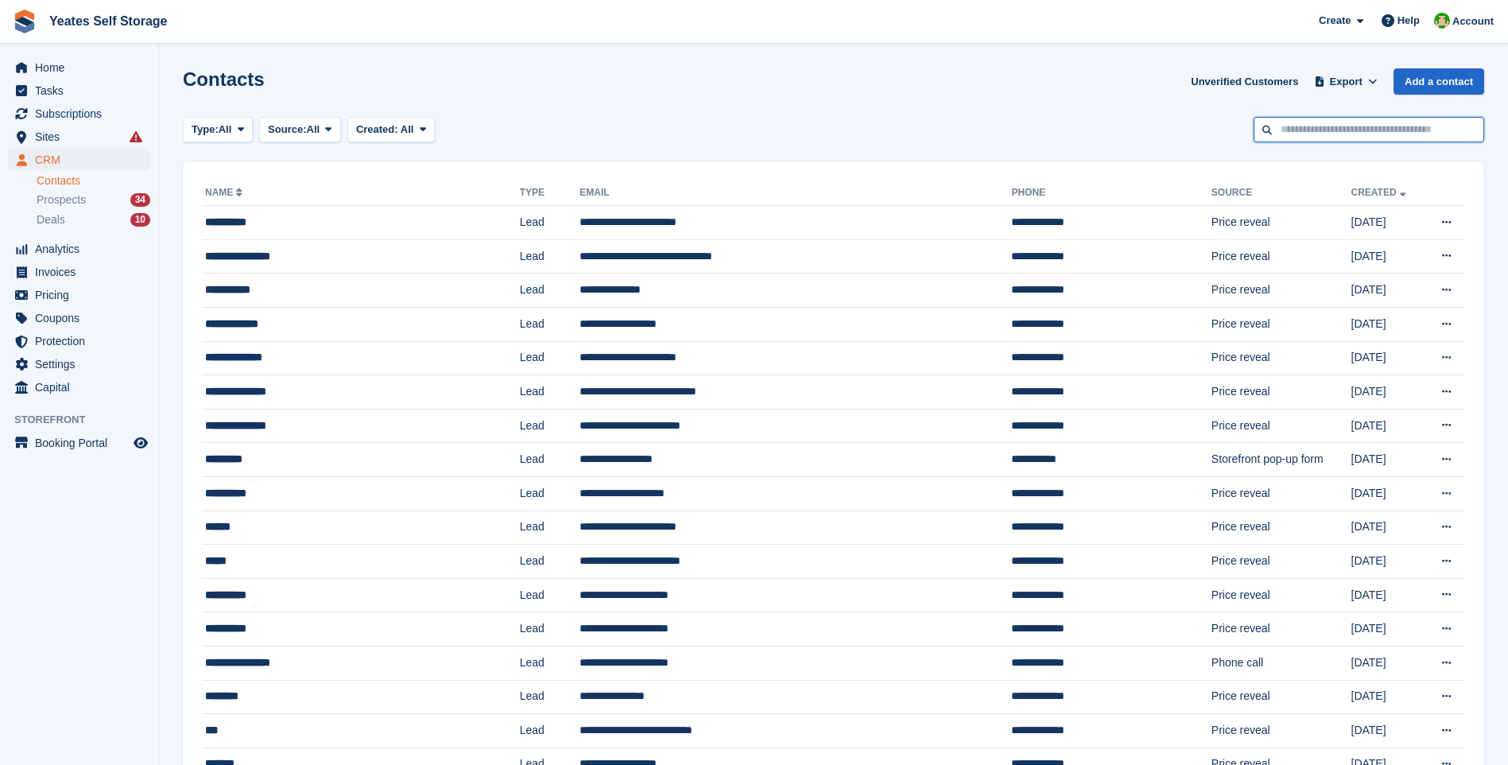
click at [1331, 138] on input "text" at bounding box center [1369, 130] width 231 height 26
type input "*******"
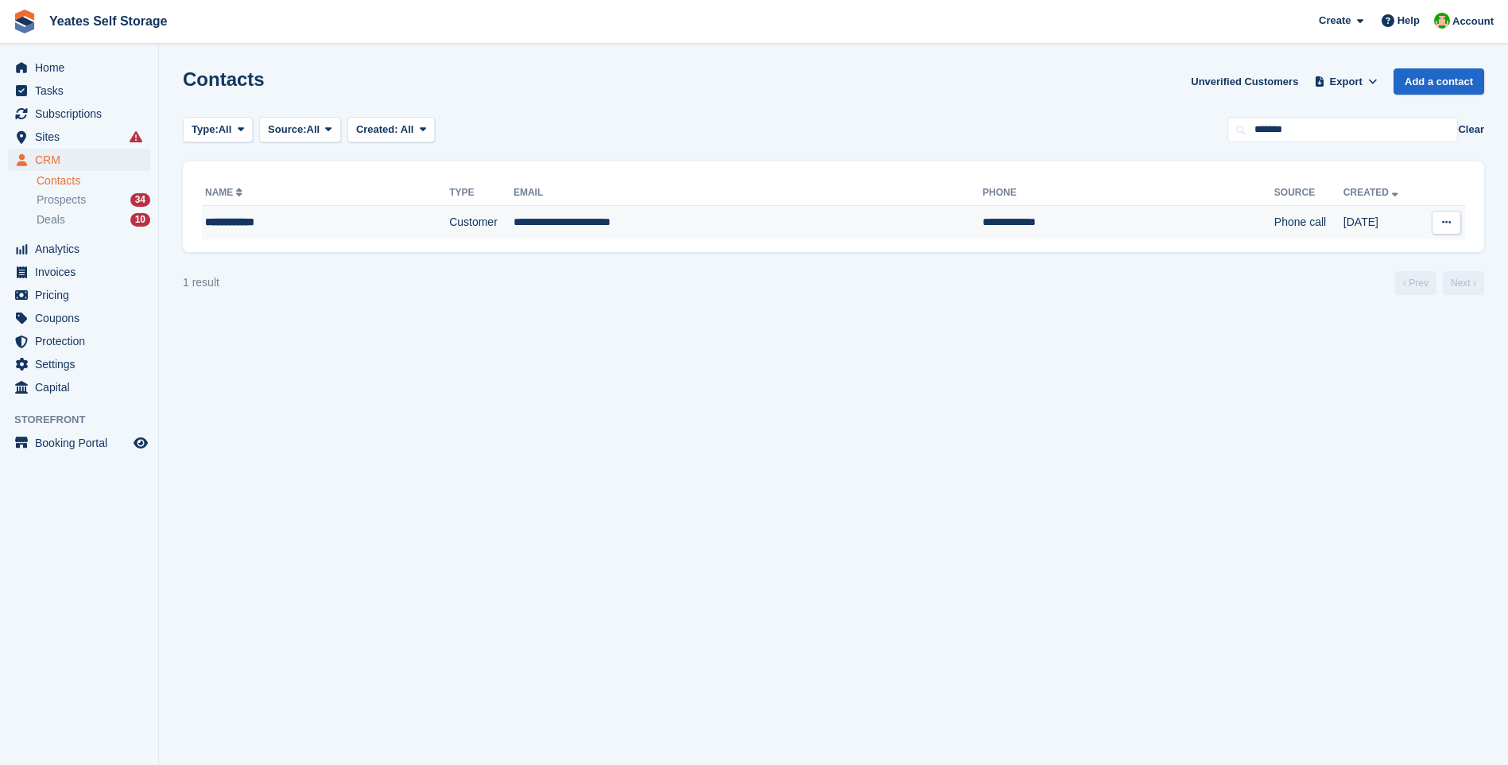
click at [521, 219] on td "**********" at bounding box center [748, 222] width 469 height 33
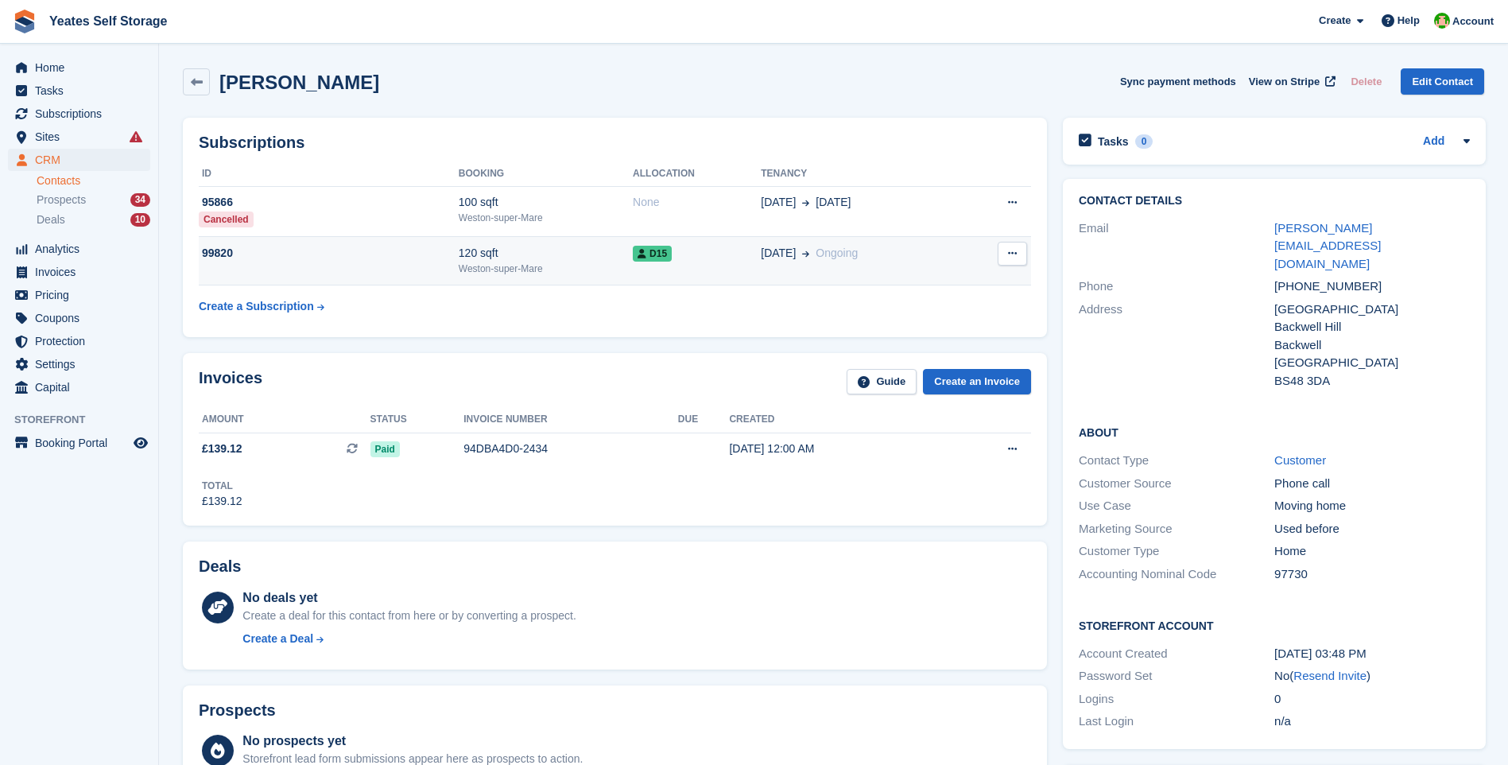
click at [505, 262] on div "Weston-super-Mare" at bounding box center [546, 269] width 174 height 14
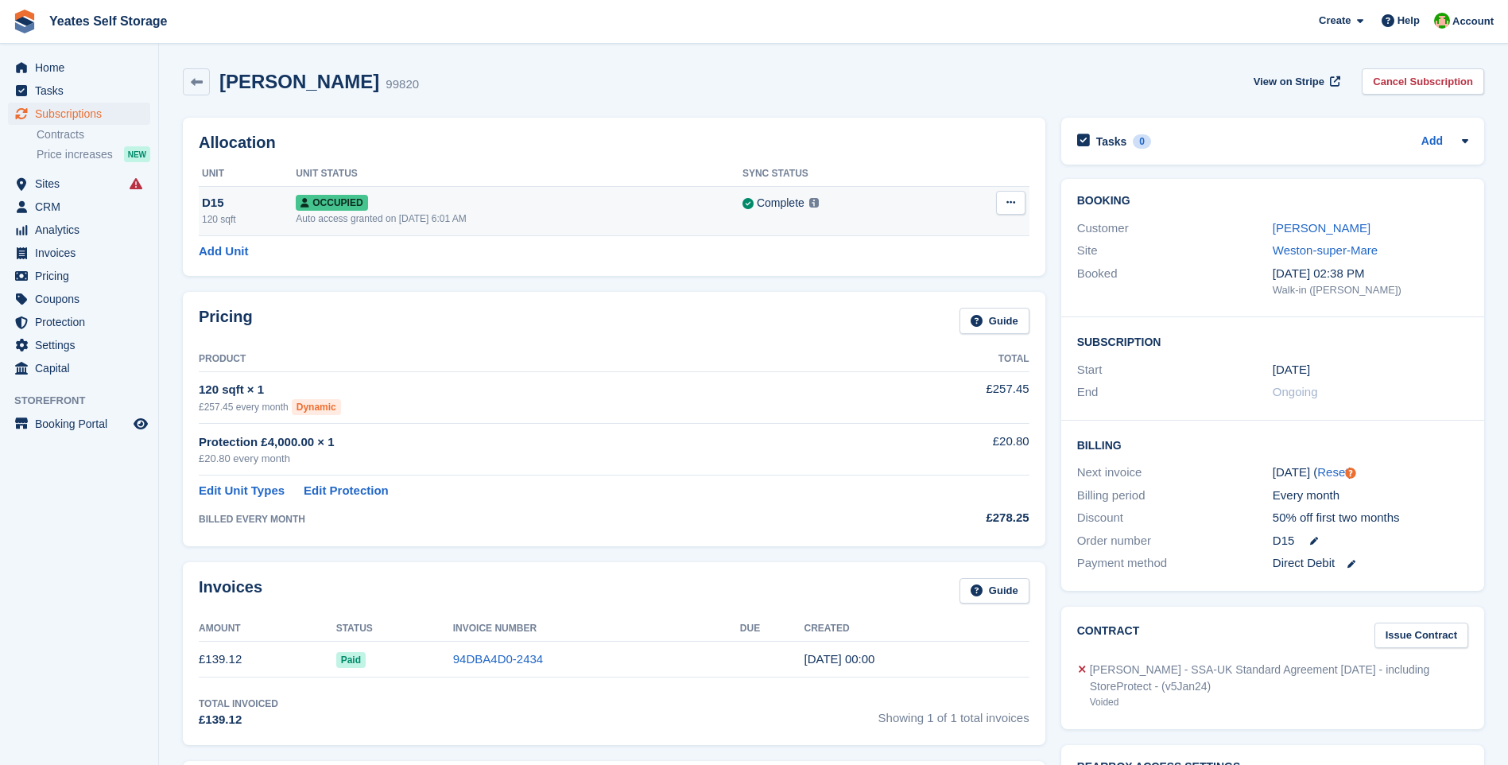
click at [454, 207] on div "Occupied" at bounding box center [519, 202] width 447 height 17
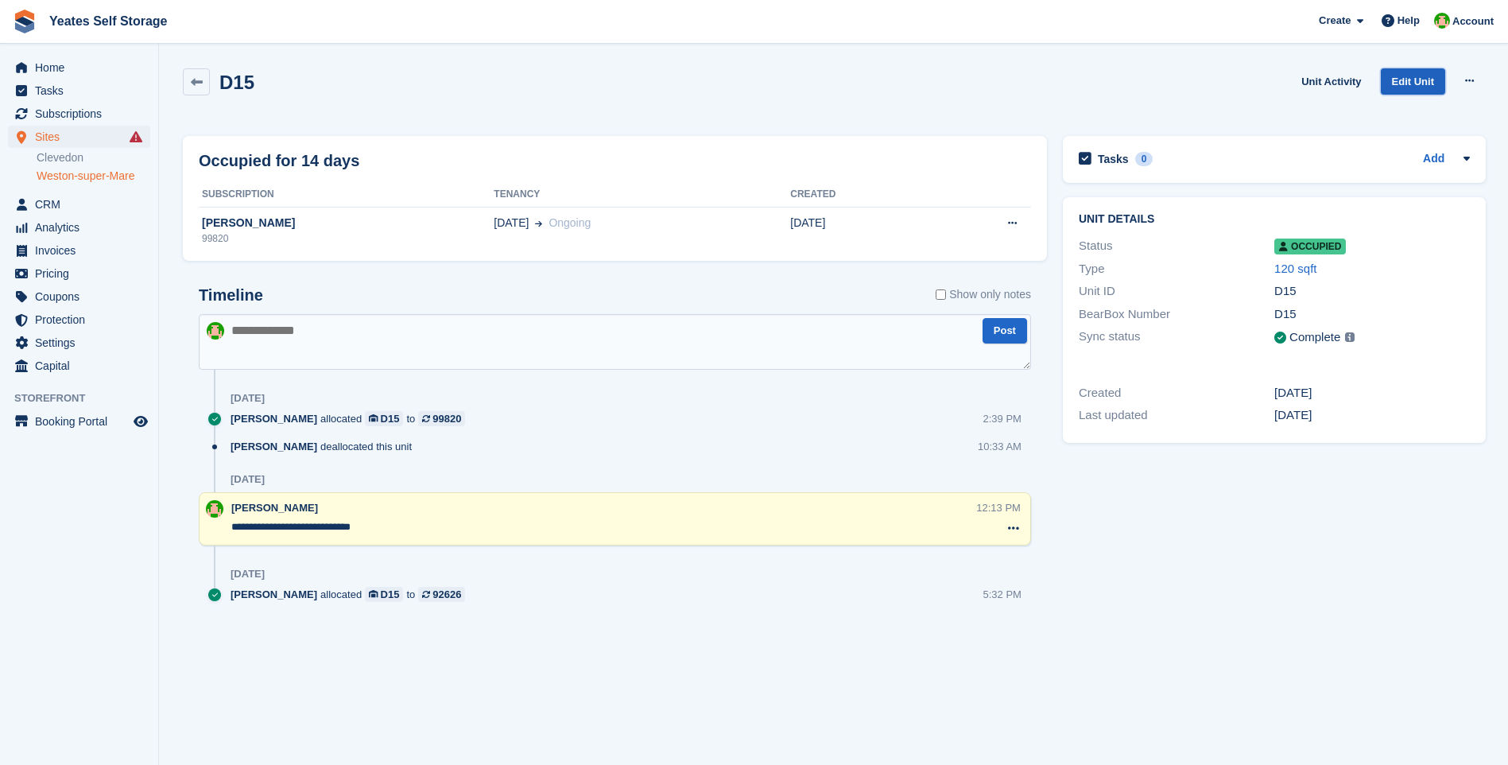
click at [1408, 82] on link "Edit Unit" at bounding box center [1413, 81] width 64 height 26
click at [60, 68] on span "Home" at bounding box center [82, 67] width 95 height 22
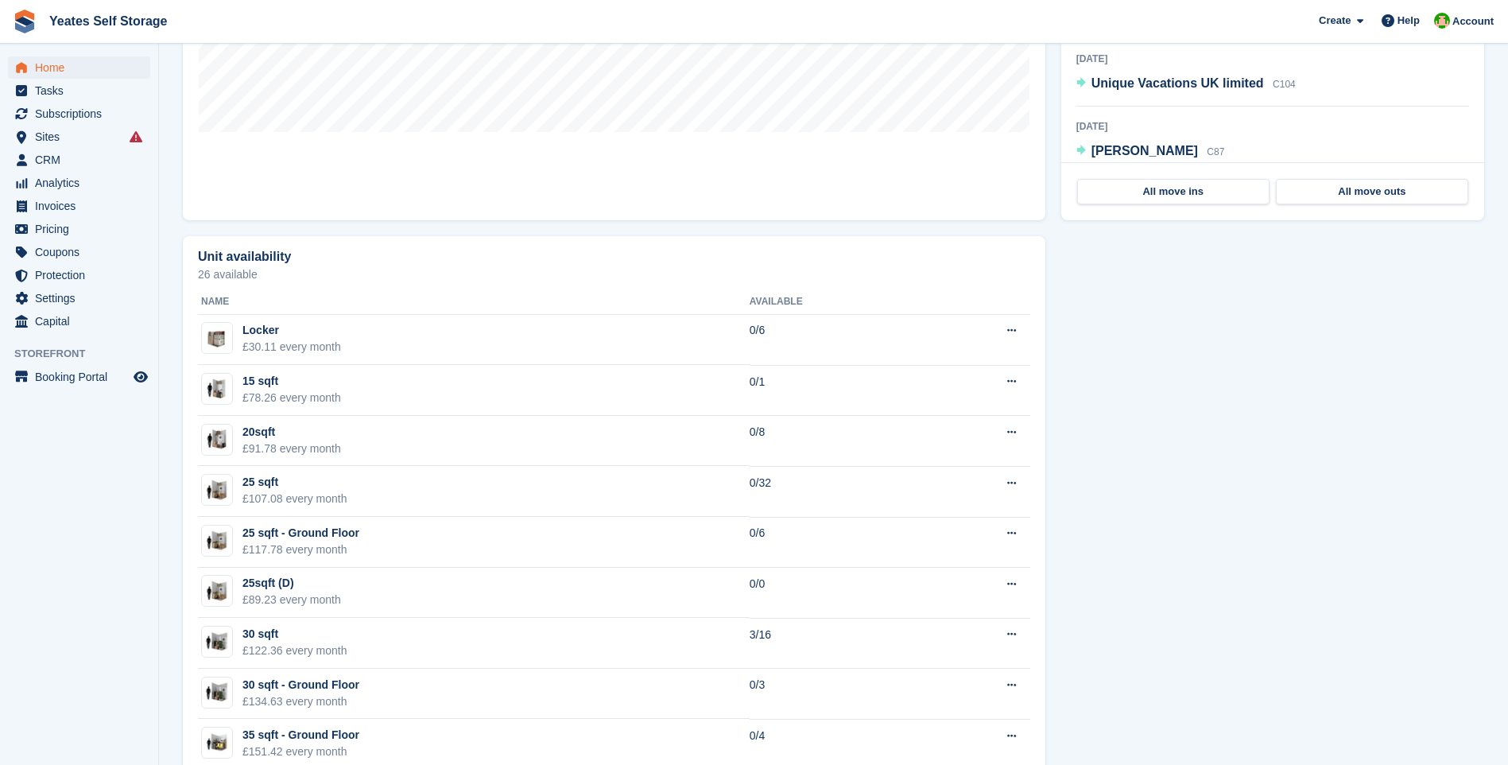
scroll to position [159, 0]
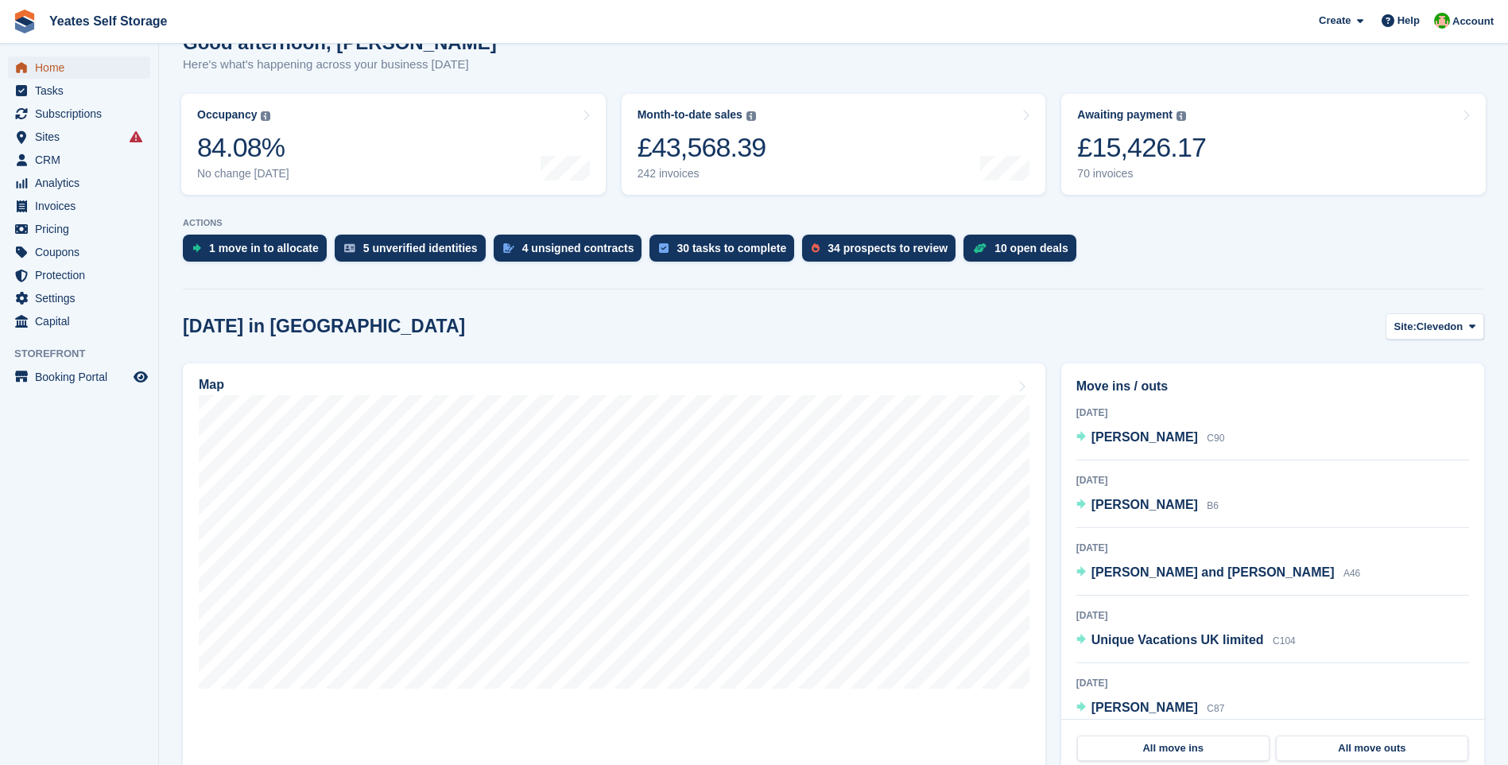
click at [61, 74] on span "Home" at bounding box center [82, 67] width 95 height 22
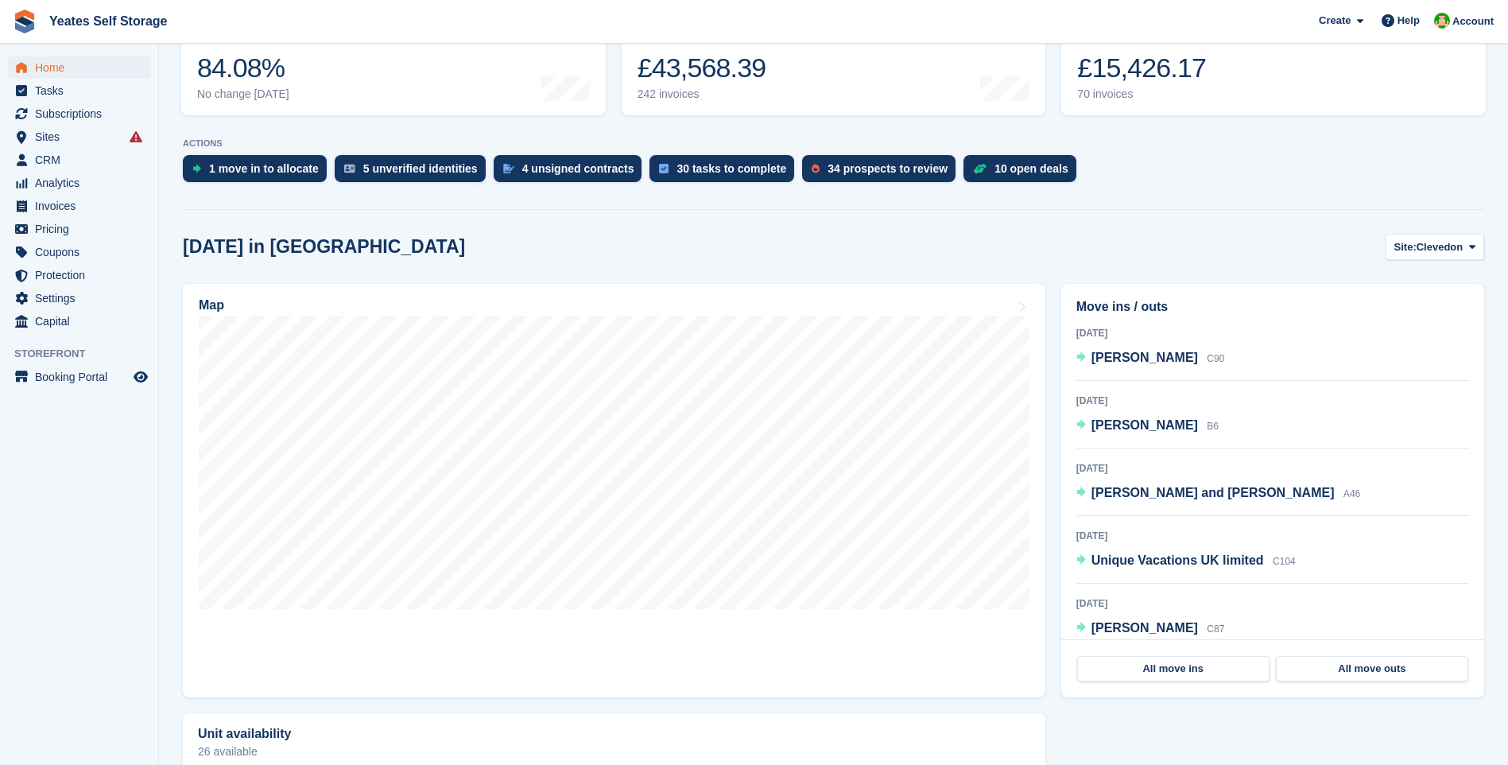
scroll to position [0, 0]
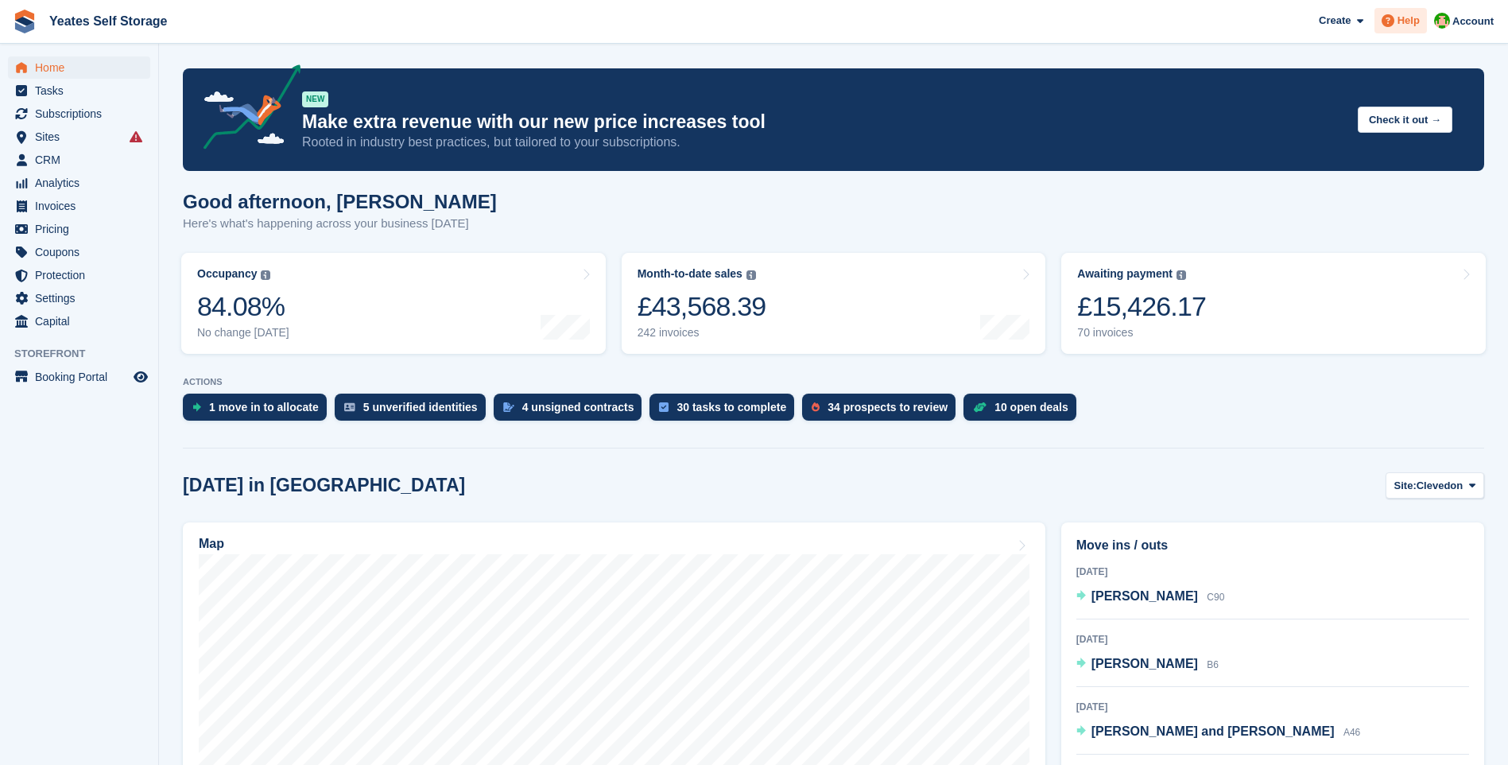
click at [1409, 21] on span "Help" at bounding box center [1408, 21] width 22 height 16
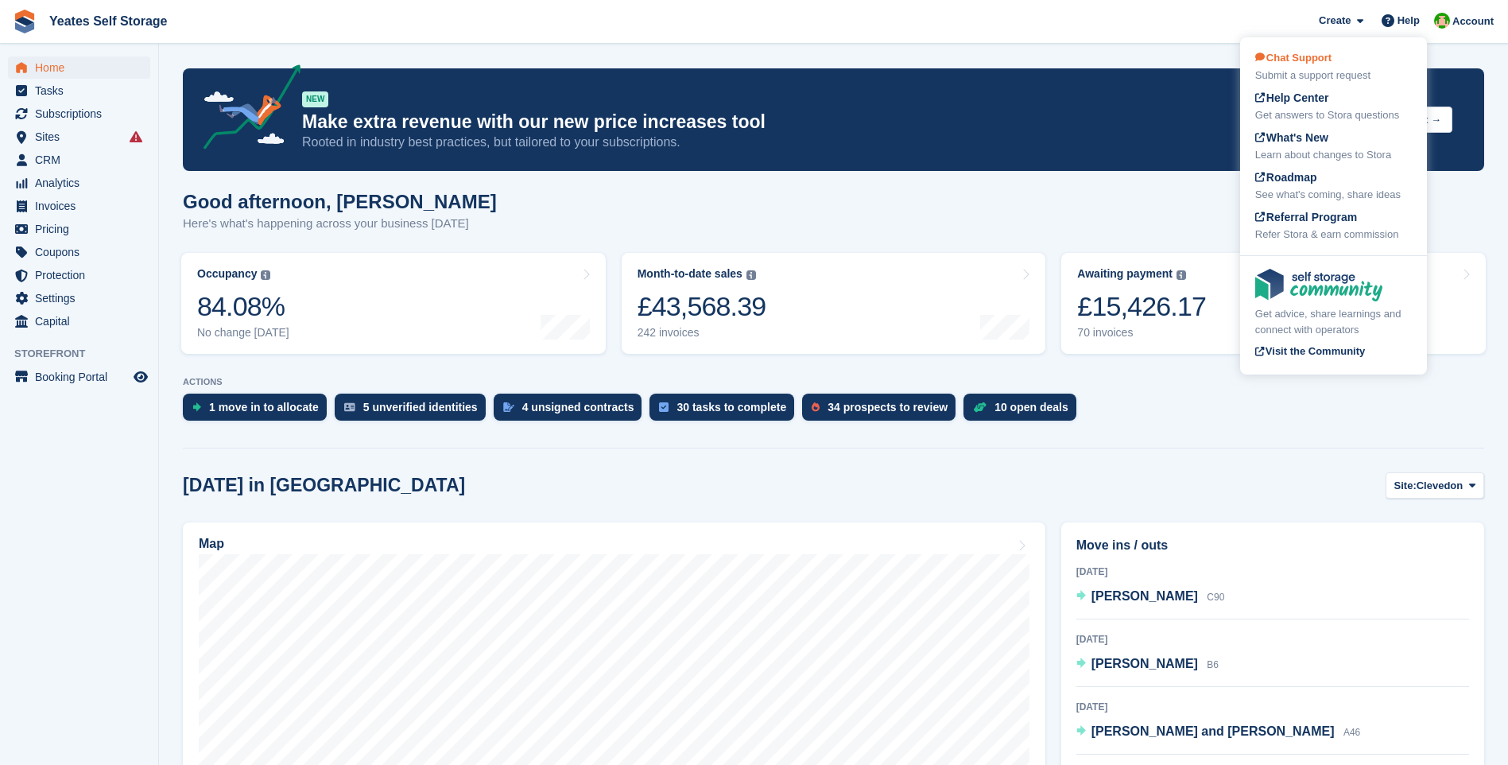
click at [1323, 68] on div "Submit a support request" at bounding box center [1333, 76] width 157 height 16
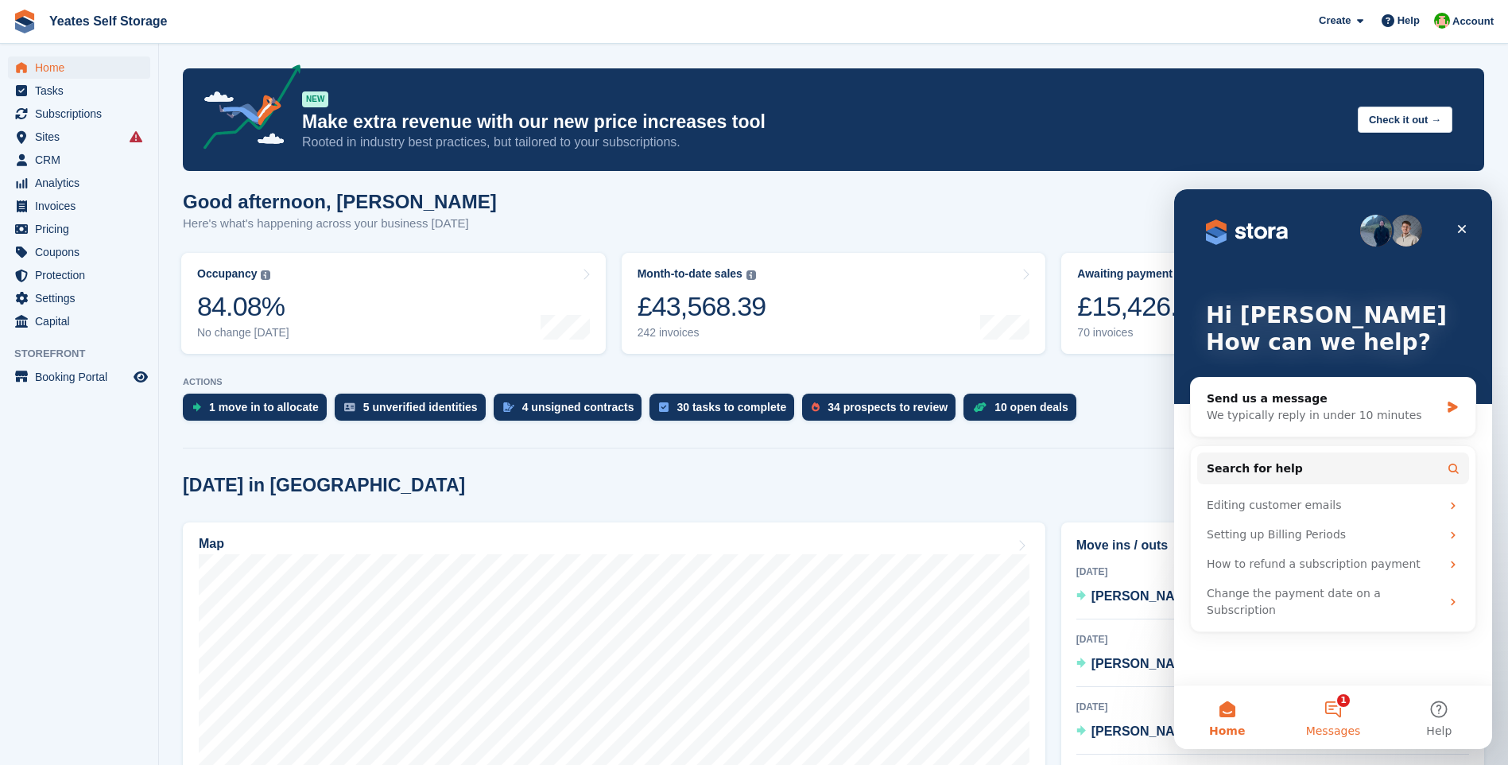
click at [1339, 710] on button "1 Messages" at bounding box center [1333, 717] width 106 height 64
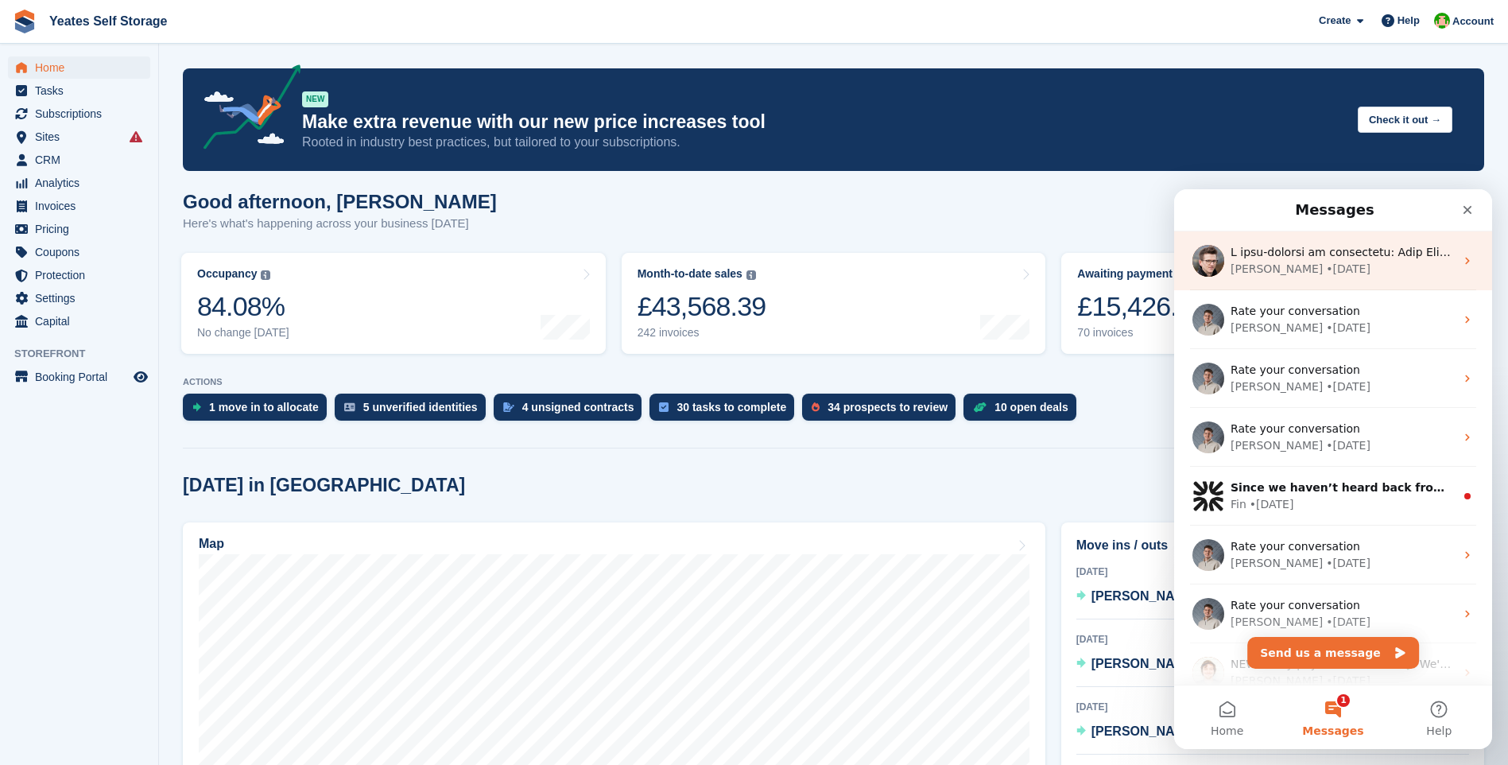
click at [1313, 266] on div "Steven • 5w ago" at bounding box center [1343, 269] width 224 height 17
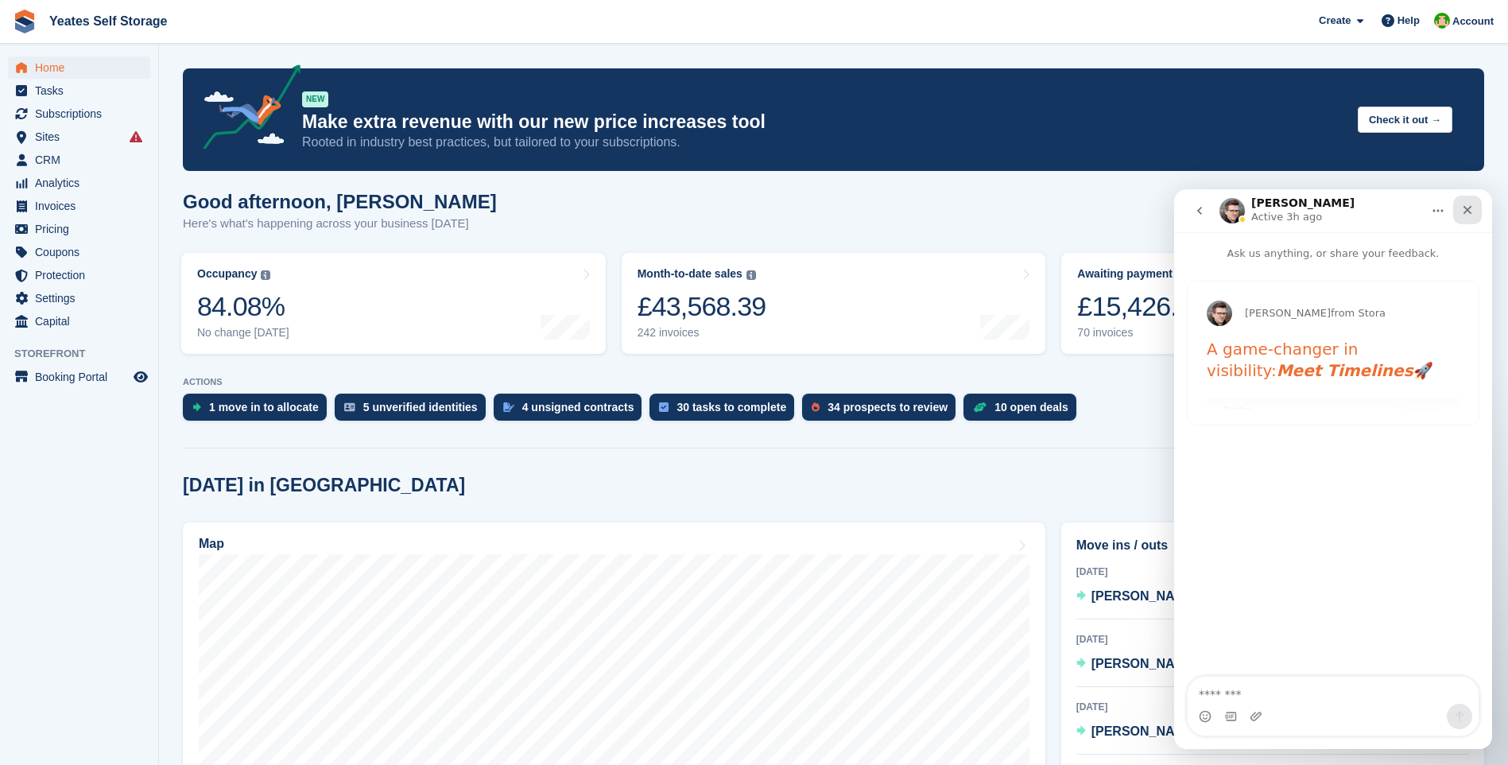
click at [1472, 210] on icon "Close" at bounding box center [1467, 209] width 13 height 13
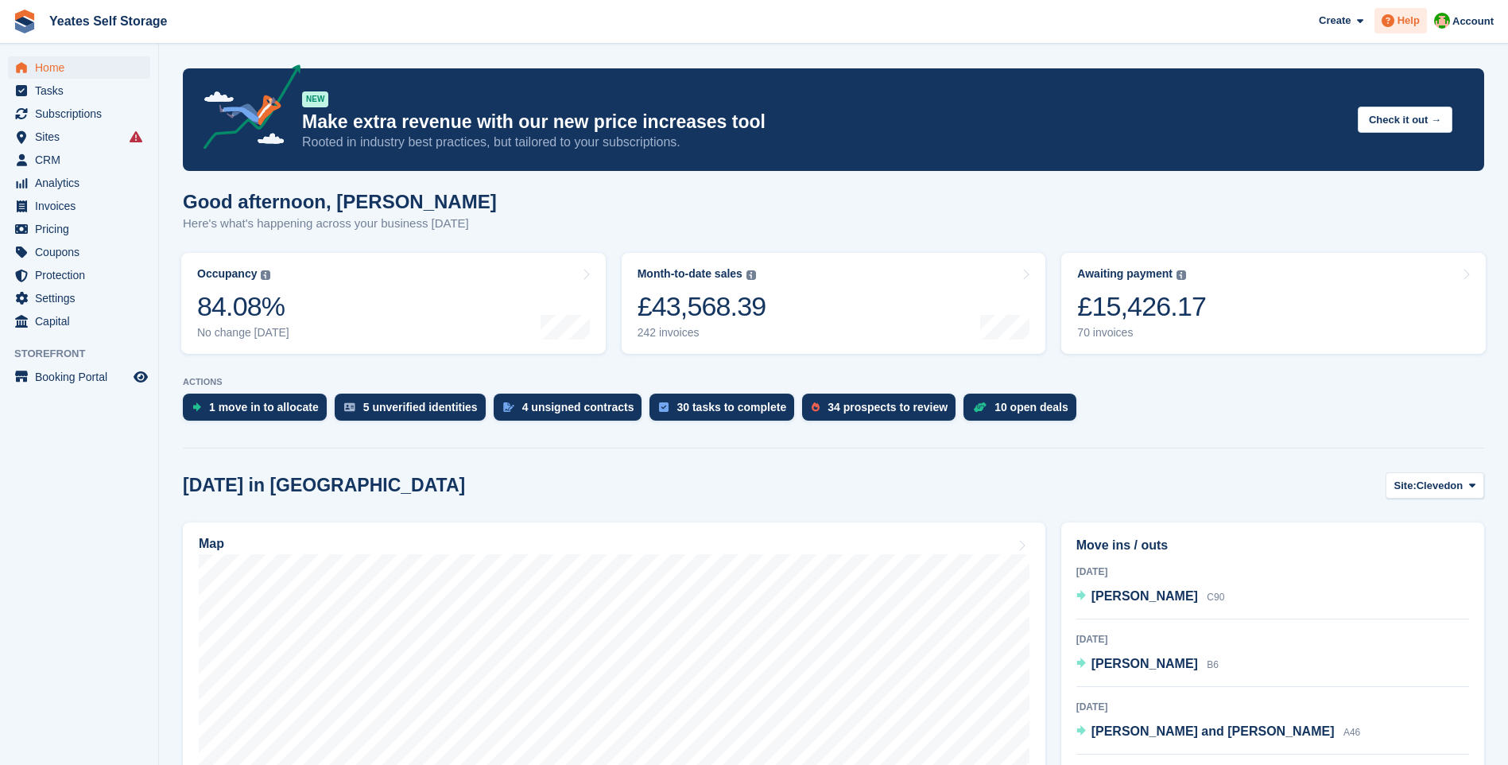
click at [1409, 28] on span "Help" at bounding box center [1408, 21] width 22 height 16
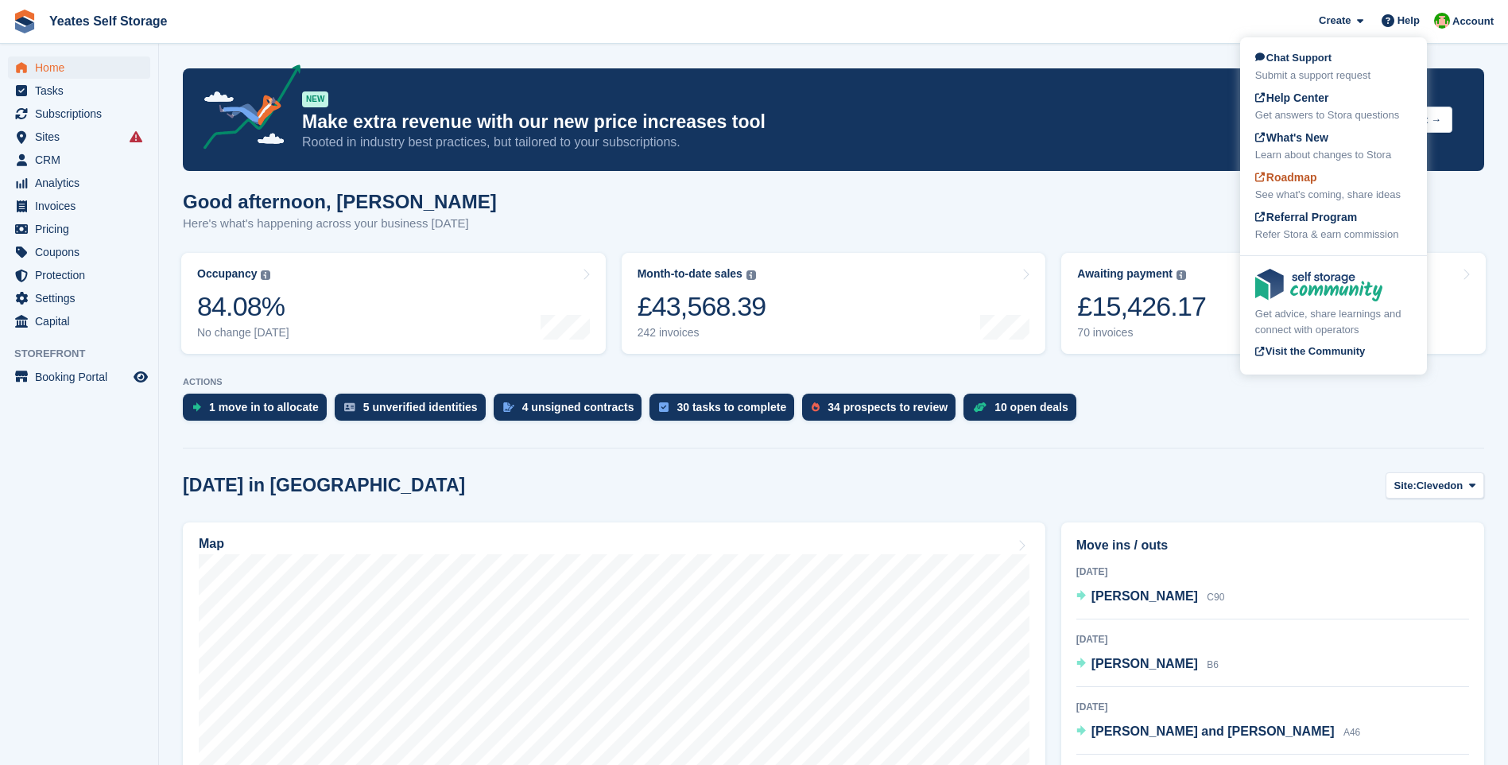
click at [1321, 195] on div "See what's coming, share ideas" at bounding box center [1333, 195] width 157 height 16
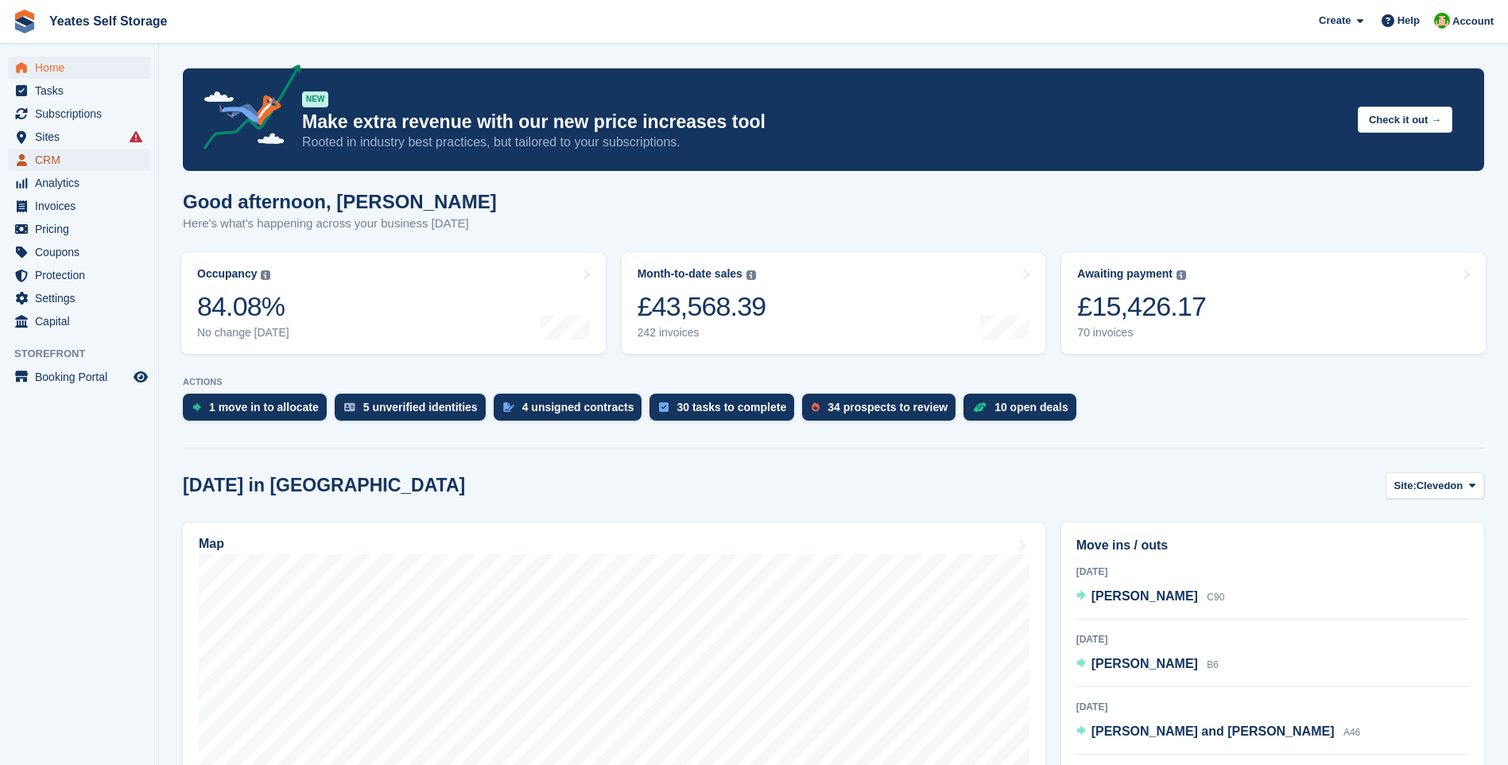
click at [61, 160] on span "CRM" at bounding box center [82, 160] width 95 height 22
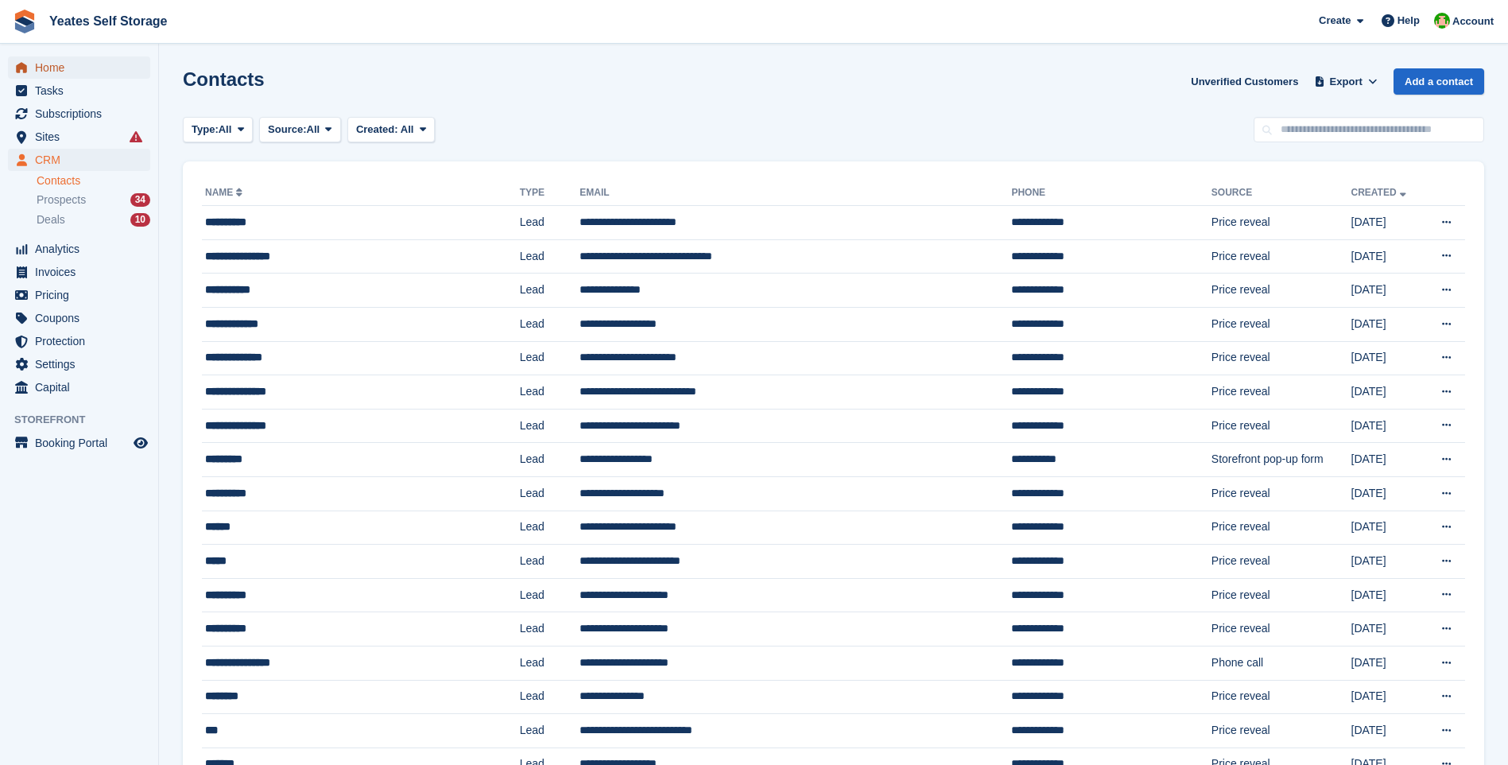
click at [39, 71] on span "Home" at bounding box center [82, 67] width 95 height 22
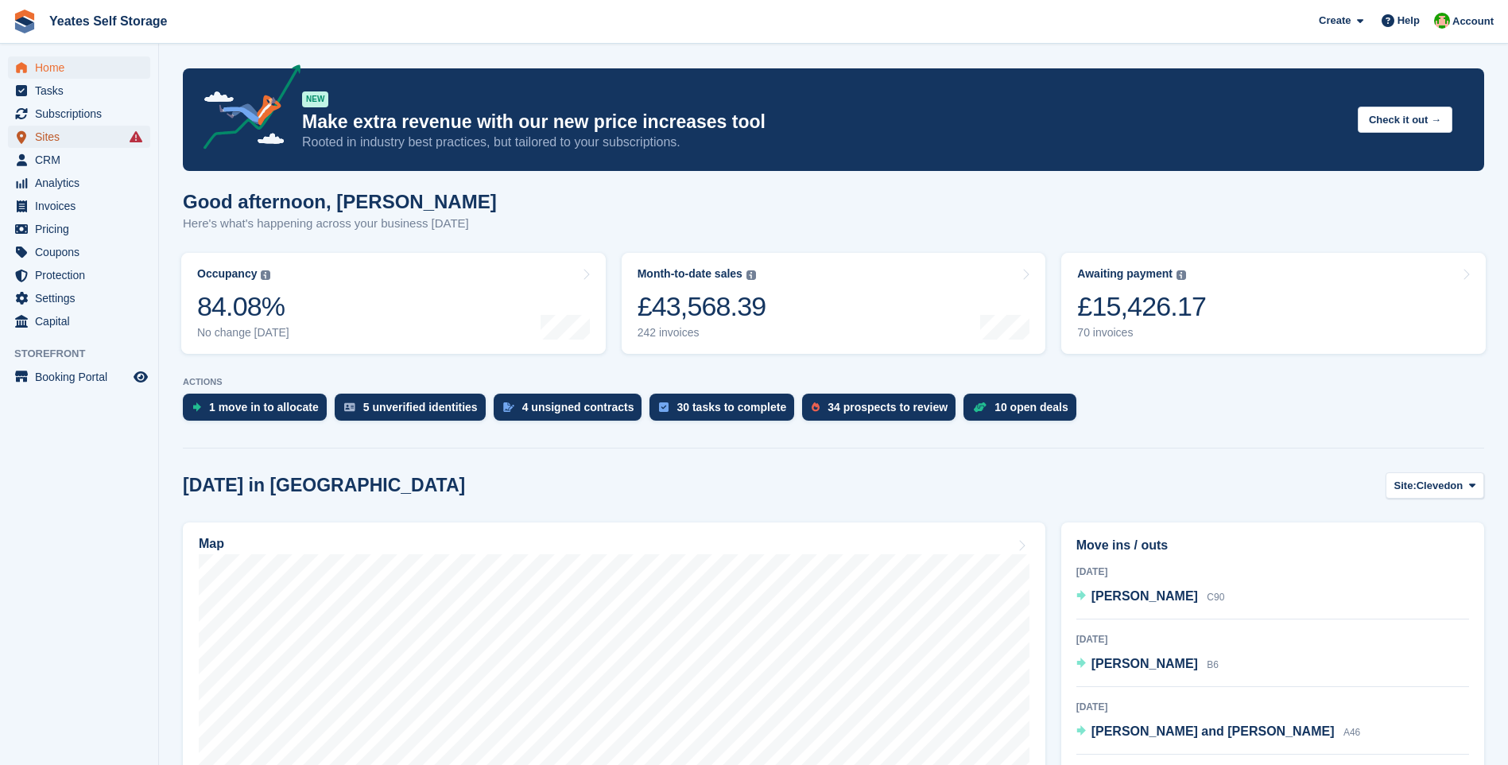
click at [54, 138] on span "Sites" at bounding box center [82, 137] width 95 height 22
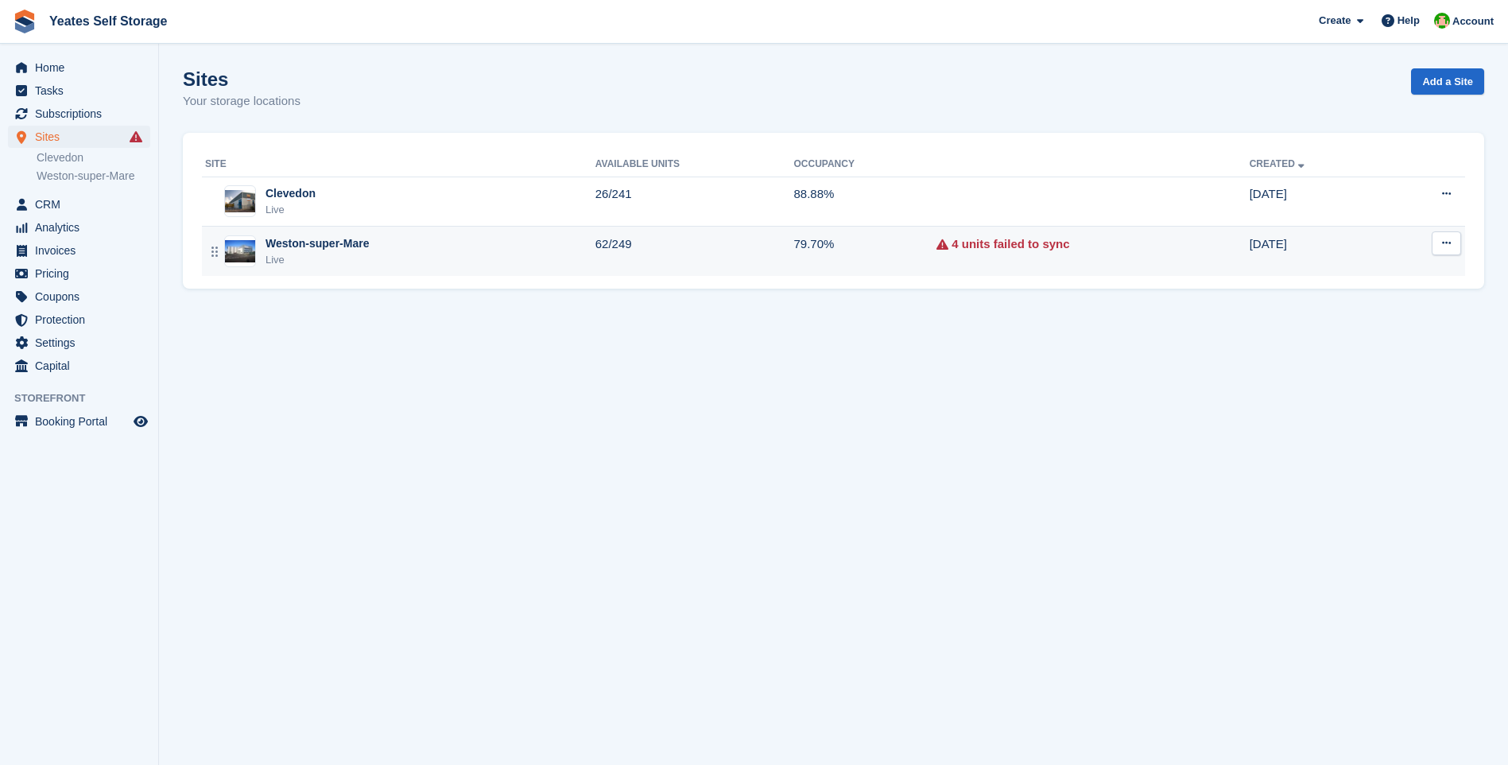
click at [289, 259] on div "Live" at bounding box center [316, 260] width 103 height 16
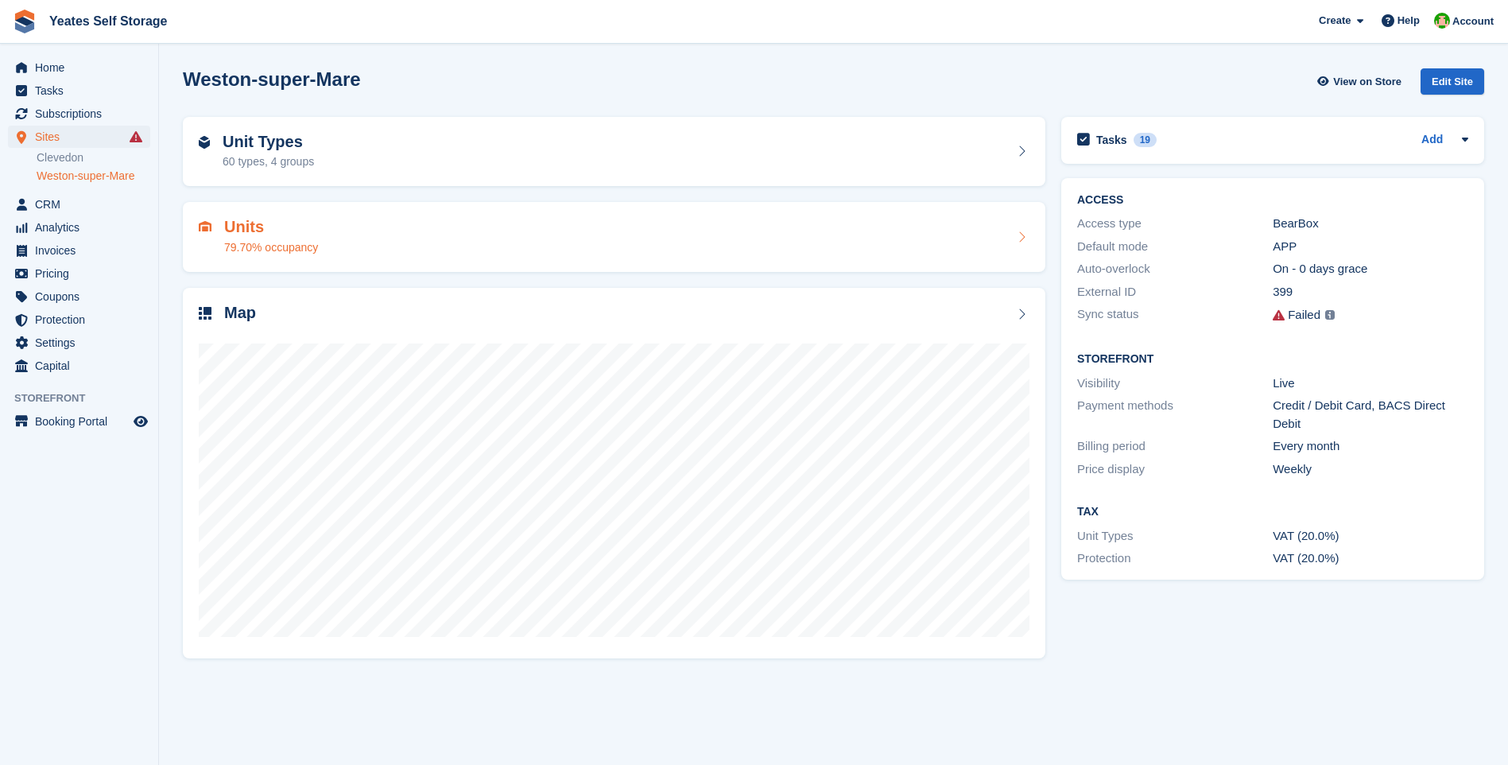
click at [259, 240] on div "79.70% occupancy" at bounding box center [271, 247] width 94 height 17
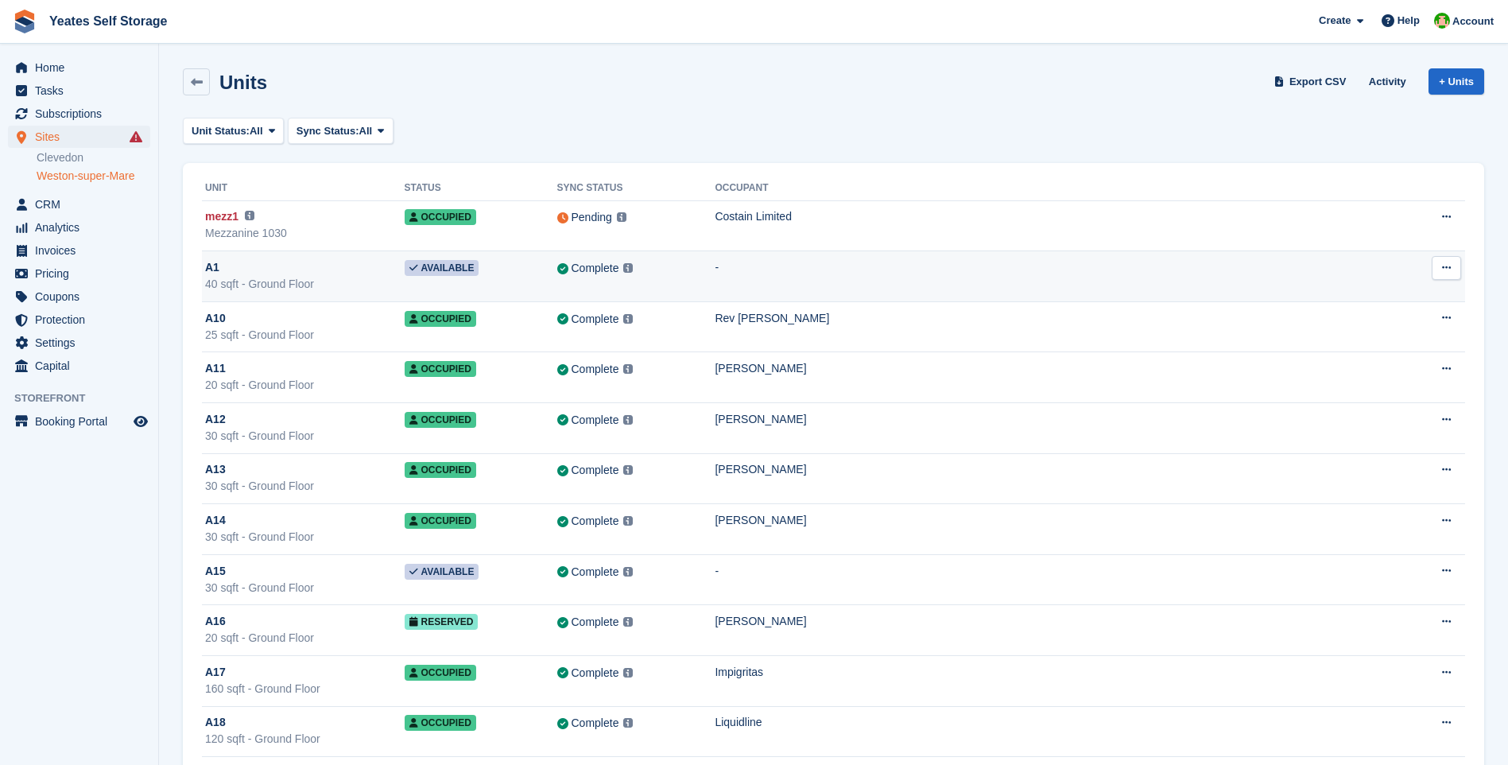
click at [1442, 269] on icon at bounding box center [1446, 267] width 9 height 10
click at [1346, 294] on p "Edit unit" at bounding box center [1385, 299] width 138 height 21
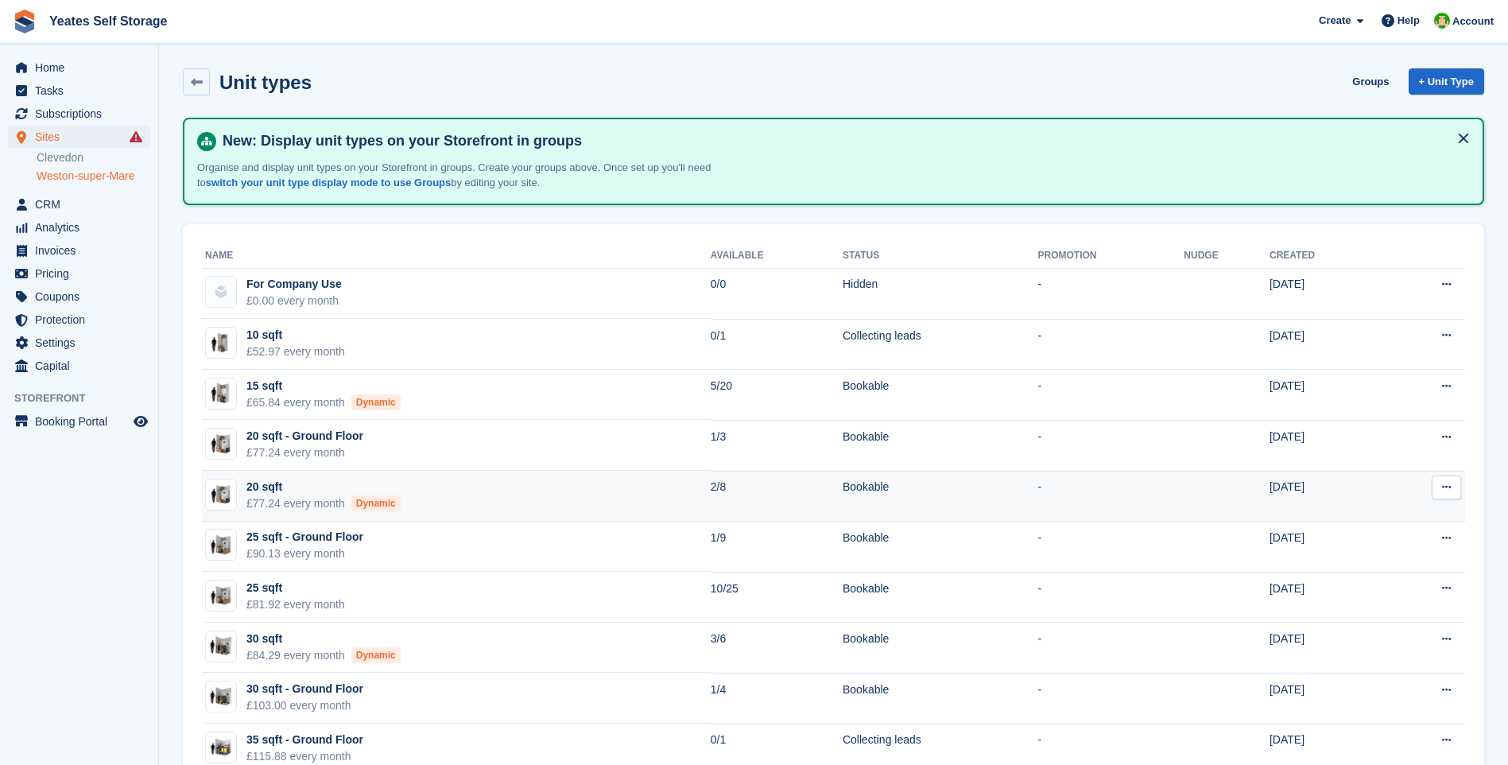
scroll to position [159, 0]
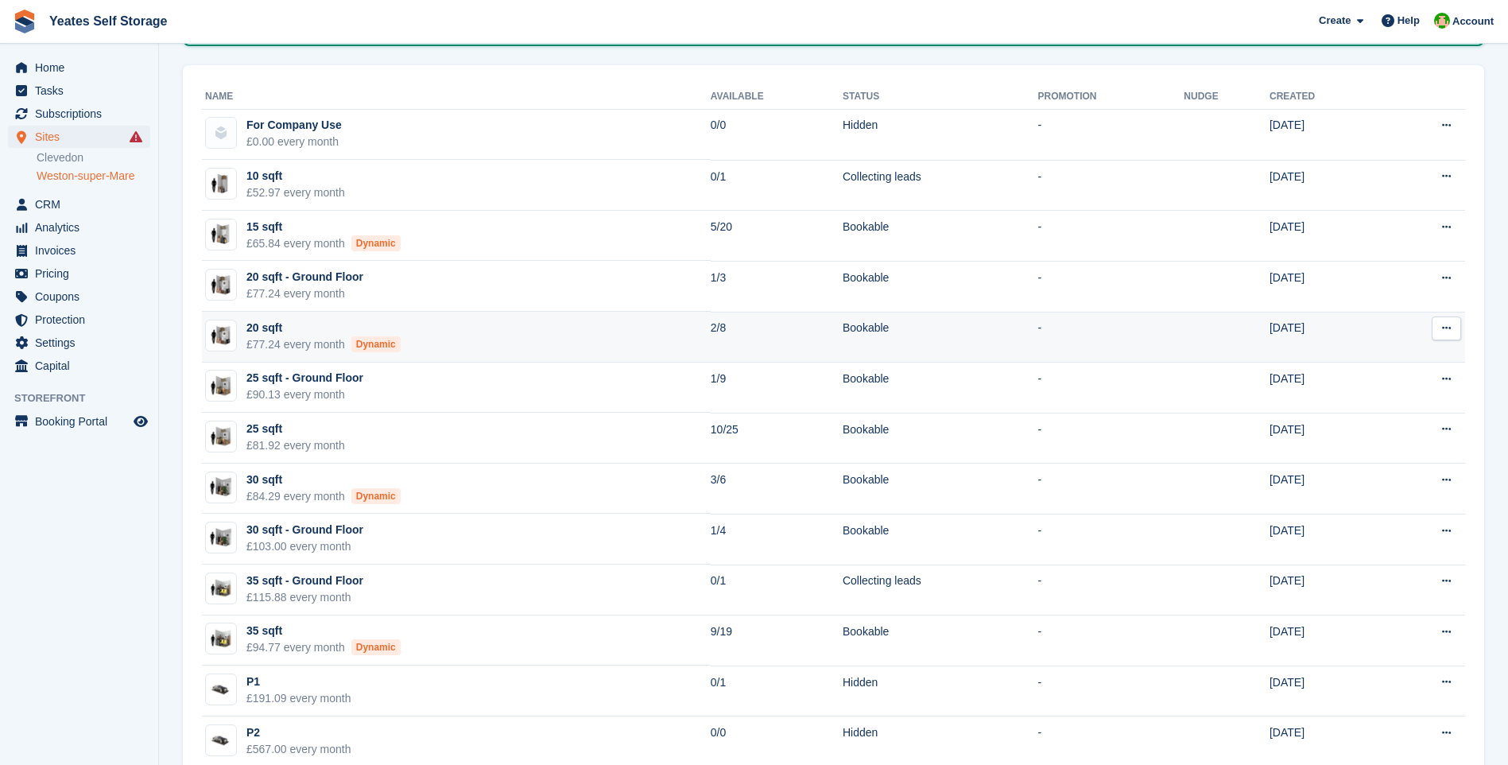
click at [1448, 331] on icon at bounding box center [1446, 328] width 9 height 10
click at [1371, 358] on p "Edit unit type" at bounding box center [1385, 359] width 138 height 21
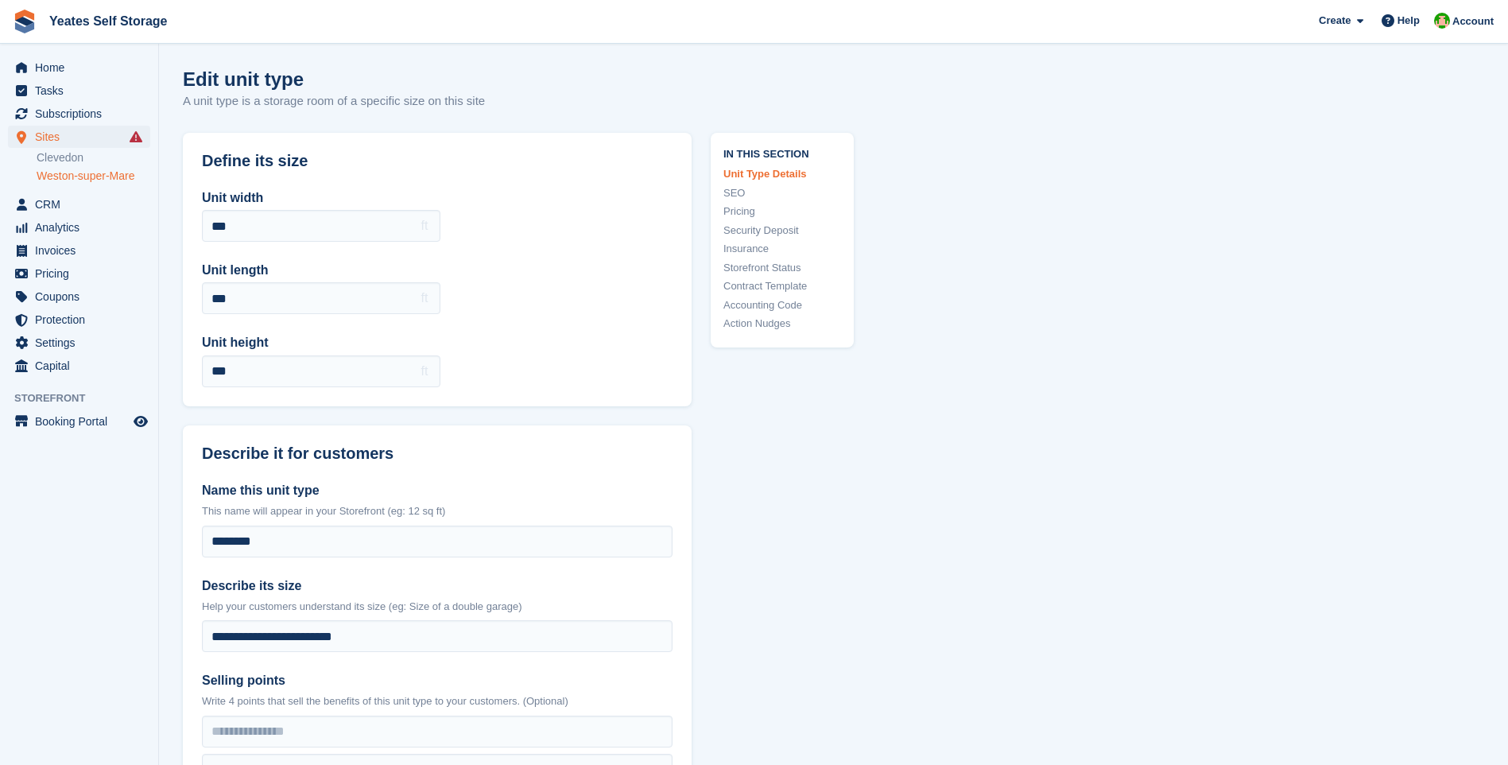
click at [773, 321] on link "Action Nudges" at bounding box center [782, 324] width 118 height 16
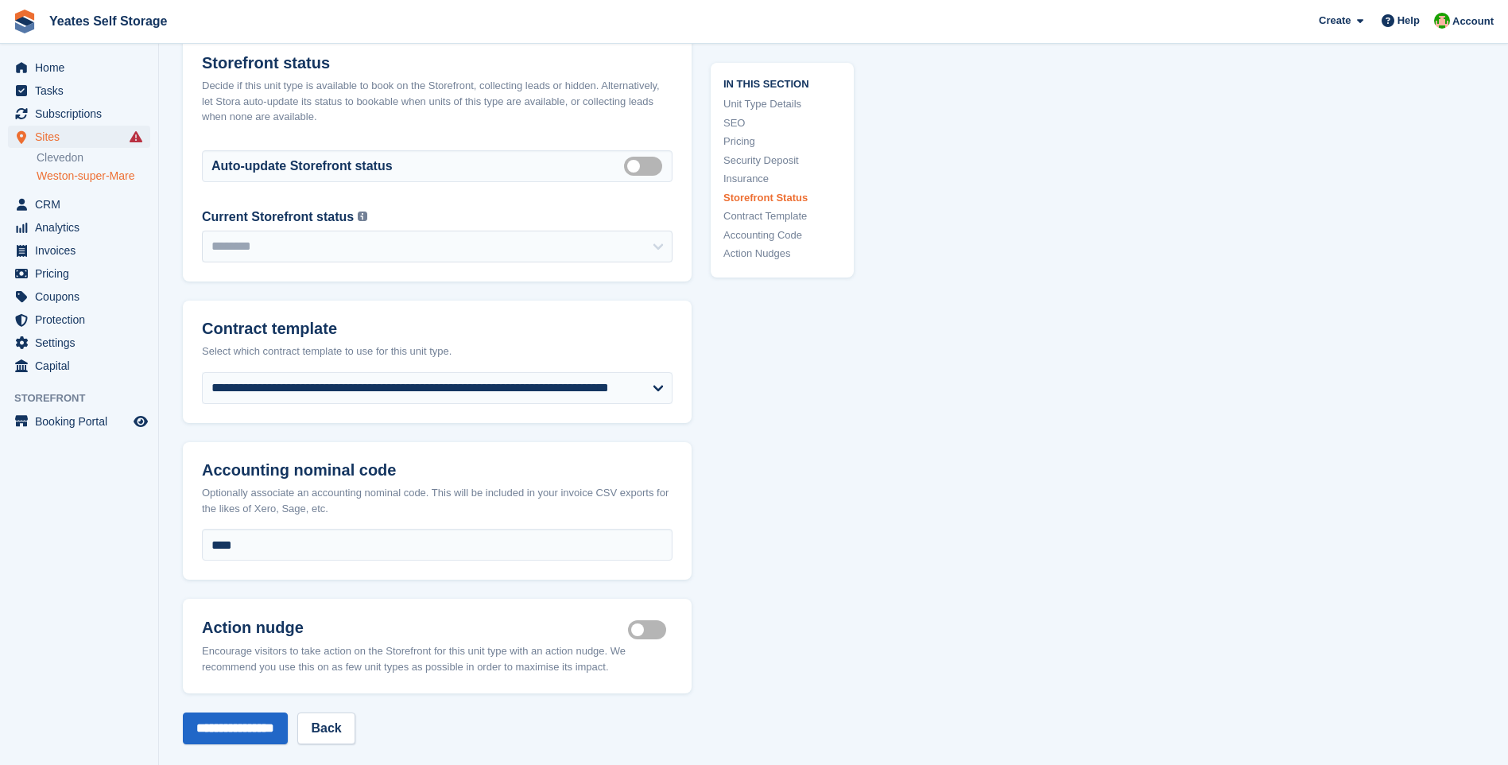
scroll to position [3060, 0]
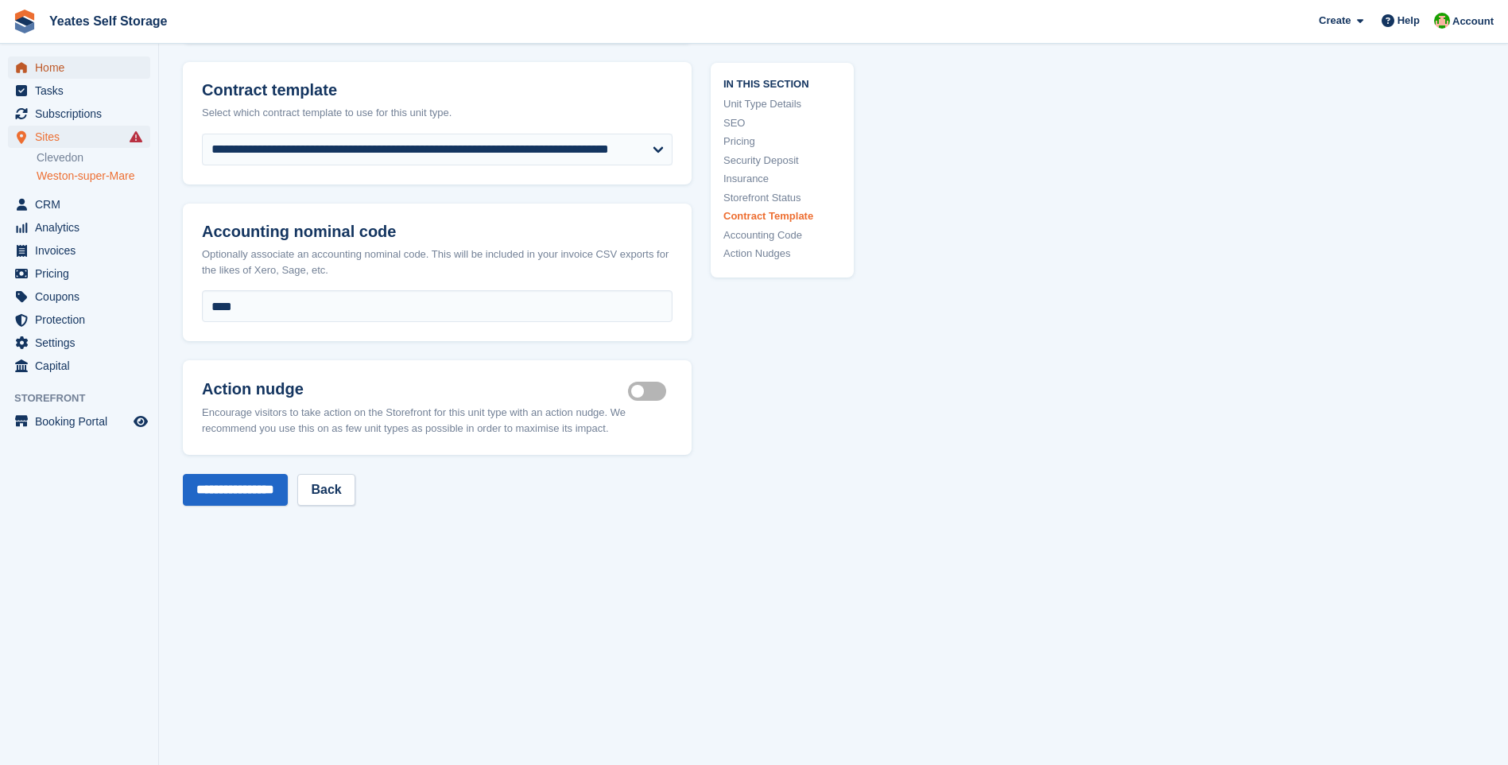
click at [56, 67] on span "Home" at bounding box center [82, 67] width 95 height 22
